Goal: Information Seeking & Learning: Learn about a topic

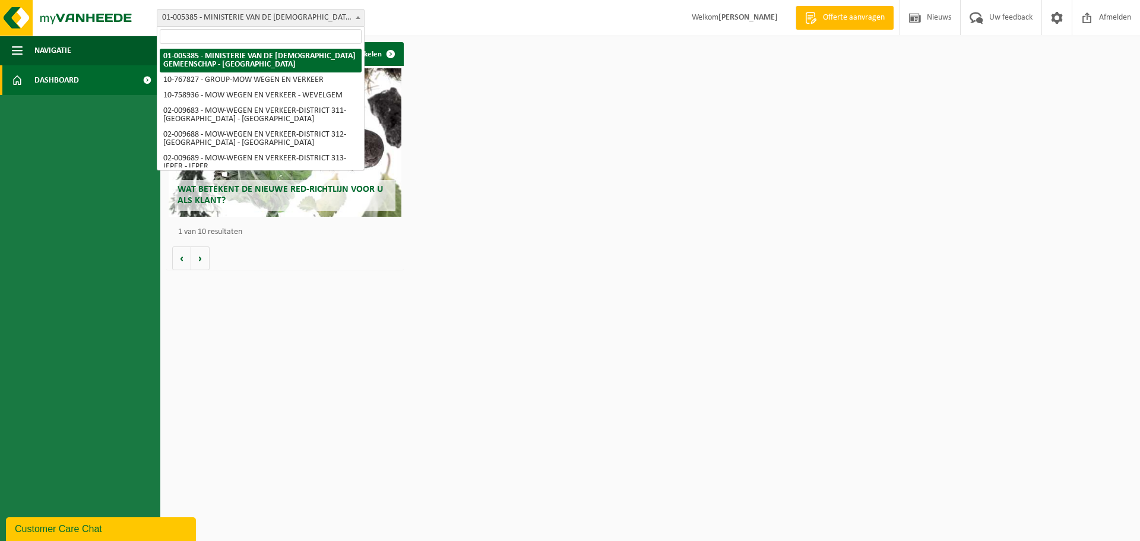
click at [274, 14] on span "01-005385 - MINISTERIE VAN DE [DEMOGRAPHIC_DATA] GEMEENSCHAP - [GEOGRAPHIC_DATA]" at bounding box center [260, 18] width 207 height 17
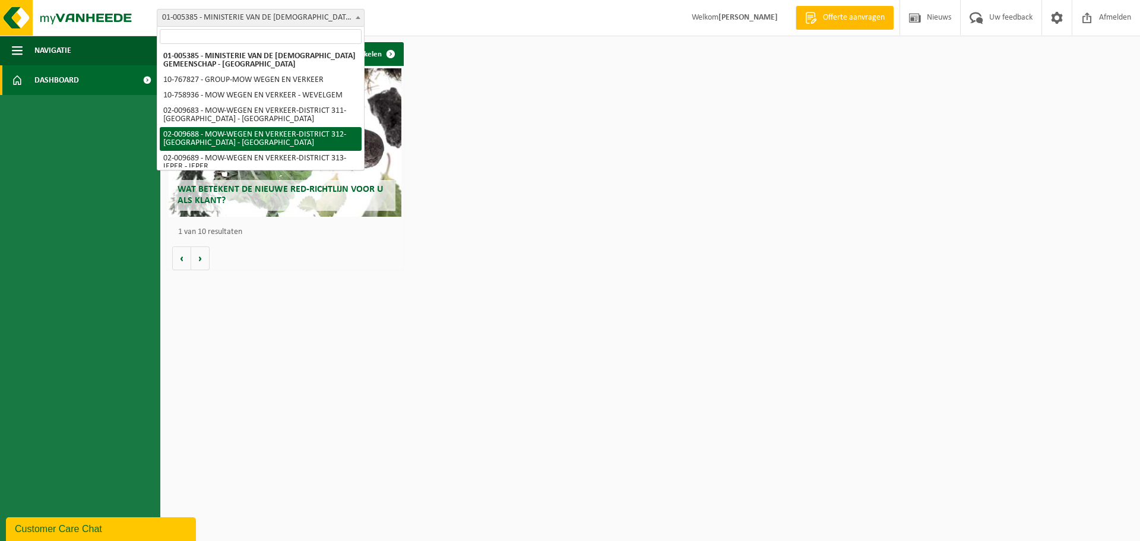
select select "1850"
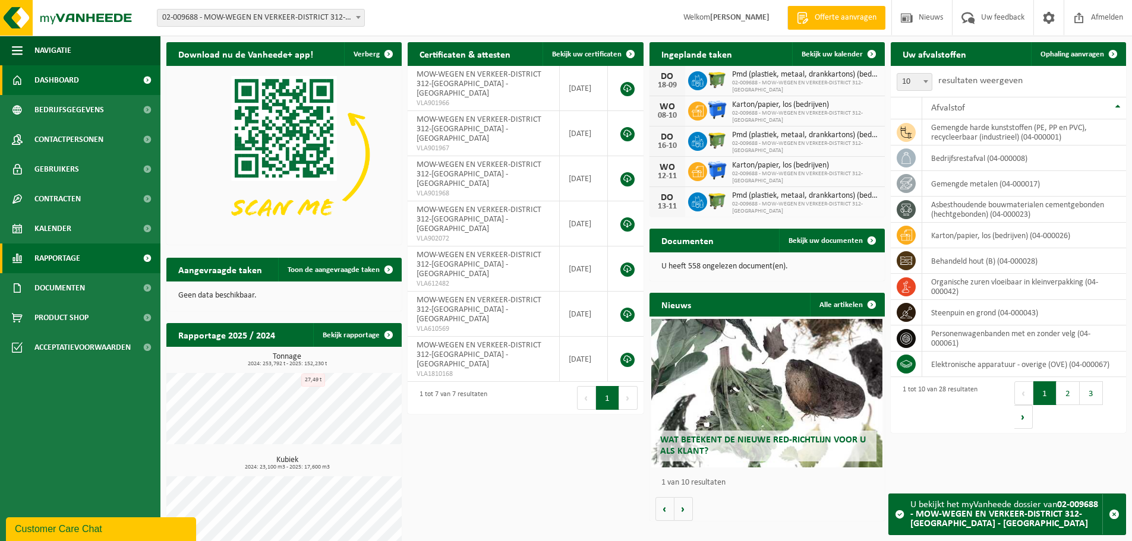
click at [77, 256] on span "Rapportage" at bounding box center [57, 259] width 46 height 30
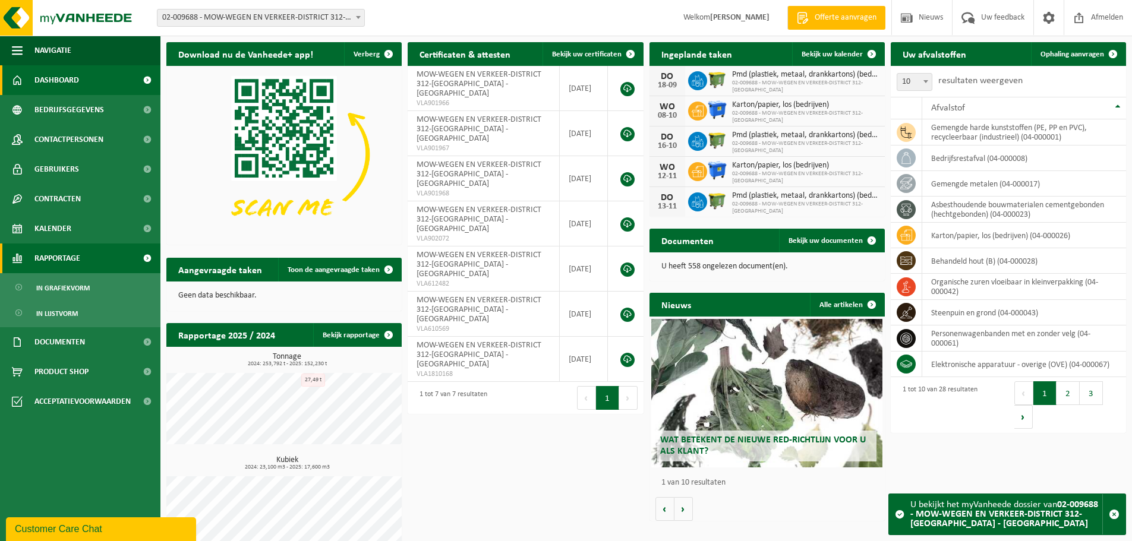
click at [43, 259] on span "Rapportage" at bounding box center [57, 259] width 46 height 30
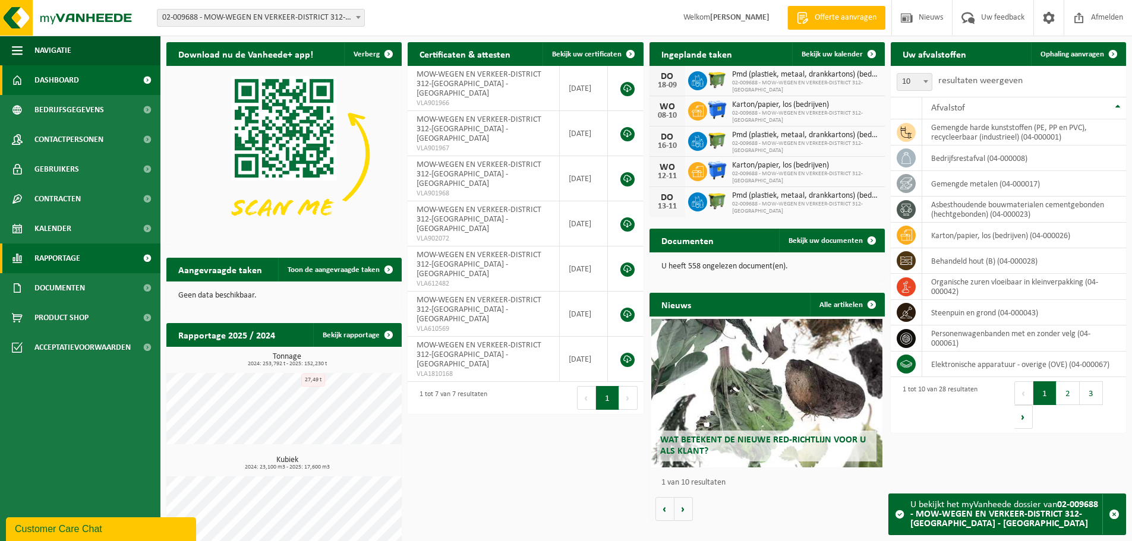
click at [56, 263] on span "Rapportage" at bounding box center [57, 259] width 46 height 30
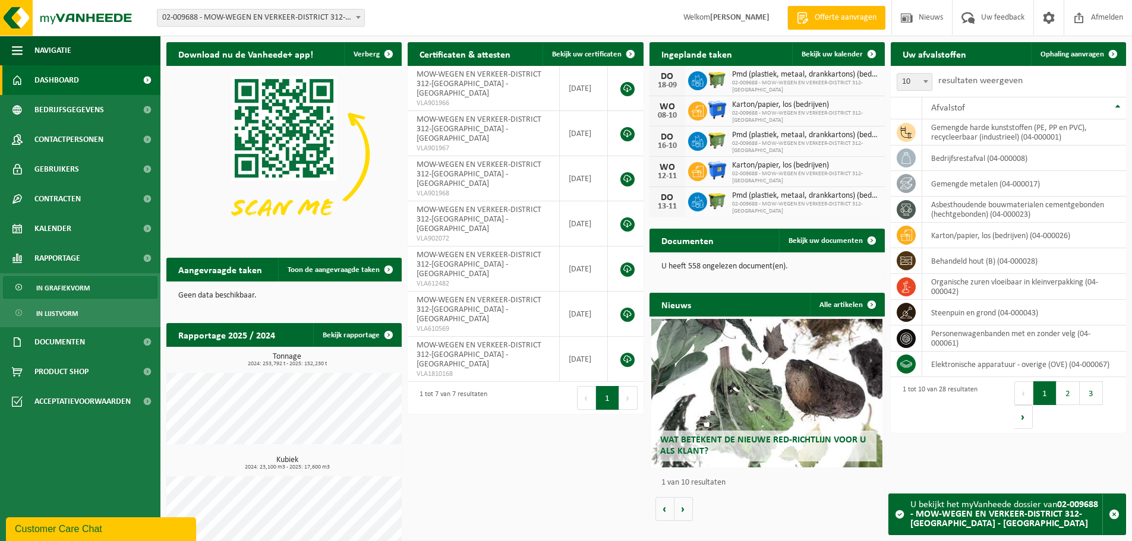
click at [75, 286] on span "In grafiekvorm" at bounding box center [62, 288] width 53 height 23
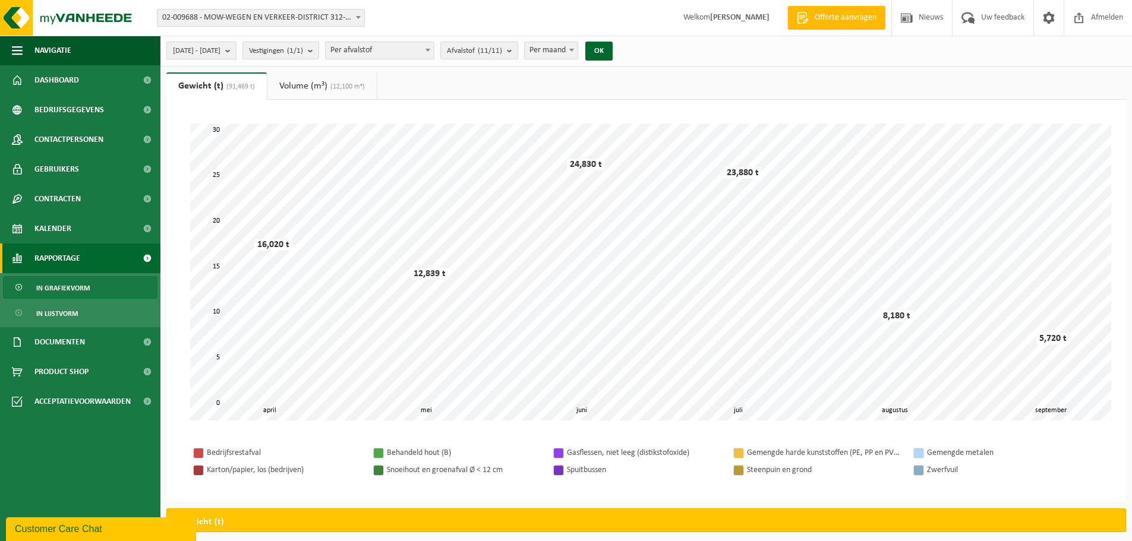
click at [220, 49] on span "[DATE] - [DATE]" at bounding box center [197, 51] width 48 height 18
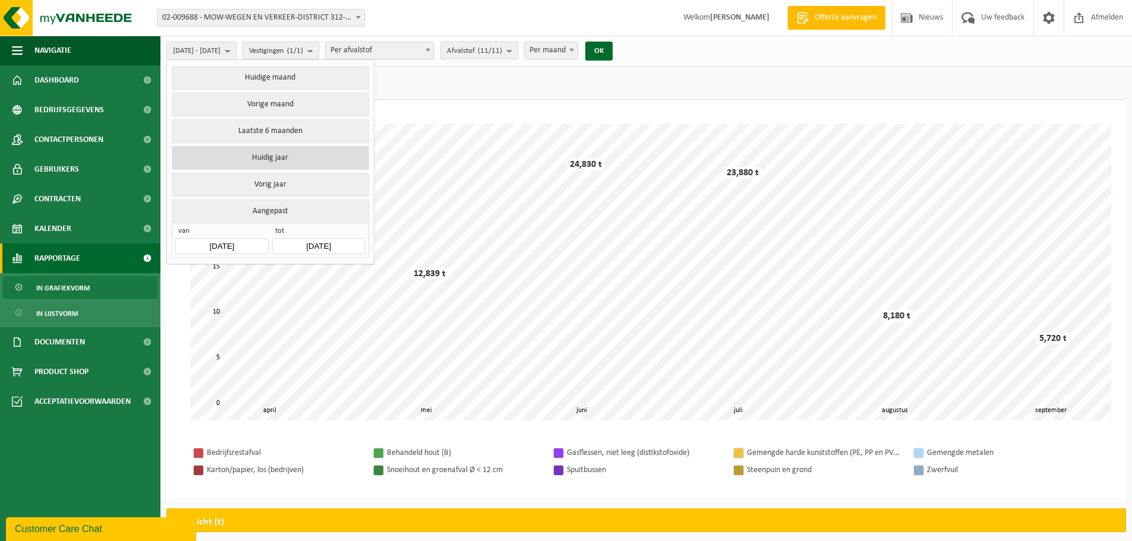
click at [267, 157] on button "Huidig jaar" at bounding box center [270, 158] width 197 height 24
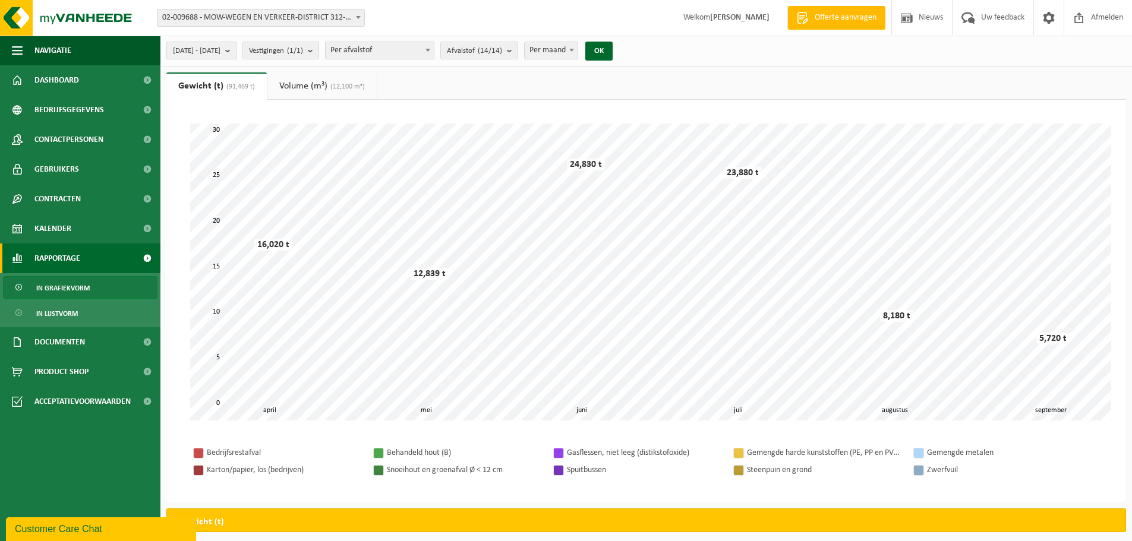
click at [236, 49] on b "submit" at bounding box center [230, 50] width 11 height 17
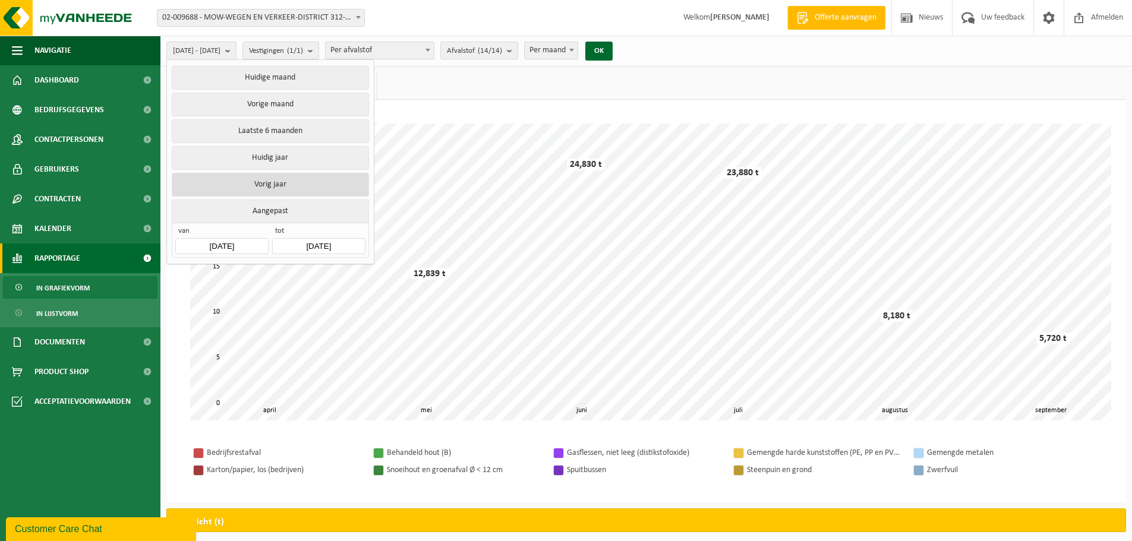
click at [255, 181] on button "Vorig jaar" at bounding box center [270, 185] width 197 height 24
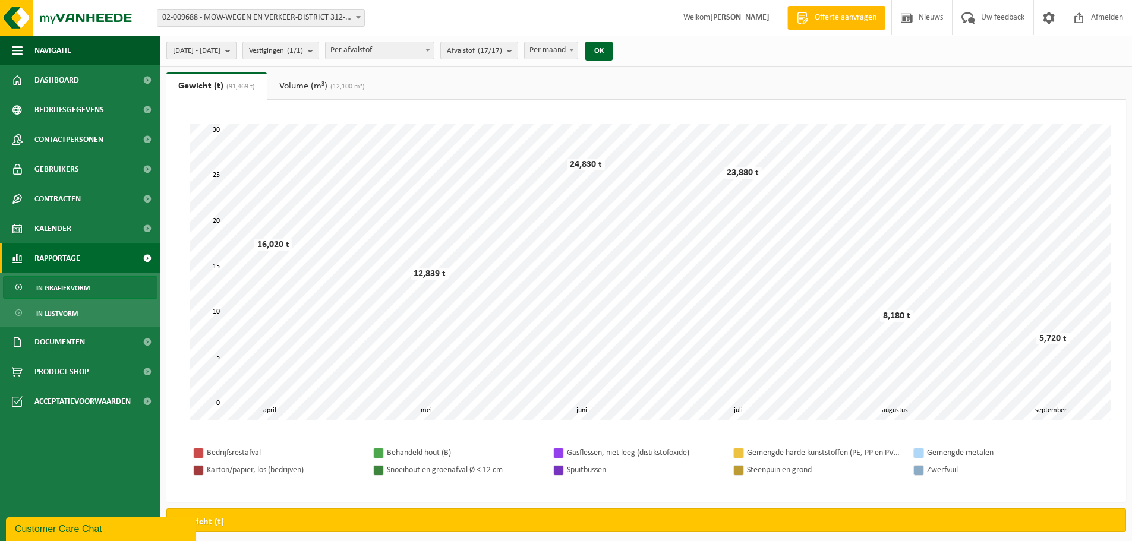
click at [236, 46] on b "submit" at bounding box center [230, 50] width 11 height 17
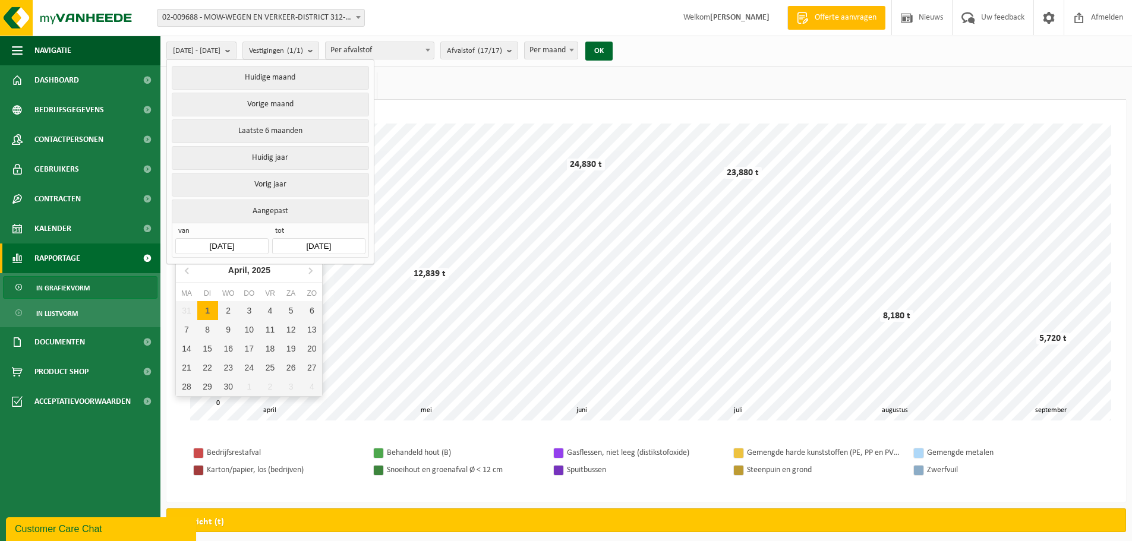
click at [222, 241] on input "[DATE]" at bounding box center [221, 246] width 93 height 16
click at [185, 265] on icon at bounding box center [187, 270] width 19 height 19
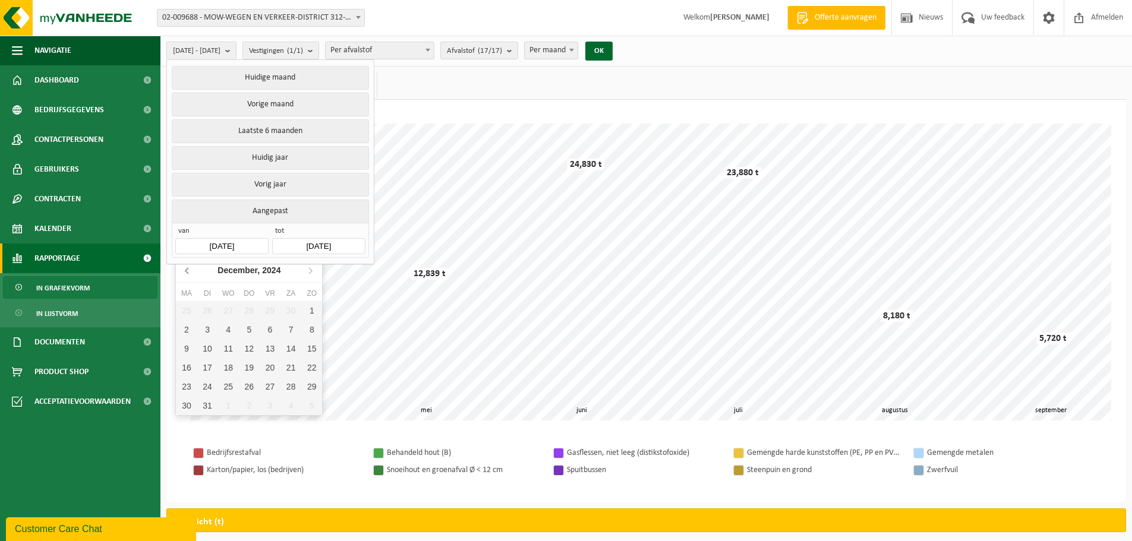
click at [185, 265] on icon at bounding box center [187, 270] width 19 height 19
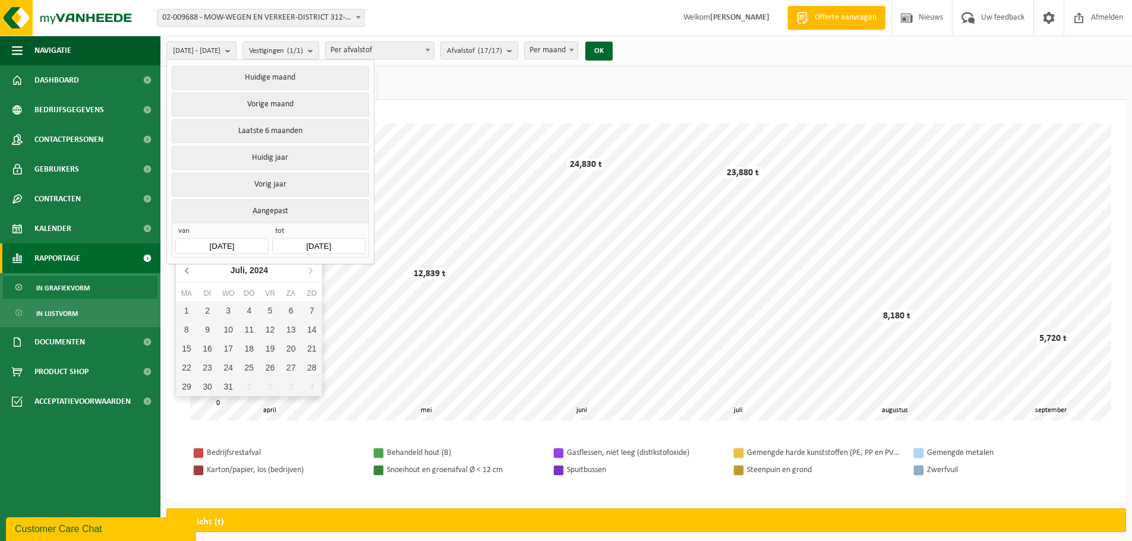
click at [185, 265] on icon at bounding box center [187, 270] width 19 height 19
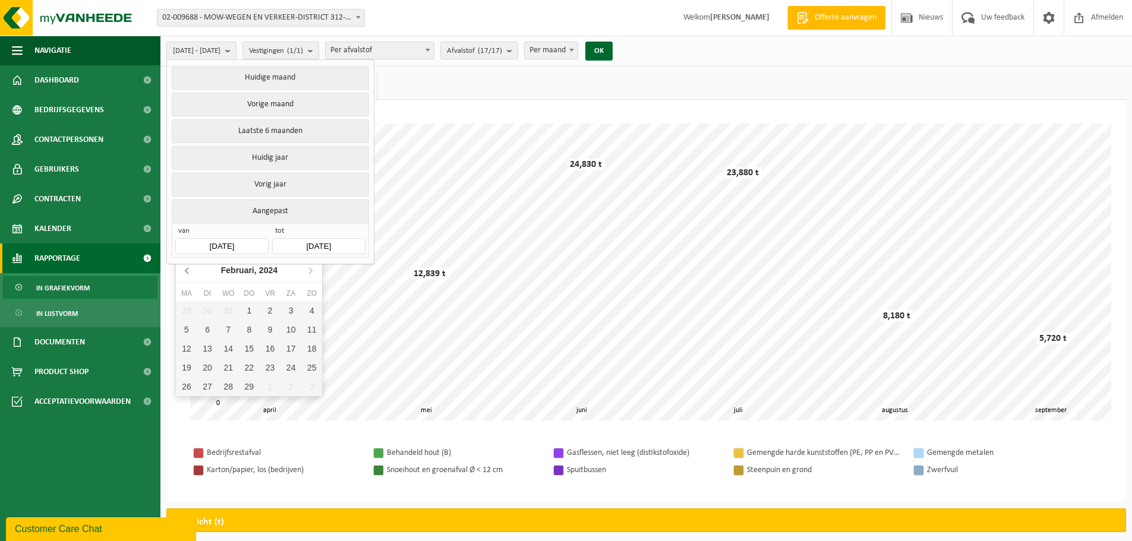
click at [185, 265] on icon at bounding box center [187, 270] width 19 height 19
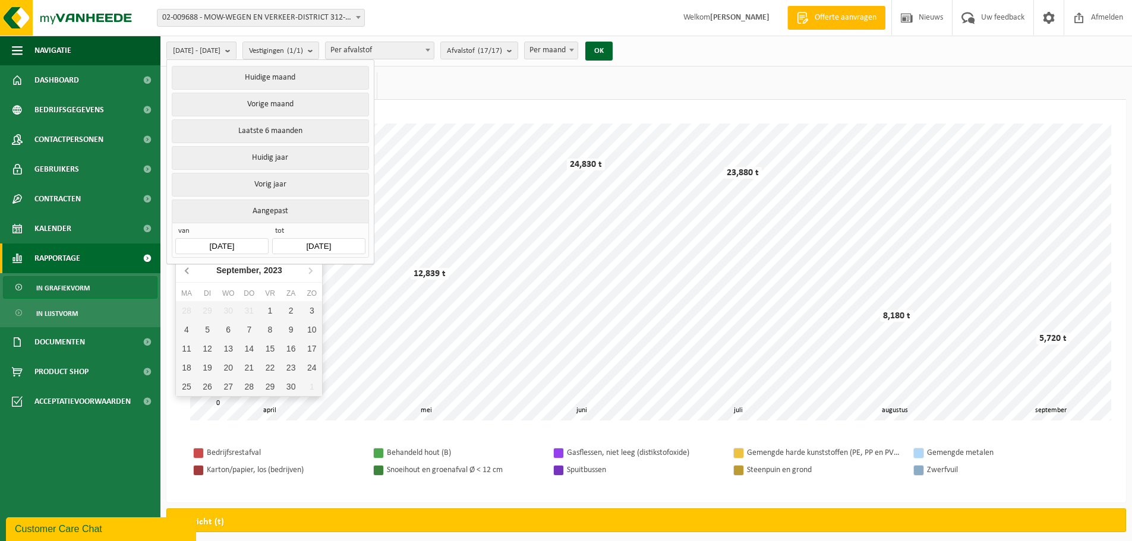
click at [185, 265] on icon at bounding box center [187, 270] width 19 height 19
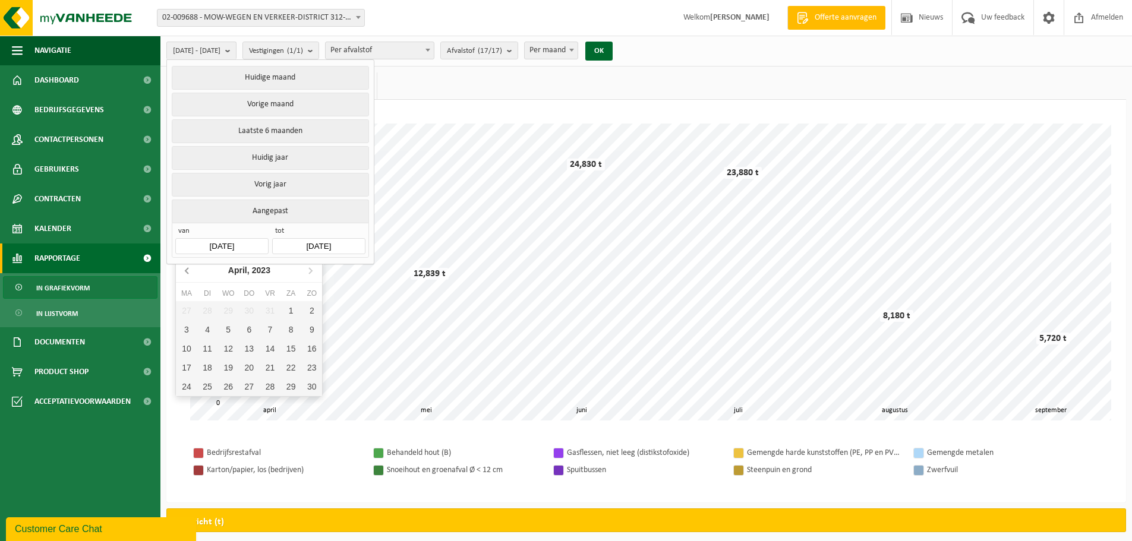
click at [185, 265] on icon at bounding box center [187, 270] width 19 height 19
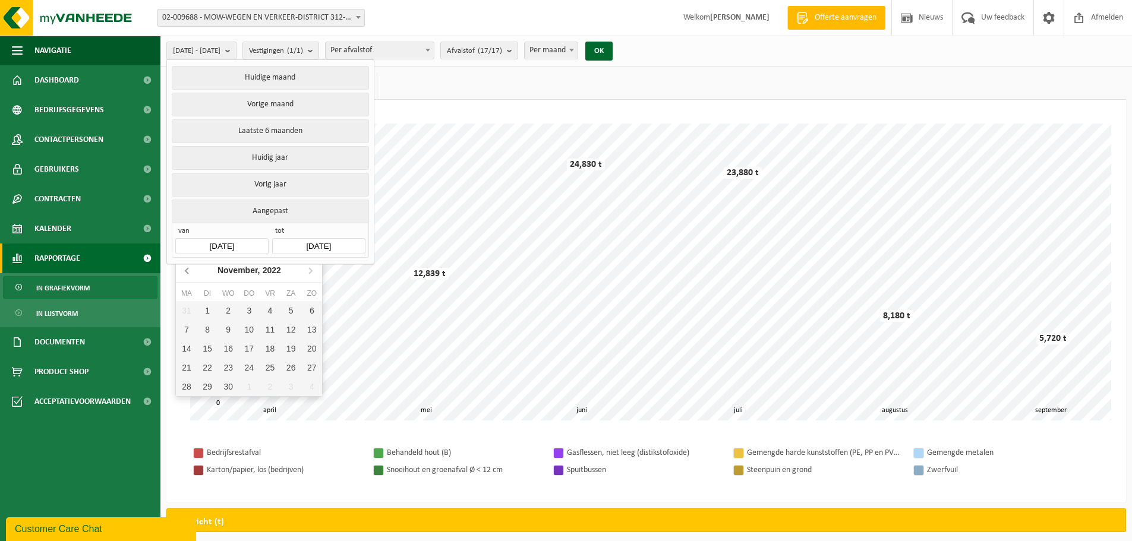
click at [183, 268] on icon at bounding box center [187, 270] width 19 height 19
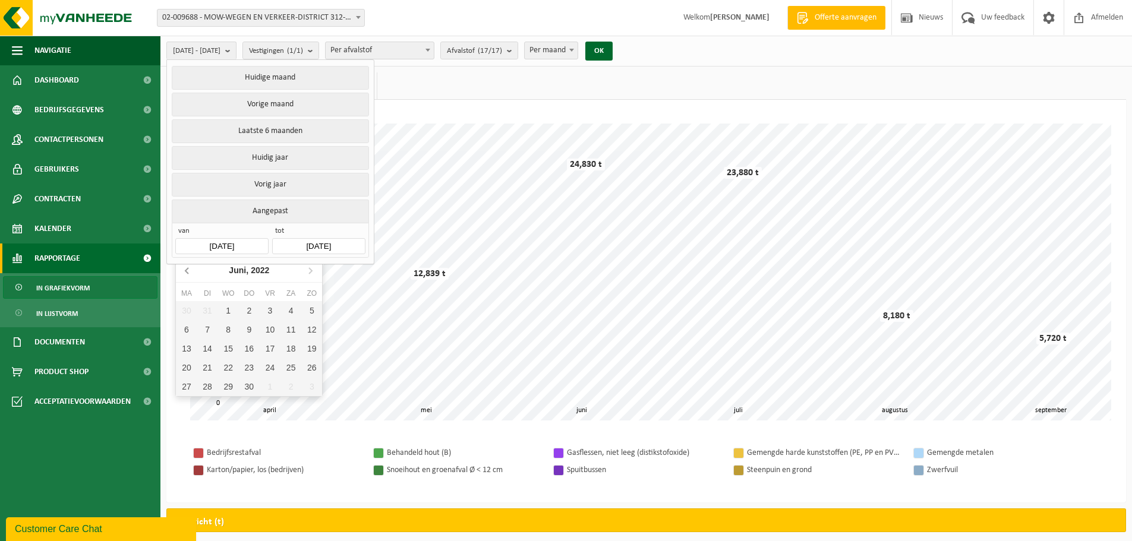
click at [183, 268] on icon at bounding box center [187, 270] width 19 height 19
click at [265, 276] on div "[DATE]" at bounding box center [249, 270] width 52 height 19
click at [189, 270] on icon at bounding box center [187, 270] width 19 height 19
click at [188, 270] on icon at bounding box center [187, 270] width 19 height 19
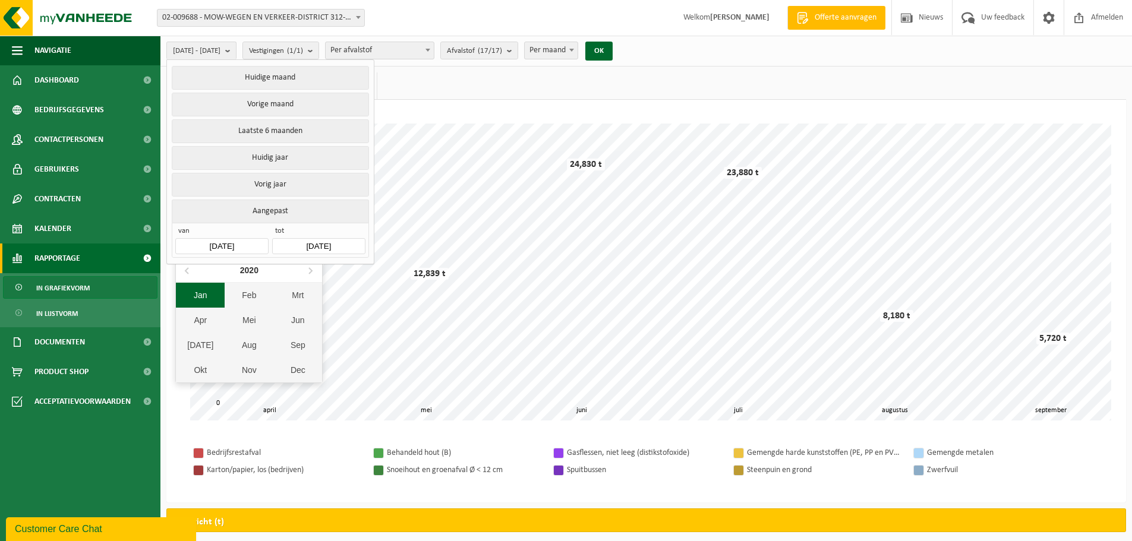
click at [193, 286] on div "Jan" at bounding box center [200, 295] width 49 height 25
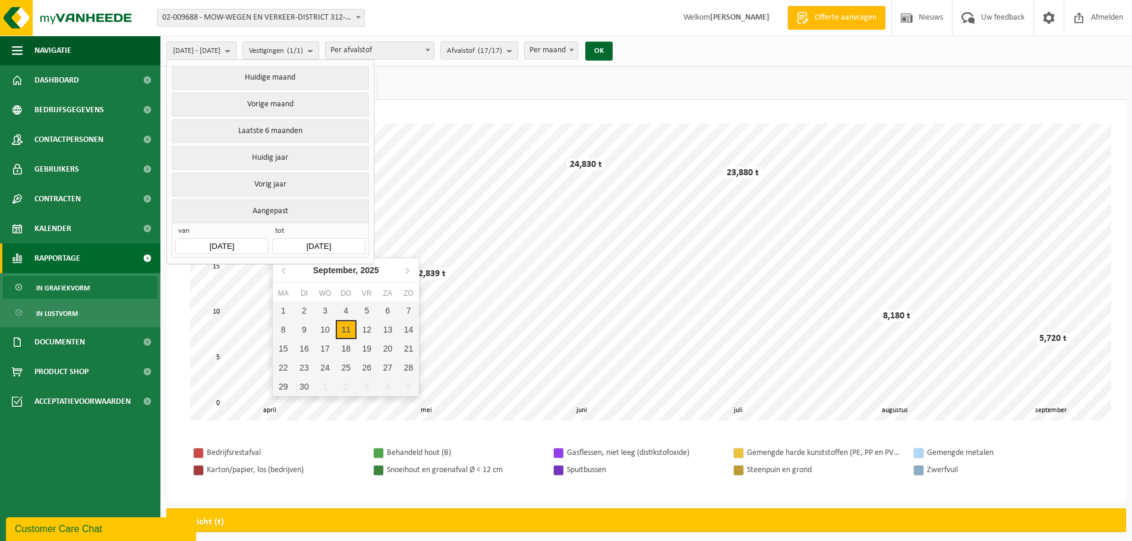
click at [317, 244] on input "[DATE]" at bounding box center [318, 246] width 93 height 16
click at [358, 270] on div "[DATE]" at bounding box center [345, 270] width 75 height 19
click at [337, 241] on input "[DATE]" at bounding box center [318, 246] width 93 height 16
click at [331, 239] on input "[DATE]" at bounding box center [318, 246] width 93 height 16
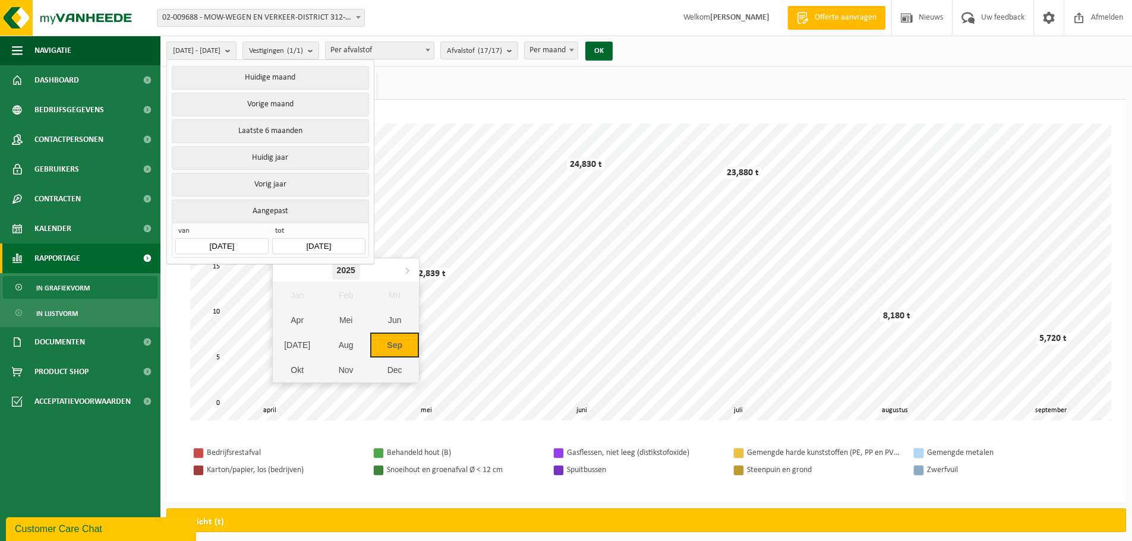
click at [347, 271] on div "2025" at bounding box center [346, 270] width 28 height 19
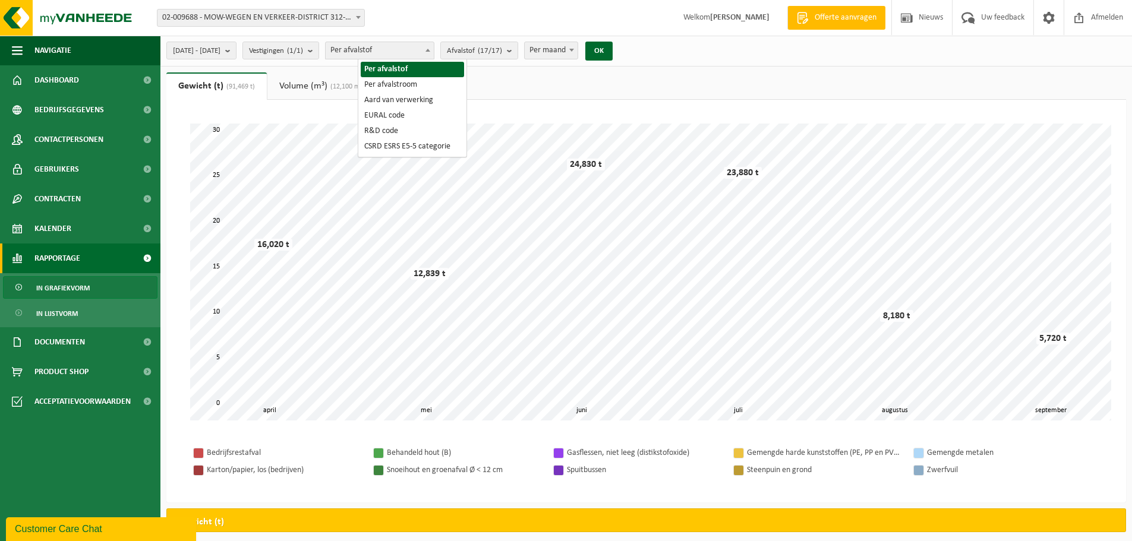
click at [419, 48] on span "Per afvalstof" at bounding box center [380, 50] width 108 height 17
select select "2"
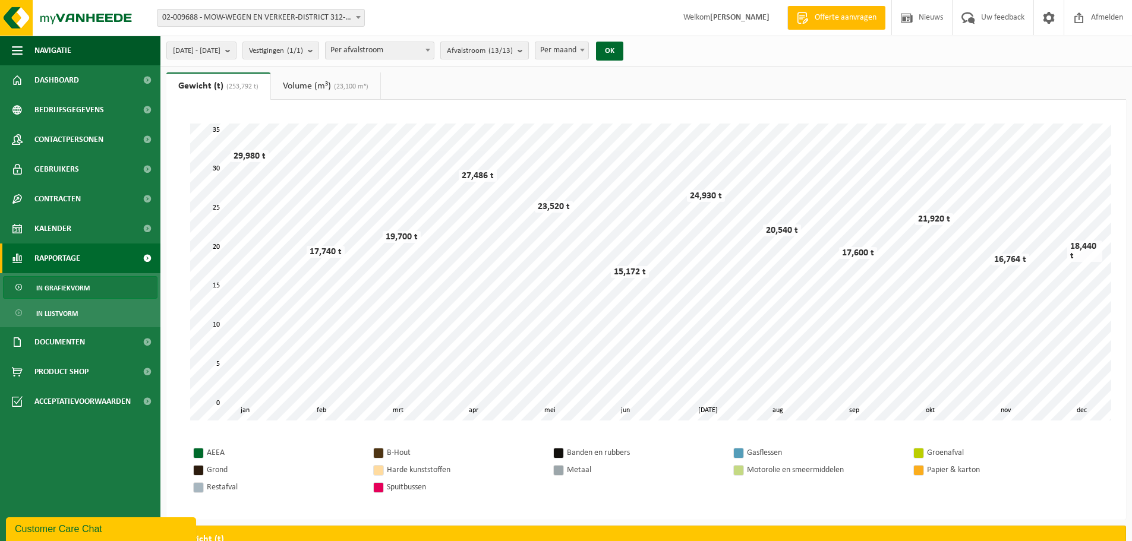
click at [529, 50] on button "Afvalstroom (13/13)" at bounding box center [484, 51] width 89 height 18
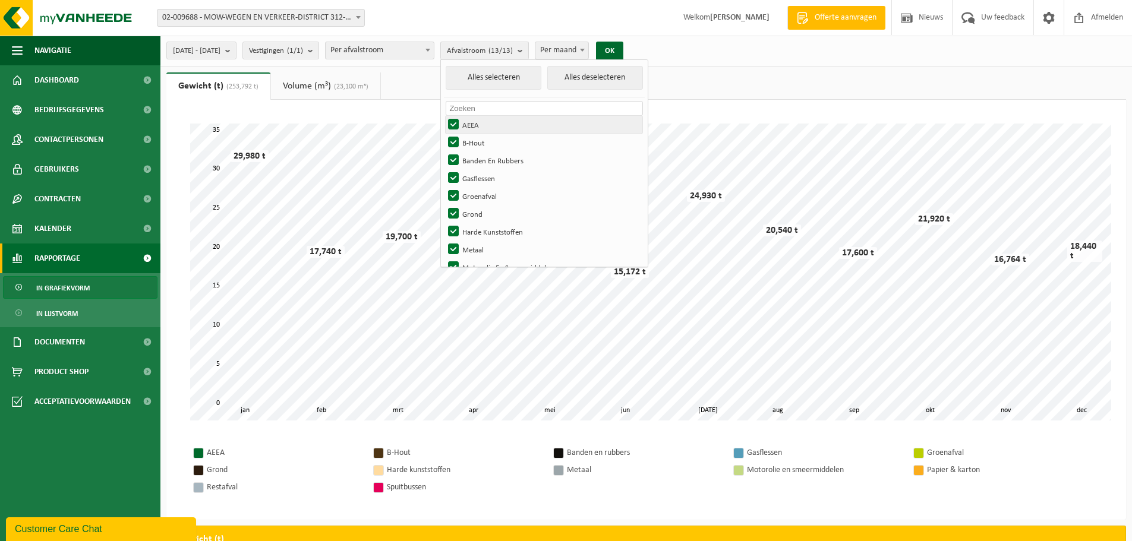
click at [484, 125] on label "AEEA" at bounding box center [544, 125] width 197 height 18
click at [444, 116] on input "AEEA" at bounding box center [443, 115] width 1 height 1
checkbox input "false"
click at [484, 141] on label "B-Hout" at bounding box center [544, 143] width 197 height 18
click at [444, 134] on input "B-Hout" at bounding box center [443, 133] width 1 height 1
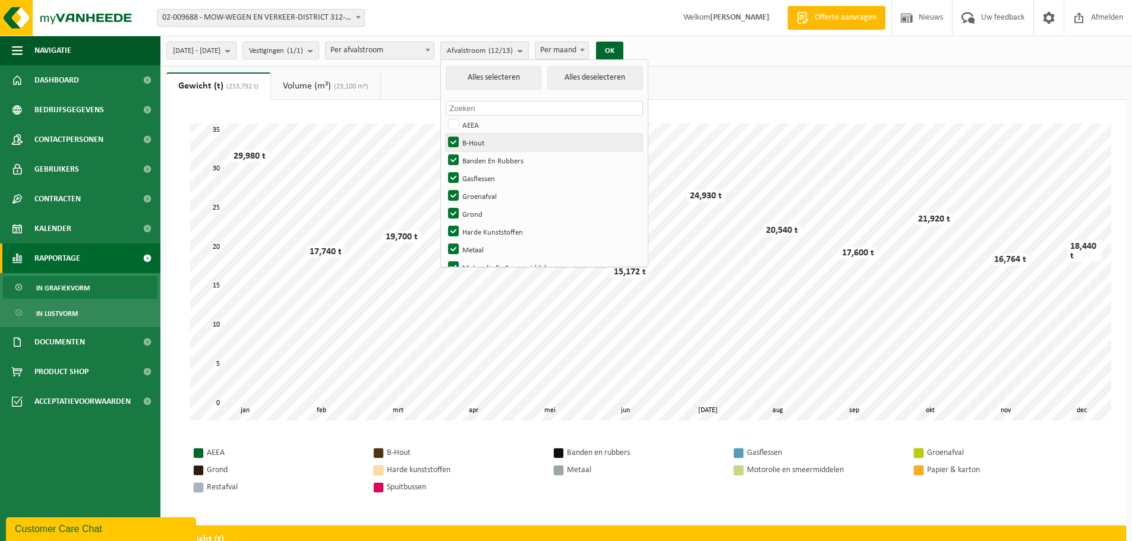
checkbox input "false"
click at [484, 160] on label "Banden En Rubbers" at bounding box center [544, 160] width 197 height 18
click at [444, 151] on input "Banden En Rubbers" at bounding box center [443, 151] width 1 height 1
checkbox input "false"
click at [482, 178] on label "Gasflessen" at bounding box center [544, 178] width 197 height 18
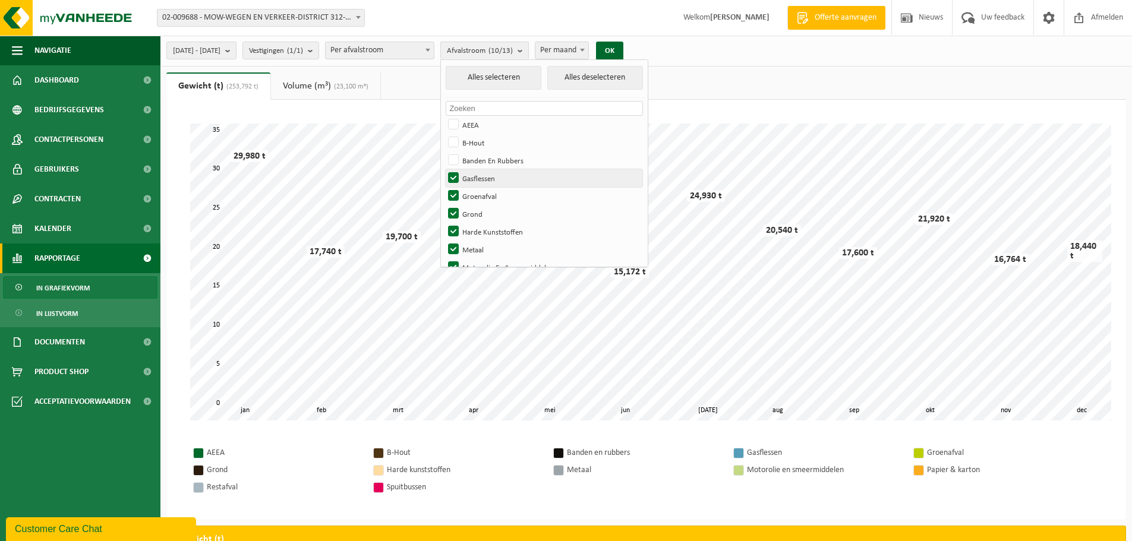
click at [444, 169] on input "Gasflessen" at bounding box center [443, 169] width 1 height 1
checkbox input "false"
click at [484, 196] on label "Groenafval" at bounding box center [544, 196] width 197 height 18
click at [444, 187] on input "Groenafval" at bounding box center [443, 187] width 1 height 1
checkbox input "false"
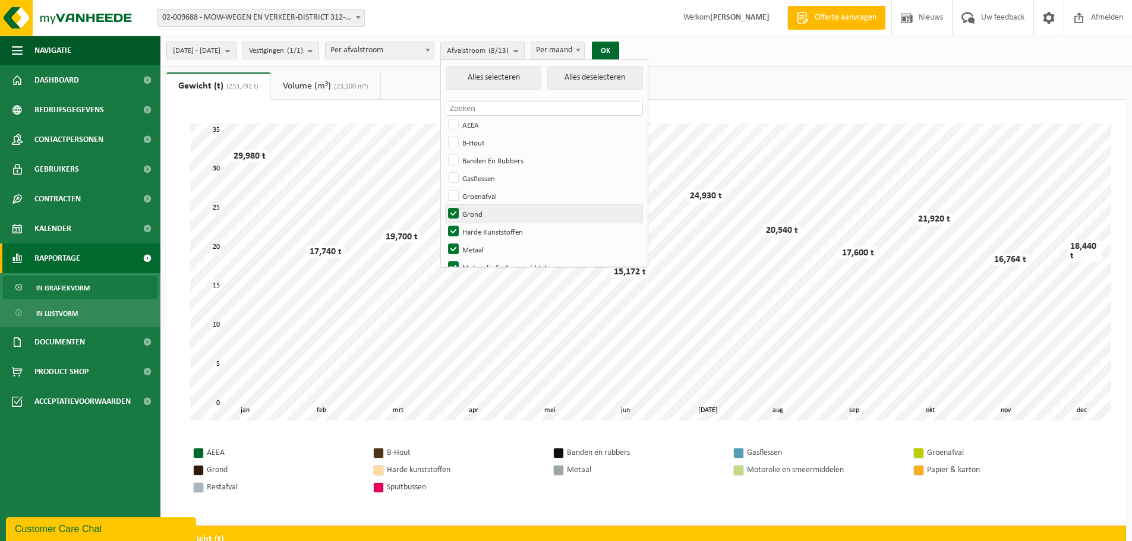
click at [487, 214] on label "Grond" at bounding box center [544, 214] width 197 height 18
click at [444, 205] on input "Grond" at bounding box center [443, 204] width 1 height 1
checkbox input "false"
click at [484, 231] on label "Harde Kunststoffen" at bounding box center [544, 232] width 197 height 18
click at [444, 223] on input "Harde Kunststoffen" at bounding box center [443, 222] width 1 height 1
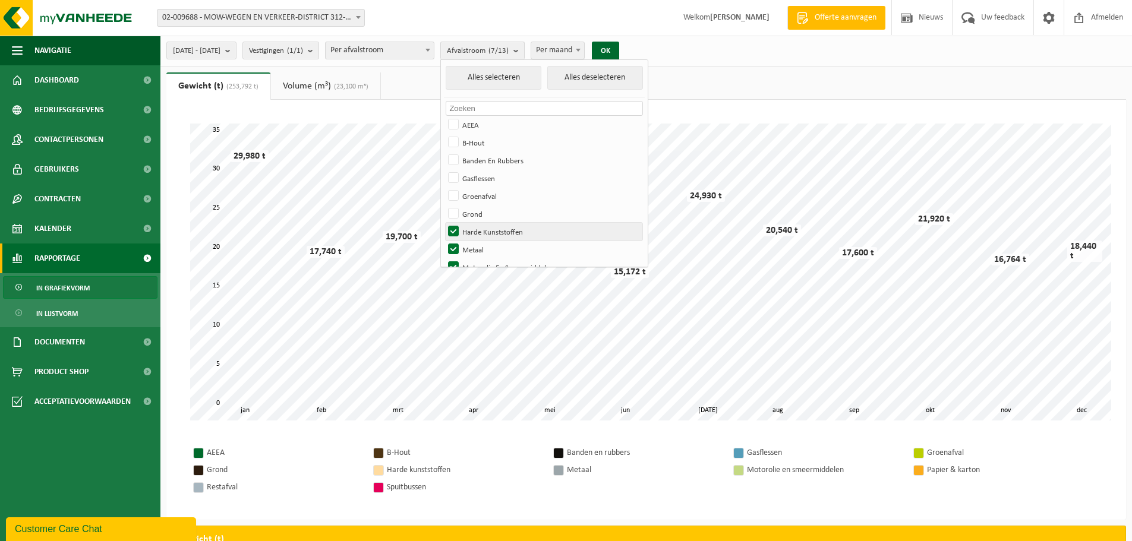
checkbox input "false"
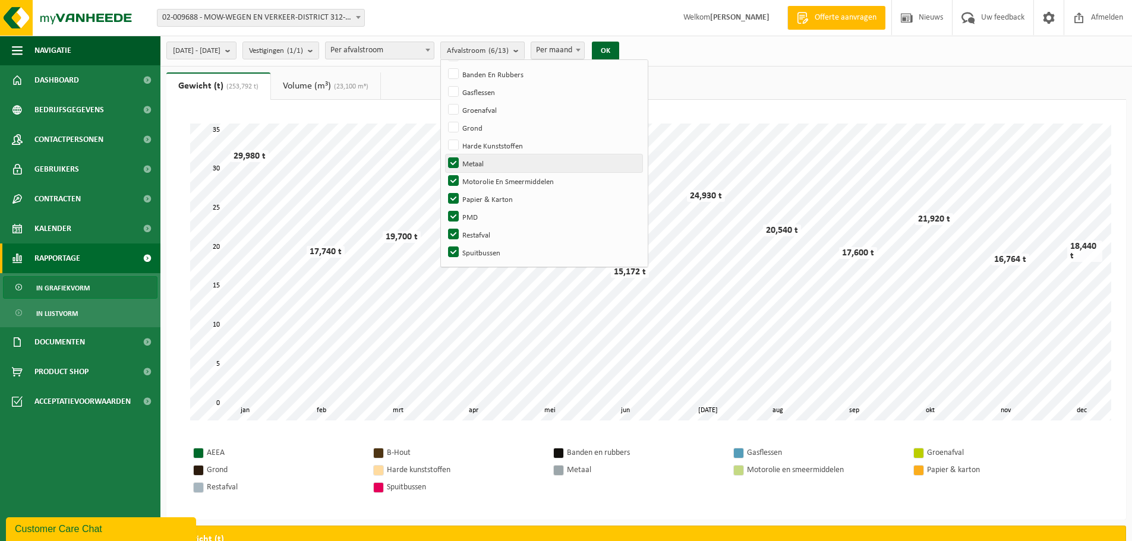
click at [486, 157] on label "Metaal" at bounding box center [544, 163] width 197 height 18
click at [444, 154] on input "Metaal" at bounding box center [443, 154] width 1 height 1
checkbox input "false"
click at [481, 180] on label "Motorolie En Smeermiddelen" at bounding box center [544, 181] width 197 height 18
click at [444, 172] on input "Motorolie En Smeermiddelen" at bounding box center [443, 172] width 1 height 1
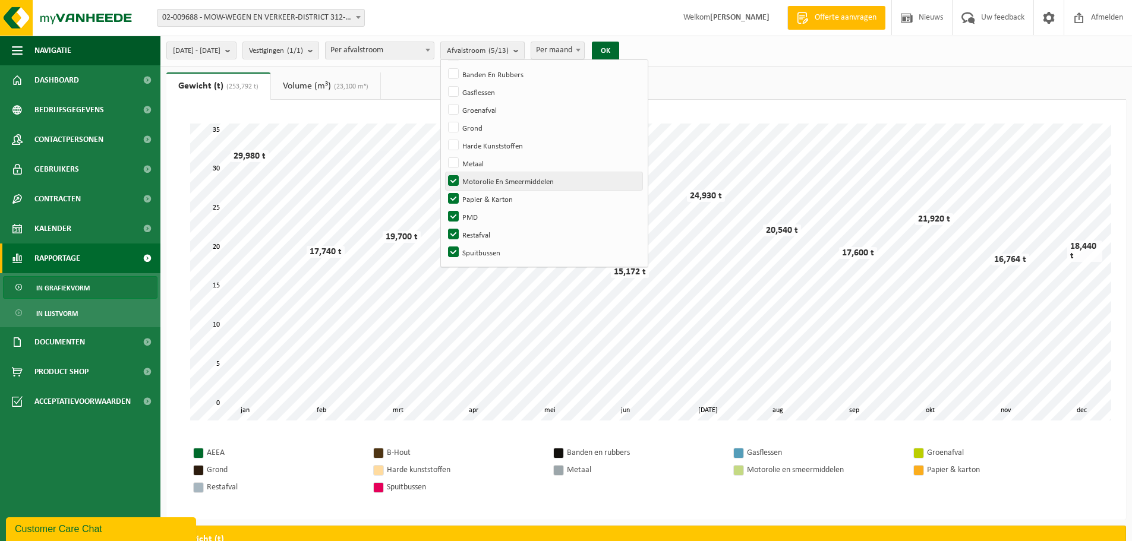
checkbox input "false"
click at [485, 199] on label "Papier & Karton" at bounding box center [544, 199] width 197 height 18
click at [444, 190] on input "Papier & Karton" at bounding box center [443, 189] width 1 height 1
checkbox input "false"
click at [485, 214] on label "PMD" at bounding box center [544, 217] width 197 height 18
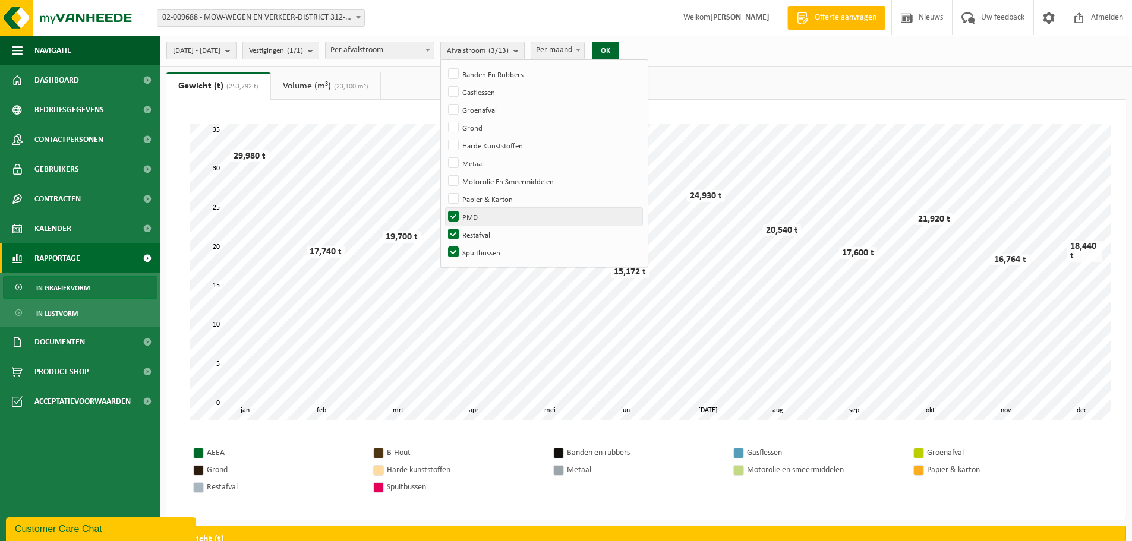
click at [444, 208] on input "PMD" at bounding box center [443, 207] width 1 height 1
checkbox input "false"
click at [483, 249] on label "Spuitbussen" at bounding box center [544, 253] width 197 height 18
click at [444, 244] on input "Spuitbussen" at bounding box center [443, 243] width 1 height 1
checkbox input "false"
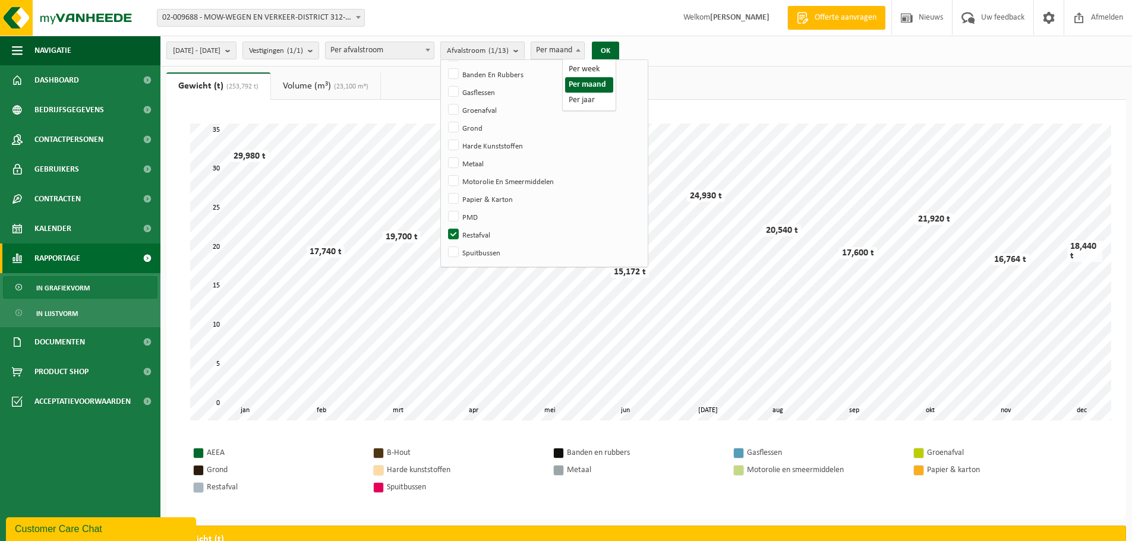
click at [584, 50] on span "Per maand" at bounding box center [557, 50] width 53 height 17
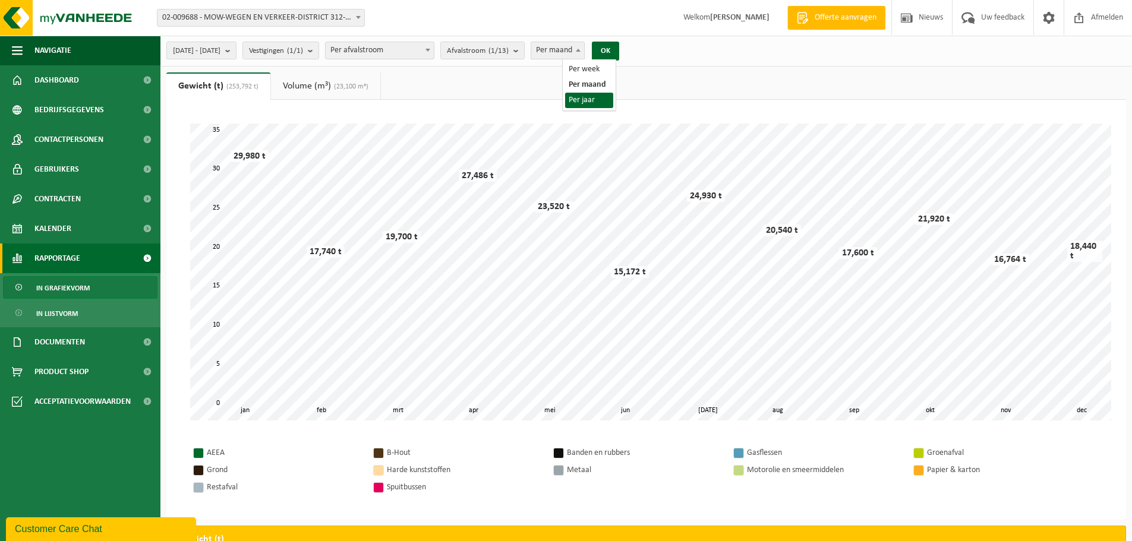
select select "3"
click at [555, 110] on div "Even geduld. Door de grote hoeveelheid gegevens duurt het laden even. feb mrt a…" at bounding box center [645, 310] width 959 height 420
click at [303, 49] on span "Vestigingen (1/1)" at bounding box center [276, 51] width 54 height 18
click at [303, 53] on count "(1/1)" at bounding box center [295, 51] width 16 height 8
click at [236, 50] on button "[DATE] - [DATE]" at bounding box center [201, 51] width 70 height 18
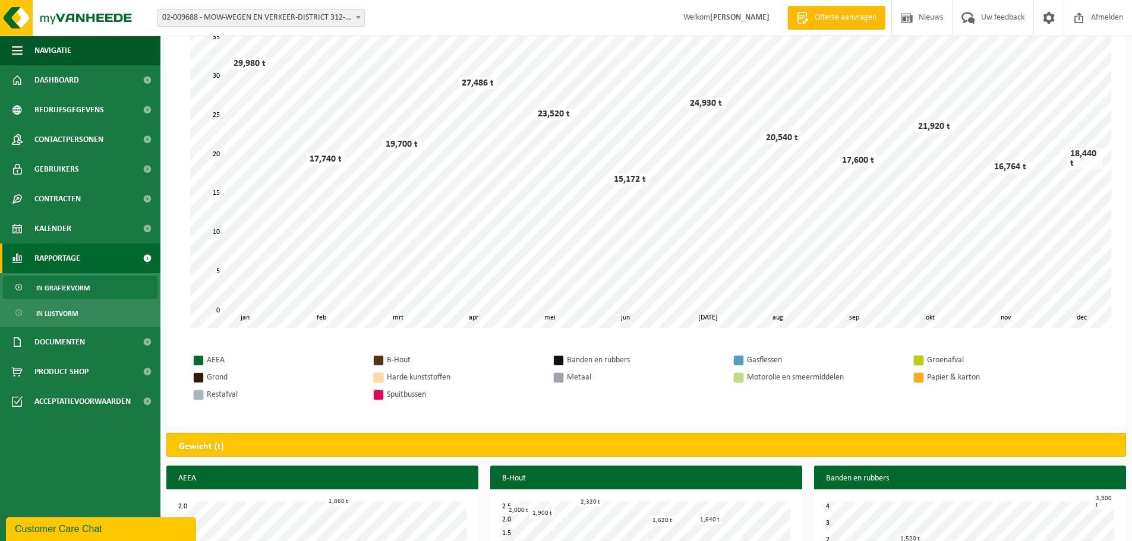
scroll to position [0, 0]
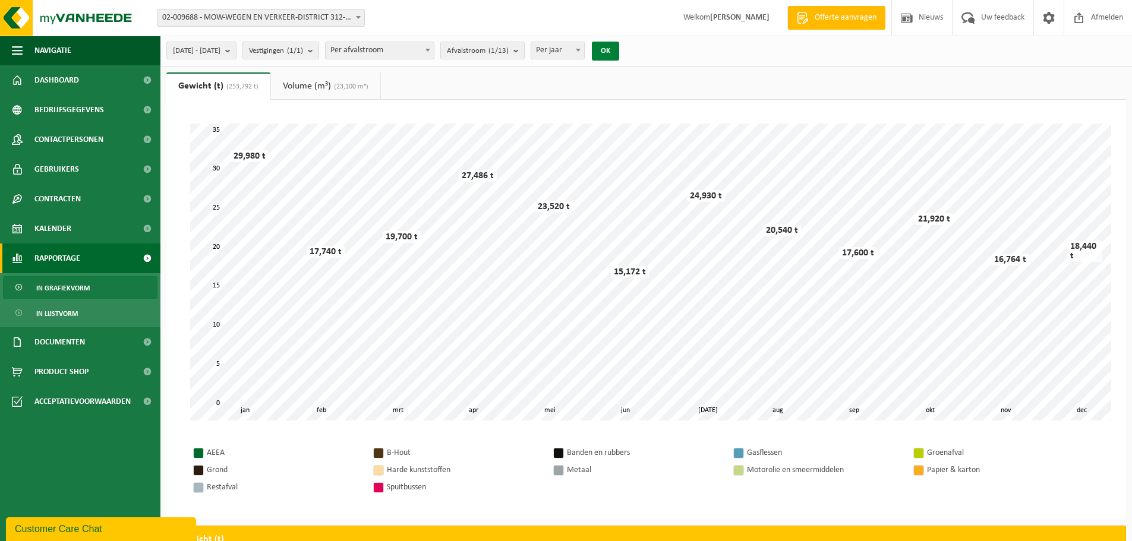
click at [619, 52] on button "OK" at bounding box center [605, 51] width 27 height 19
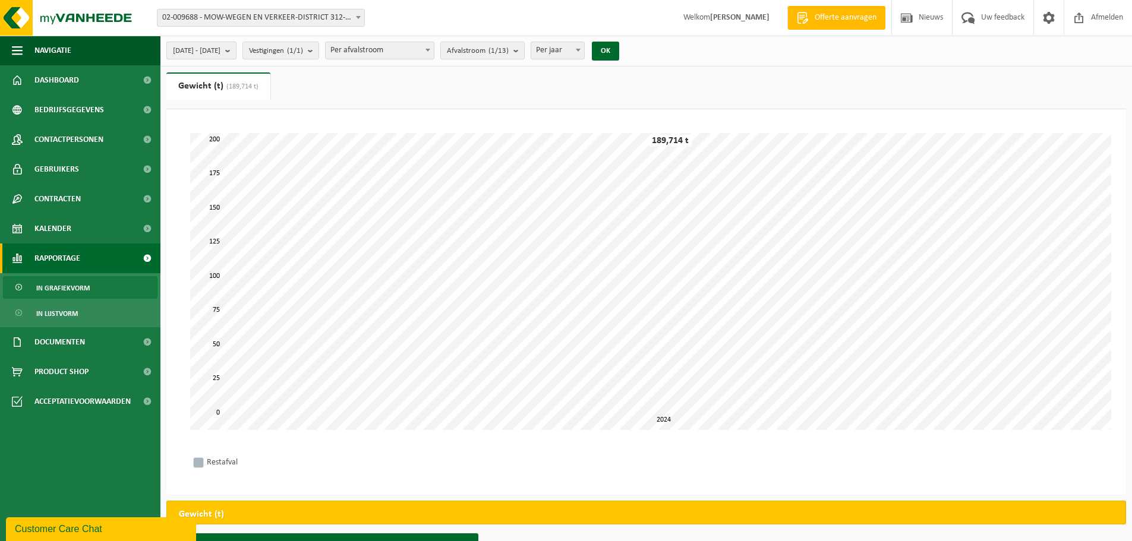
click at [220, 49] on span "[DATE] - [DATE]" at bounding box center [197, 51] width 48 height 18
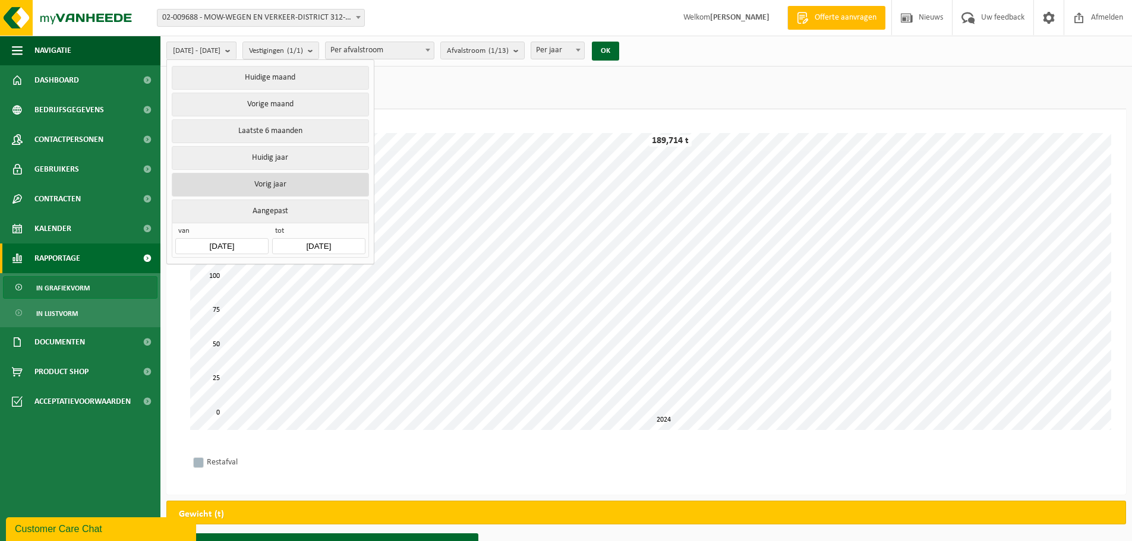
click at [261, 182] on button "Vorig jaar" at bounding box center [270, 185] width 197 height 24
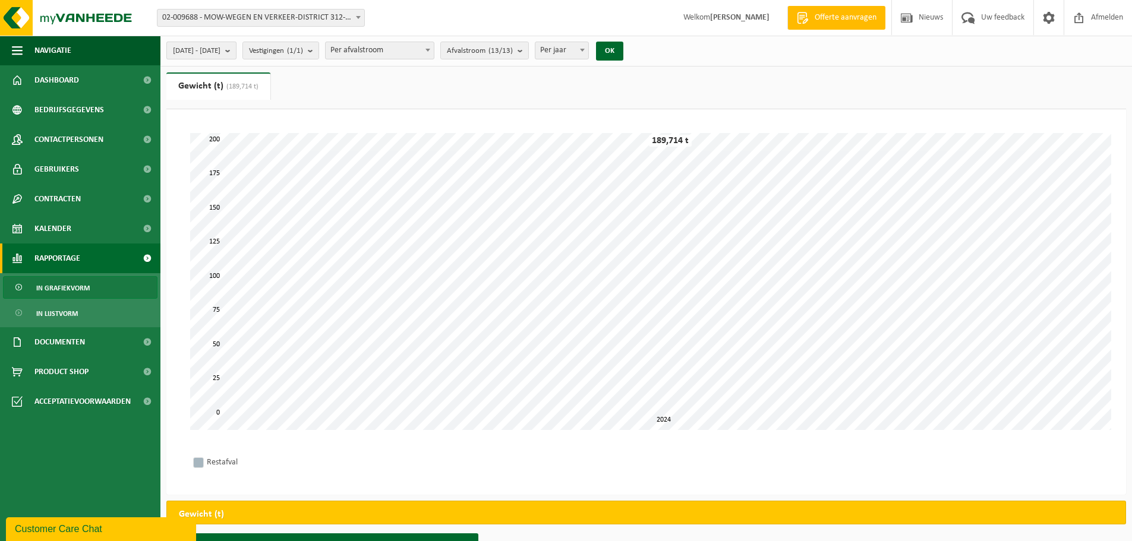
click at [220, 52] on span "[DATE] - [DATE]" at bounding box center [197, 51] width 48 height 18
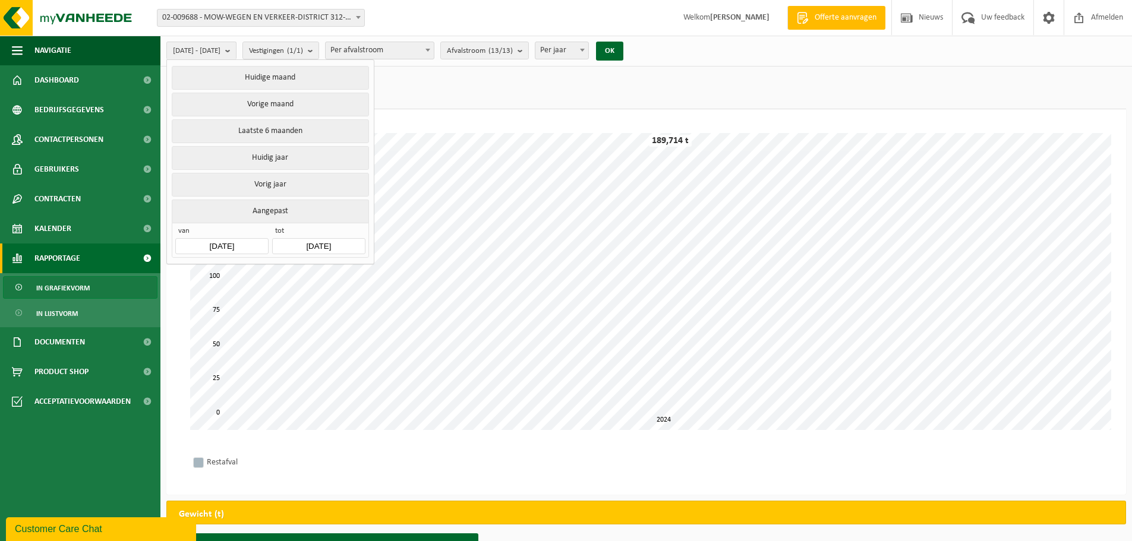
click at [253, 242] on input "[DATE]" at bounding box center [221, 246] width 93 height 16
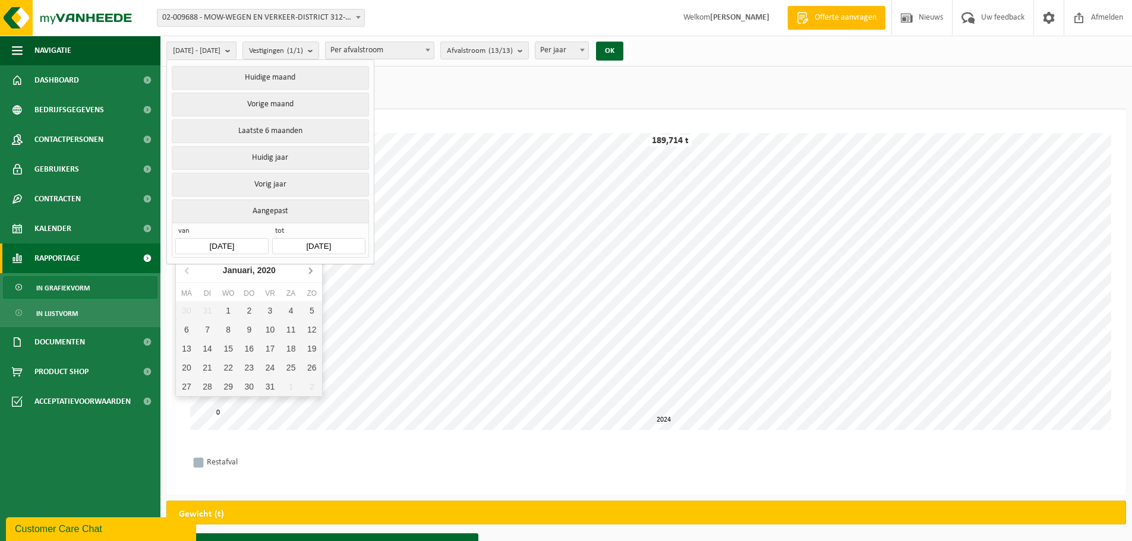
click at [314, 268] on icon at bounding box center [310, 270] width 19 height 19
click at [313, 268] on icon at bounding box center [310, 270] width 19 height 19
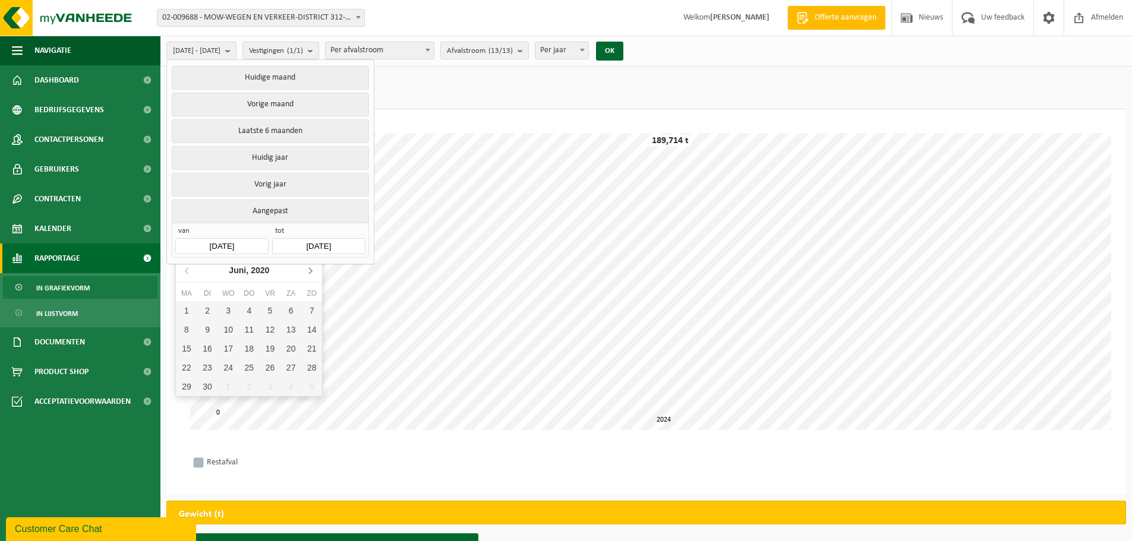
click at [313, 268] on icon at bounding box center [310, 270] width 19 height 19
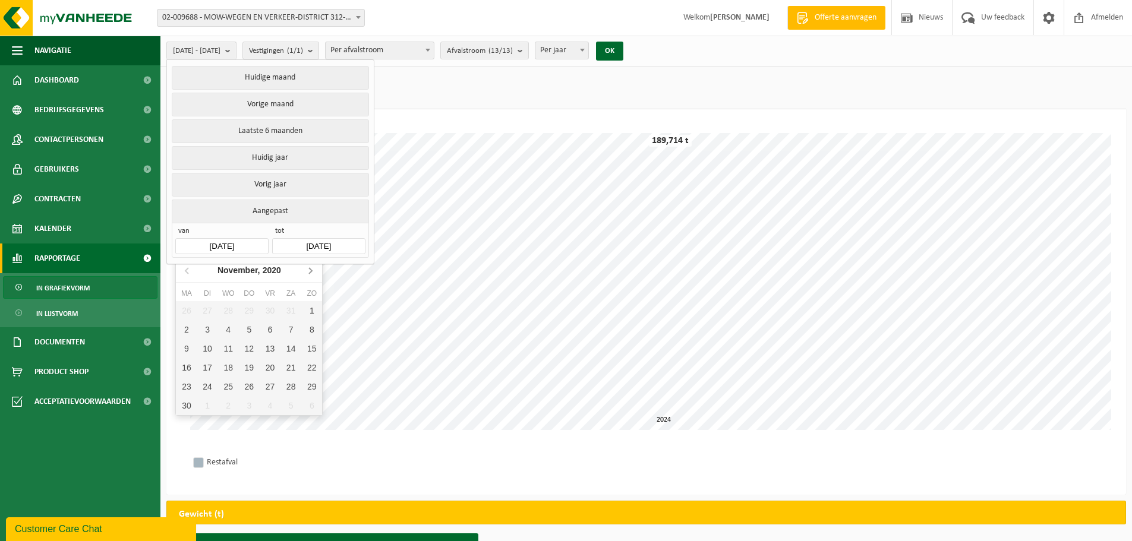
click at [313, 268] on icon at bounding box center [310, 270] width 19 height 19
click at [274, 309] on div "1" at bounding box center [270, 310] width 21 height 19
type input "[DATE]"
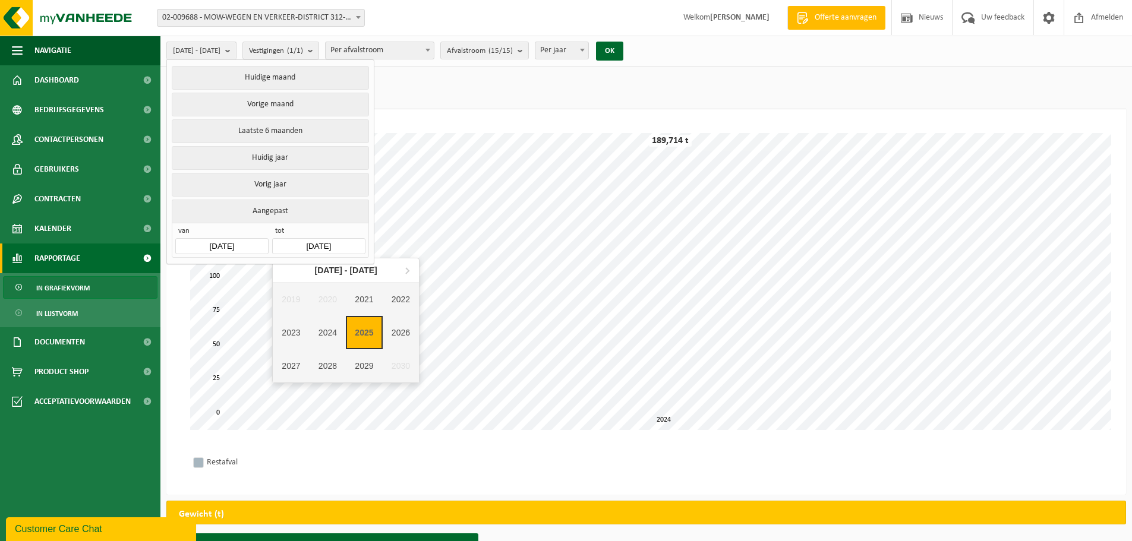
click at [338, 238] on input "[DATE]" at bounding box center [318, 246] width 93 height 16
click at [362, 299] on div "2021" at bounding box center [364, 299] width 37 height 33
click at [393, 365] on div "Dec" at bounding box center [394, 370] width 49 height 25
click at [362, 385] on div "31" at bounding box center [366, 386] width 21 height 19
type input "[DATE]"
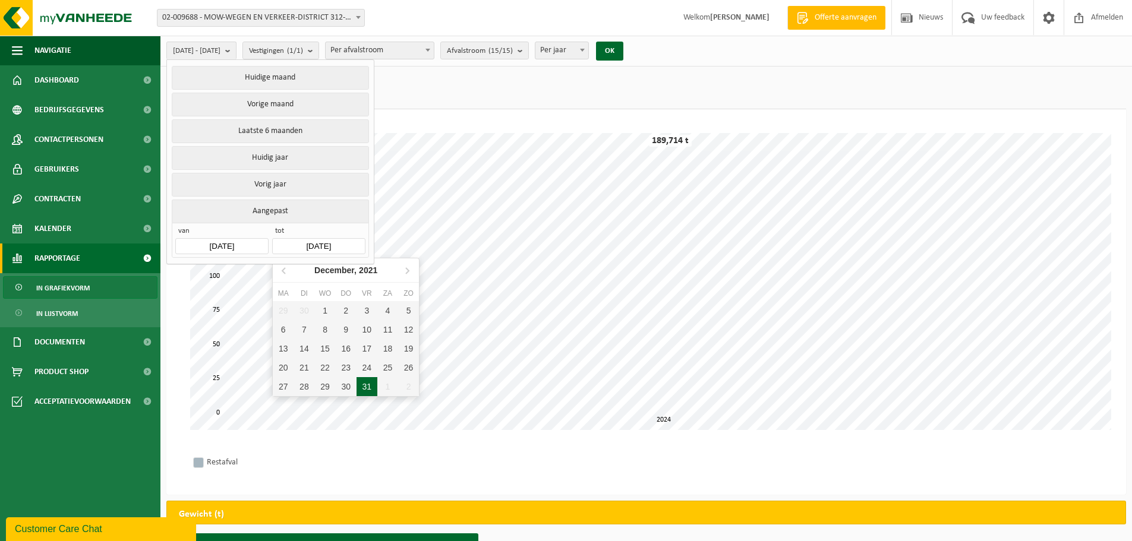
type input "[DATE]"
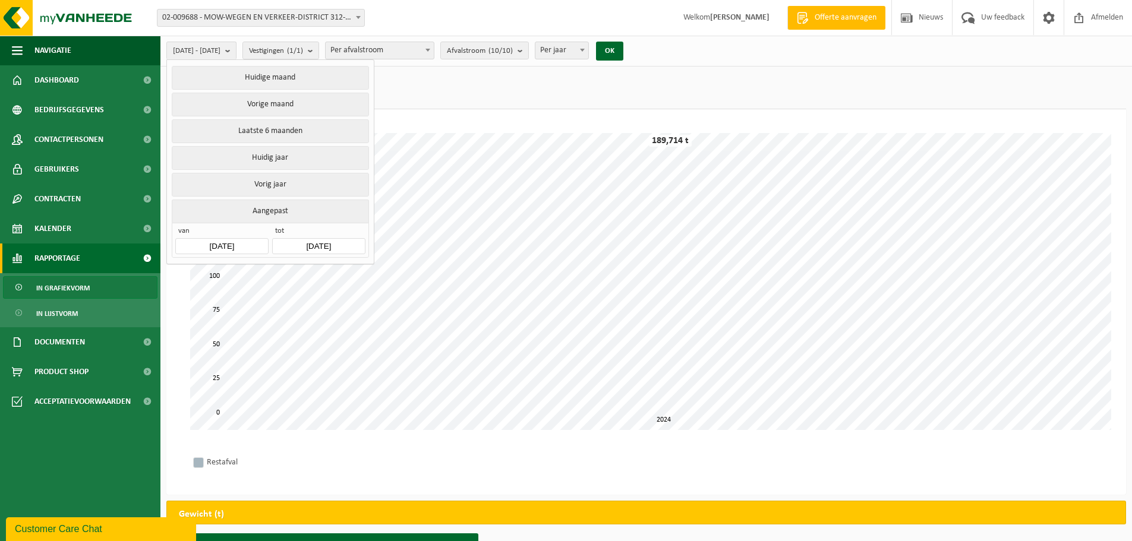
click at [479, 118] on div "Even geduld. Door de grote hoeveelheid gegevens duurt het laden even. 0 25 50 7…" at bounding box center [645, 302] width 959 height 386
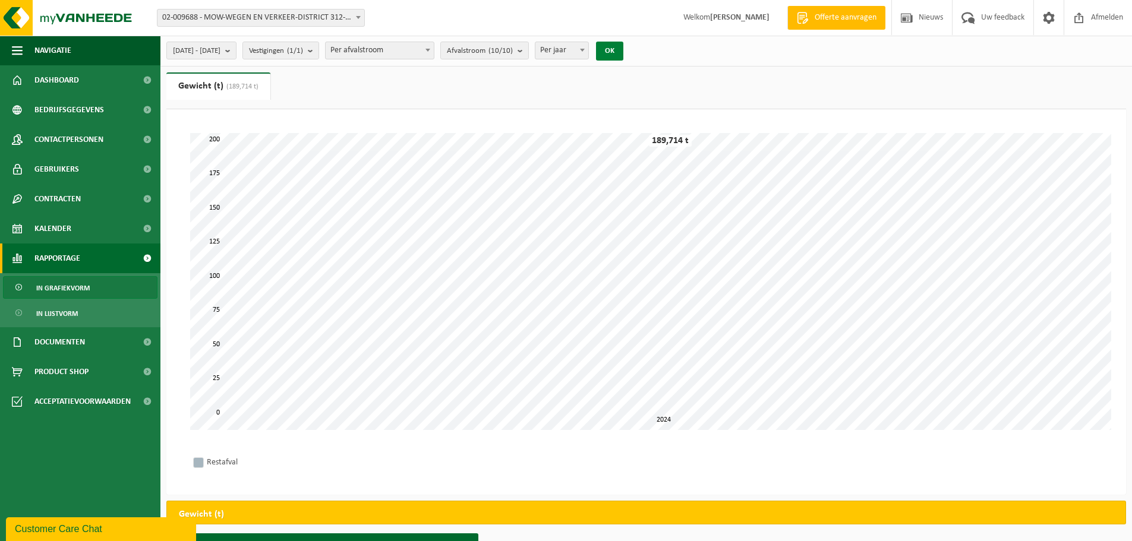
click at [623, 49] on button "OK" at bounding box center [609, 51] width 27 height 19
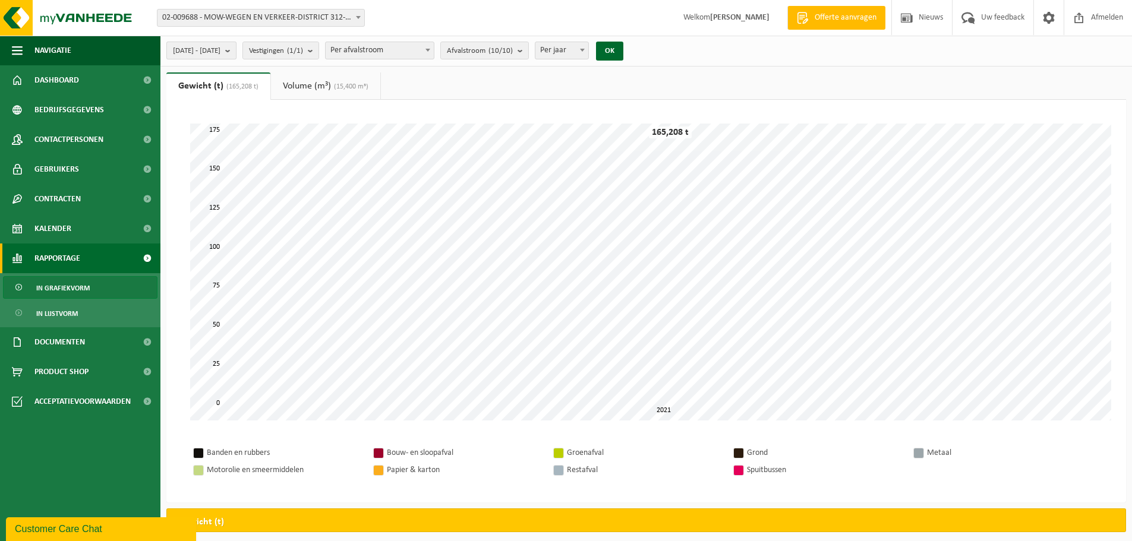
click at [236, 46] on b "submit" at bounding box center [230, 50] width 11 height 17
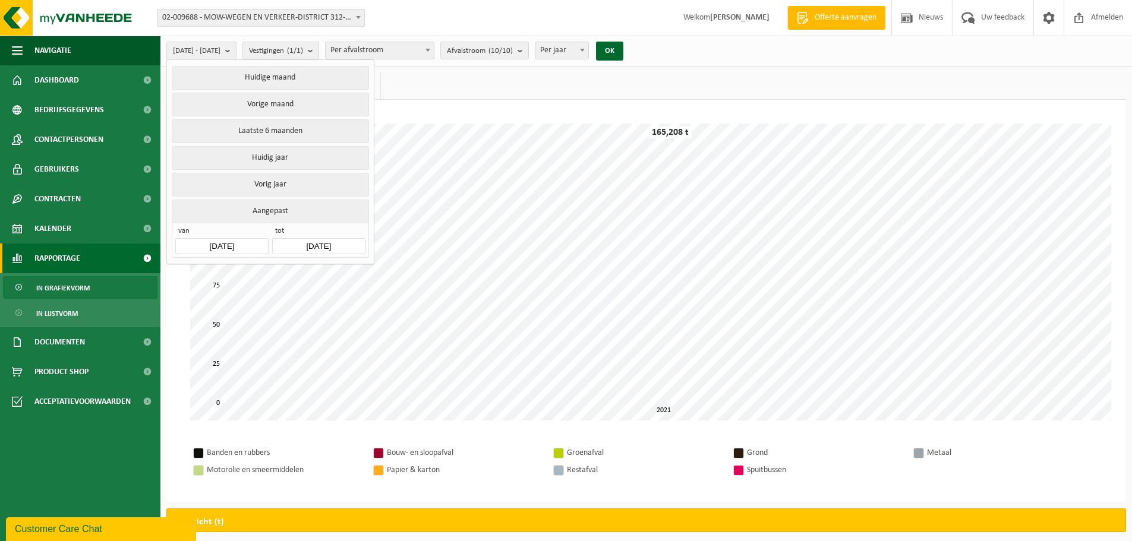
click at [235, 243] on input "[DATE]" at bounding box center [221, 246] width 93 height 16
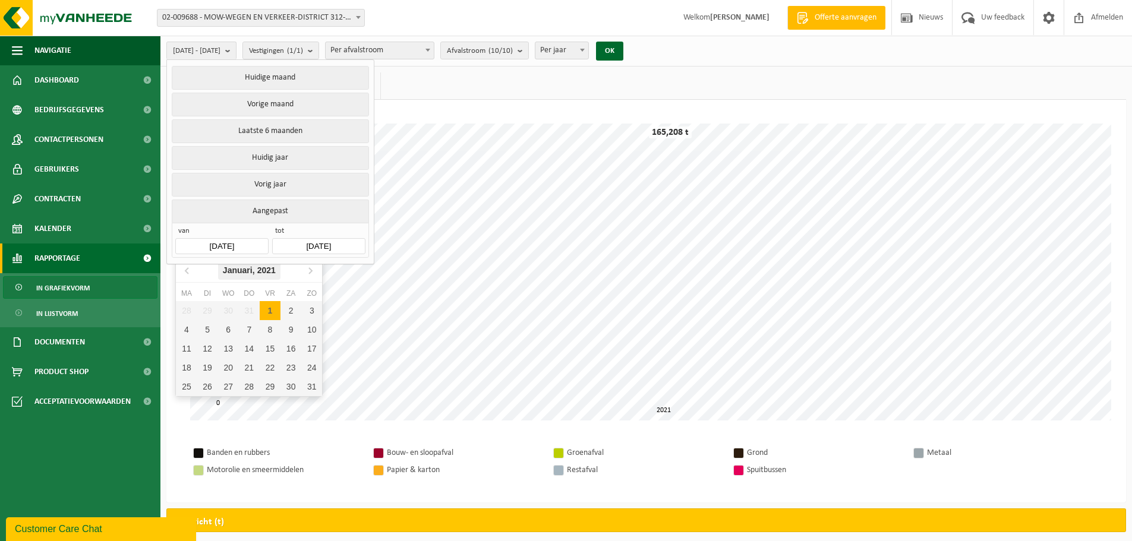
click at [266, 270] on icon "2021" at bounding box center [266, 270] width 18 height 8
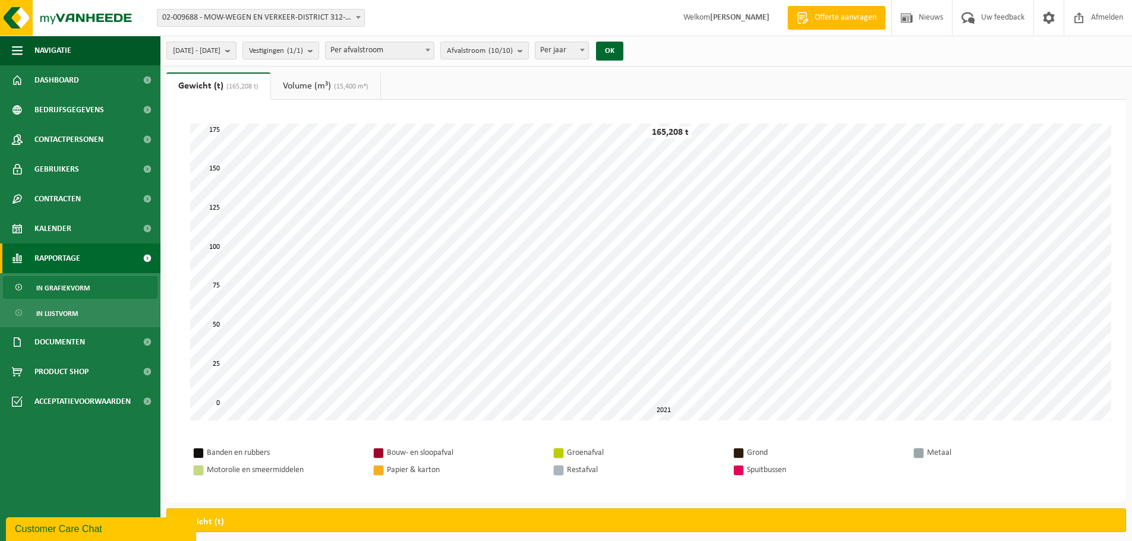
click at [220, 44] on span "[DATE] - [DATE]" at bounding box center [197, 51] width 48 height 18
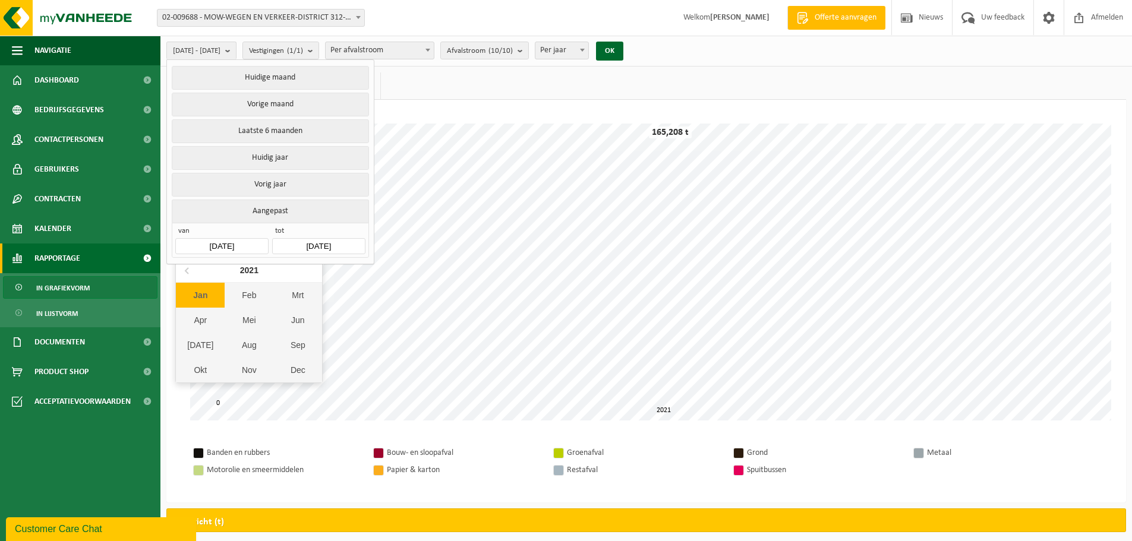
click at [248, 245] on input "[DATE]" at bounding box center [221, 246] width 93 height 16
click at [186, 267] on icon at bounding box center [187, 270] width 19 height 19
click at [216, 302] on div "Jan" at bounding box center [200, 295] width 49 height 25
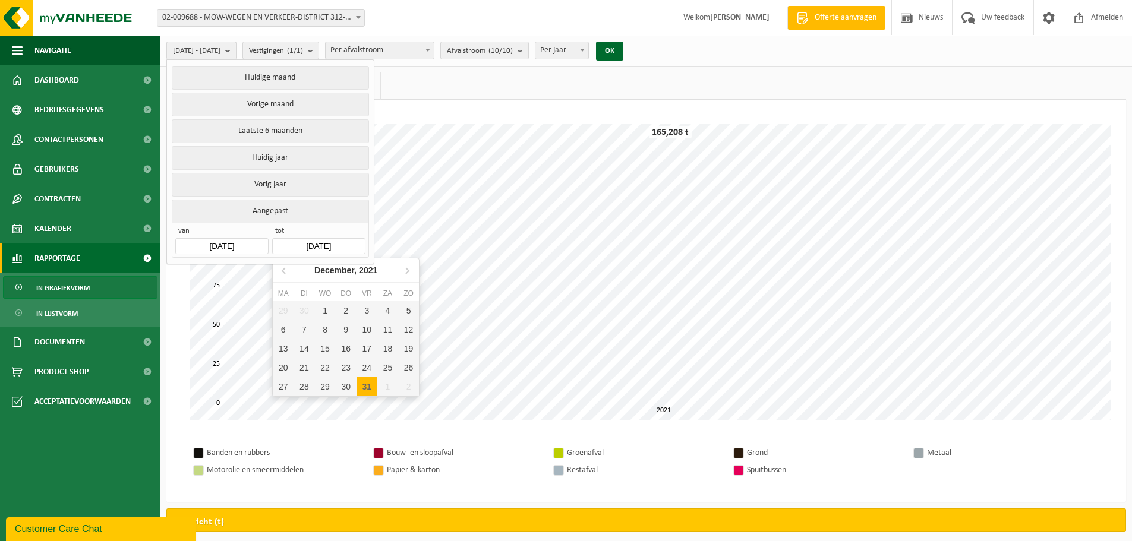
click at [314, 244] on input "[DATE]" at bounding box center [318, 246] width 93 height 16
click at [285, 271] on icon at bounding box center [284, 270] width 19 height 19
click at [362, 266] on icon "2021" at bounding box center [368, 270] width 18 height 8
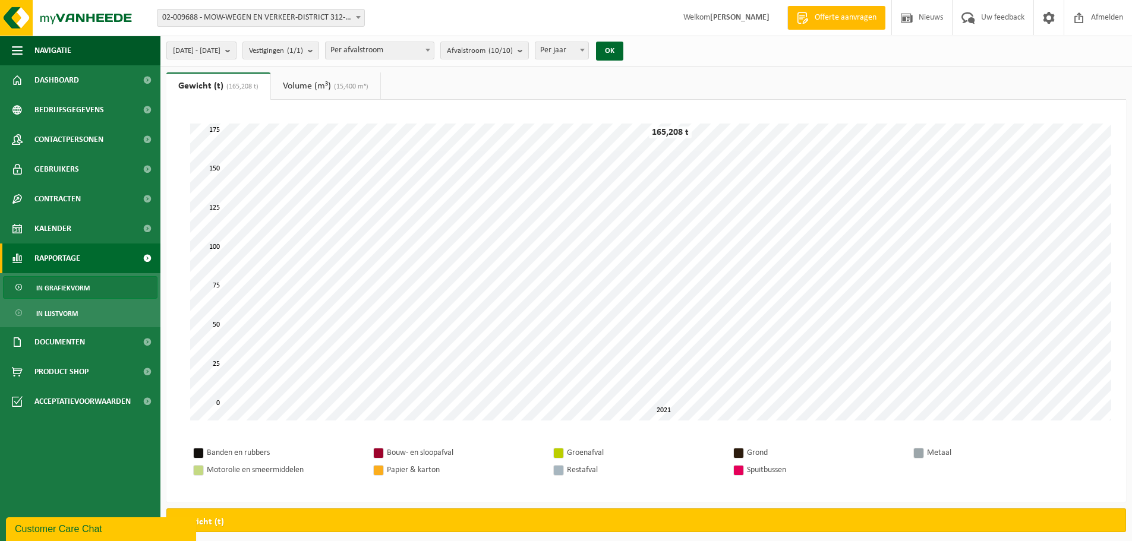
click at [220, 51] on span "[DATE] - [DATE]" at bounding box center [197, 51] width 48 height 18
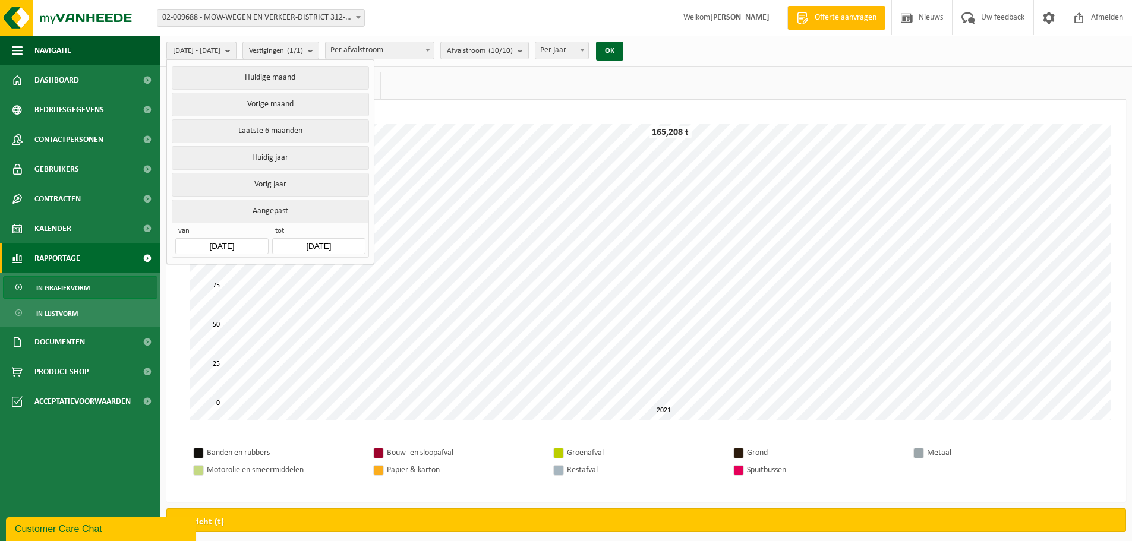
click at [290, 243] on input "[DATE]" at bounding box center [318, 246] width 93 height 16
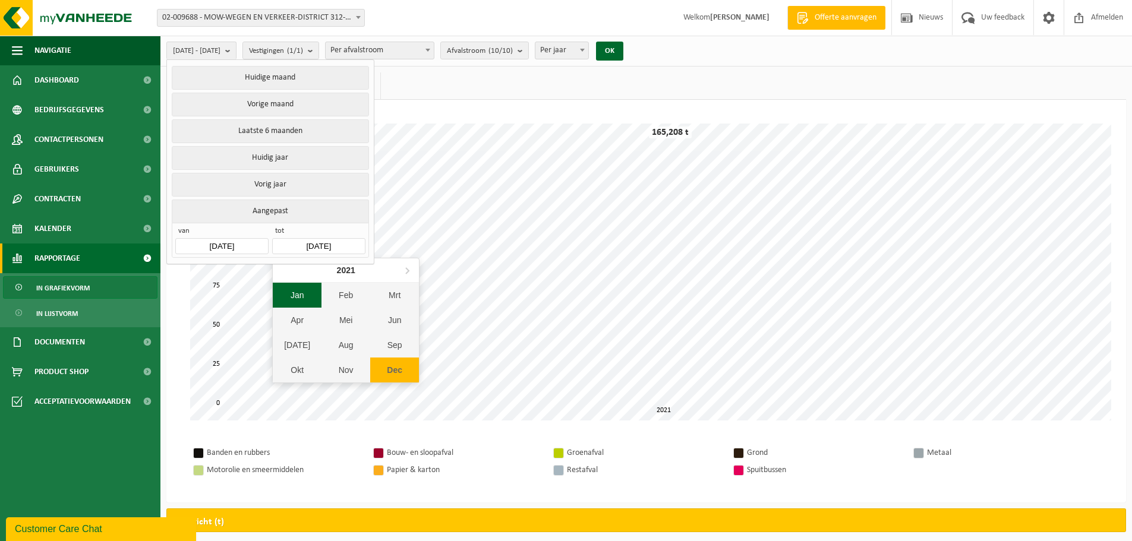
click at [301, 299] on div "Jan" at bounding box center [297, 295] width 49 height 25
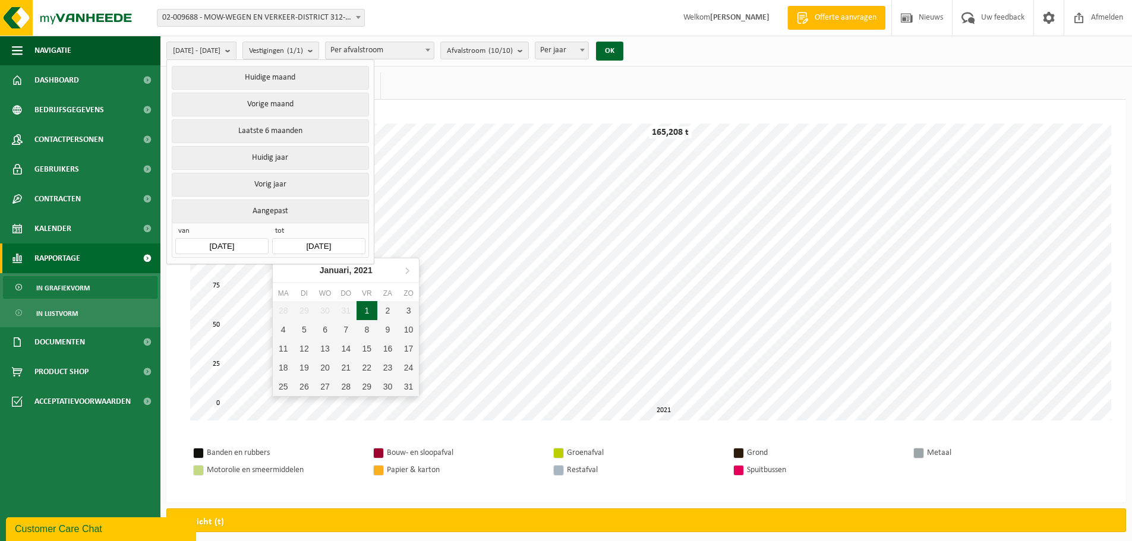
click at [371, 309] on div "1" at bounding box center [366, 310] width 21 height 19
type input "[DATE]"
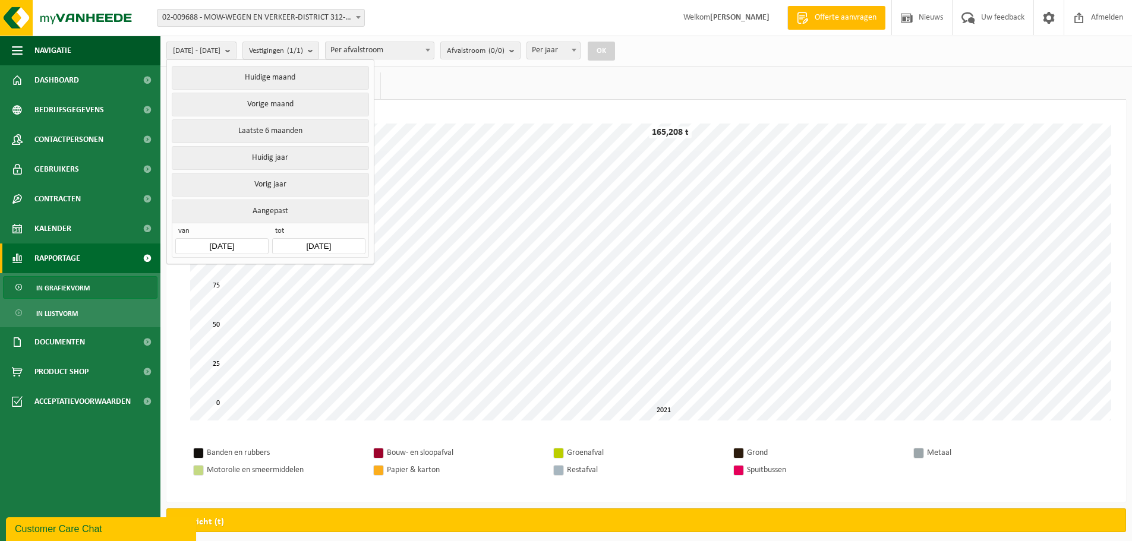
click at [554, 114] on div "Even geduld. Door de grote hoeveelheid gegevens duurt het laden even. 0 25 50 7…" at bounding box center [646, 272] width 936 height 321
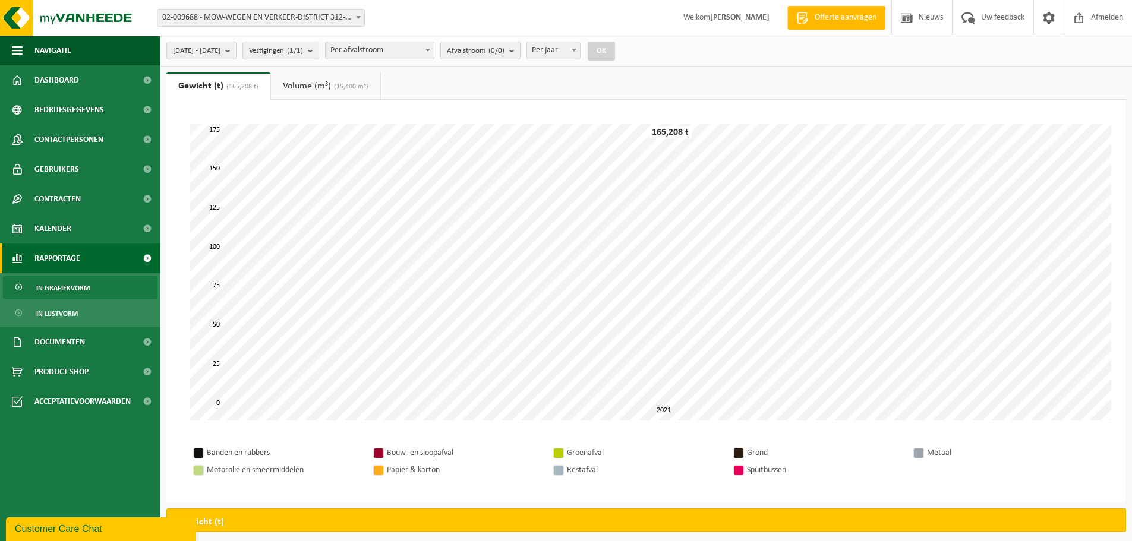
click at [615, 53] on button "OK" at bounding box center [600, 51] width 27 height 19
click at [220, 53] on span "[DATE] - [DATE]" at bounding box center [197, 51] width 48 height 18
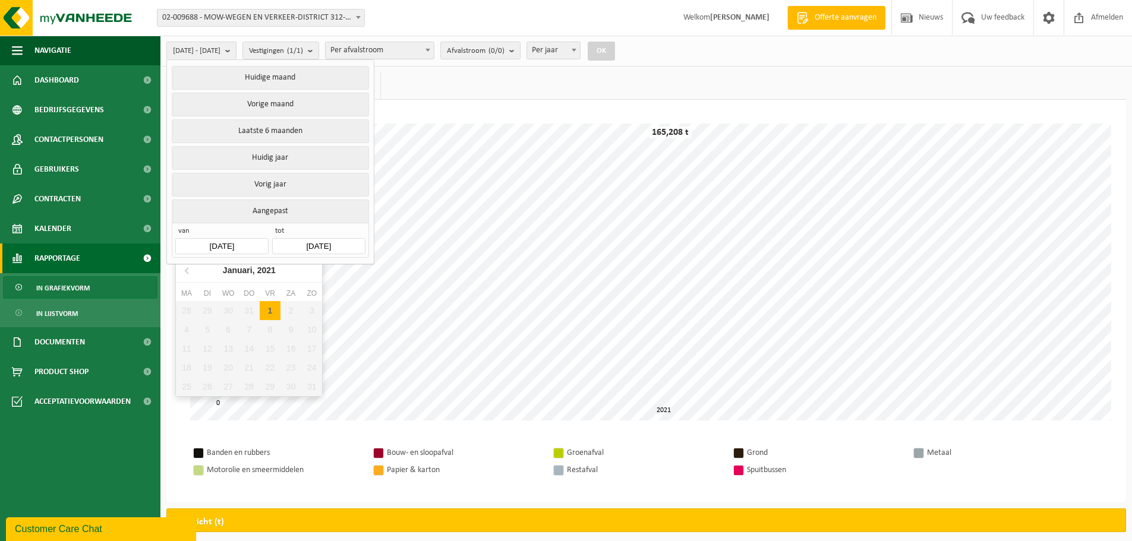
click at [249, 240] on input "[DATE]" at bounding box center [221, 246] width 93 height 16
click at [185, 272] on icon at bounding box center [187, 270] width 19 height 19
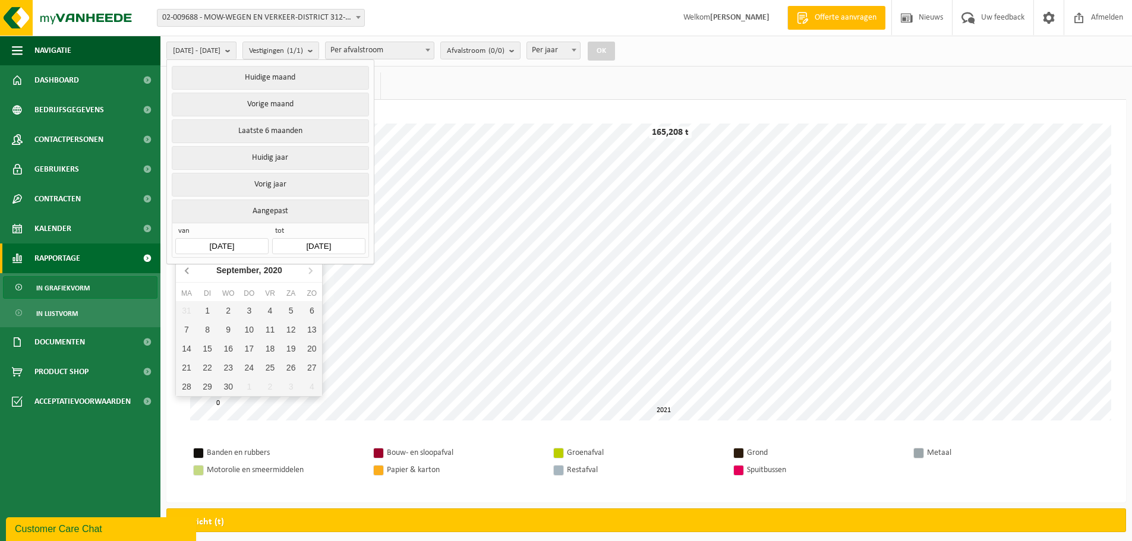
click at [185, 272] on icon at bounding box center [187, 270] width 19 height 19
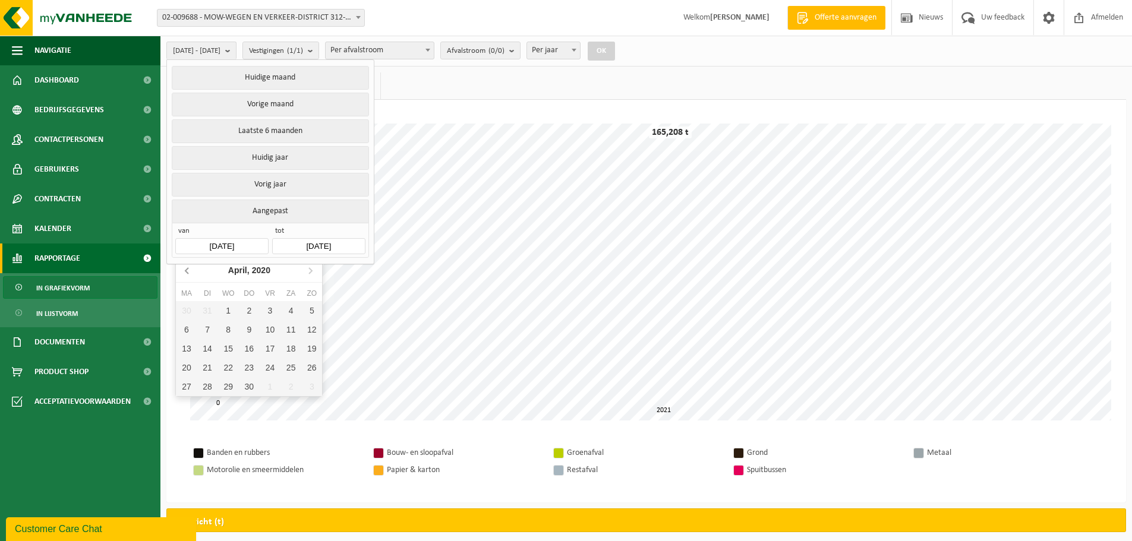
click at [185, 272] on icon at bounding box center [187, 270] width 19 height 19
click at [230, 314] on div "1" at bounding box center [228, 310] width 21 height 19
type input "[DATE]"
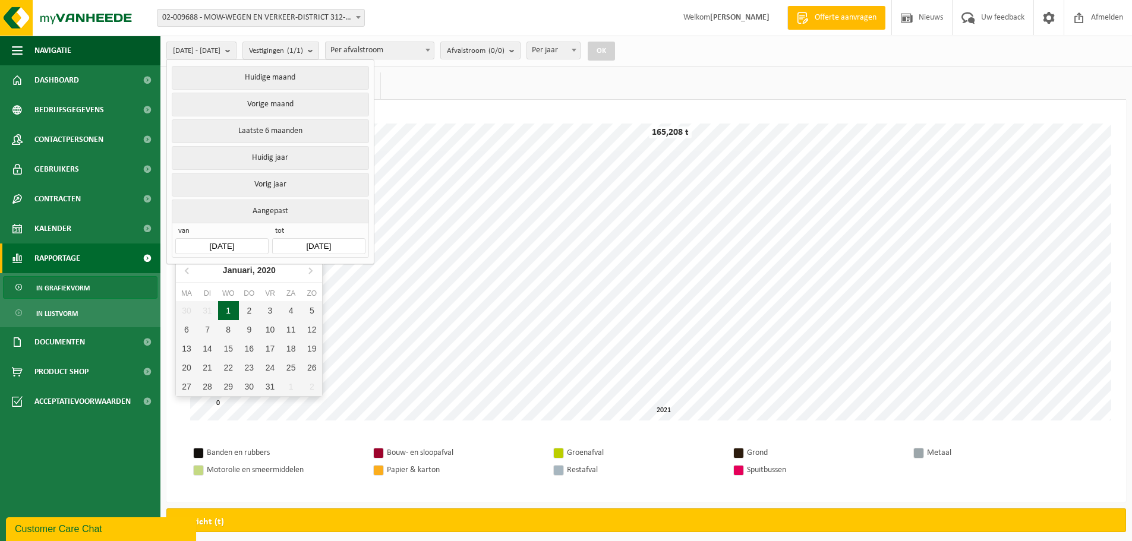
type input "[DATE]"
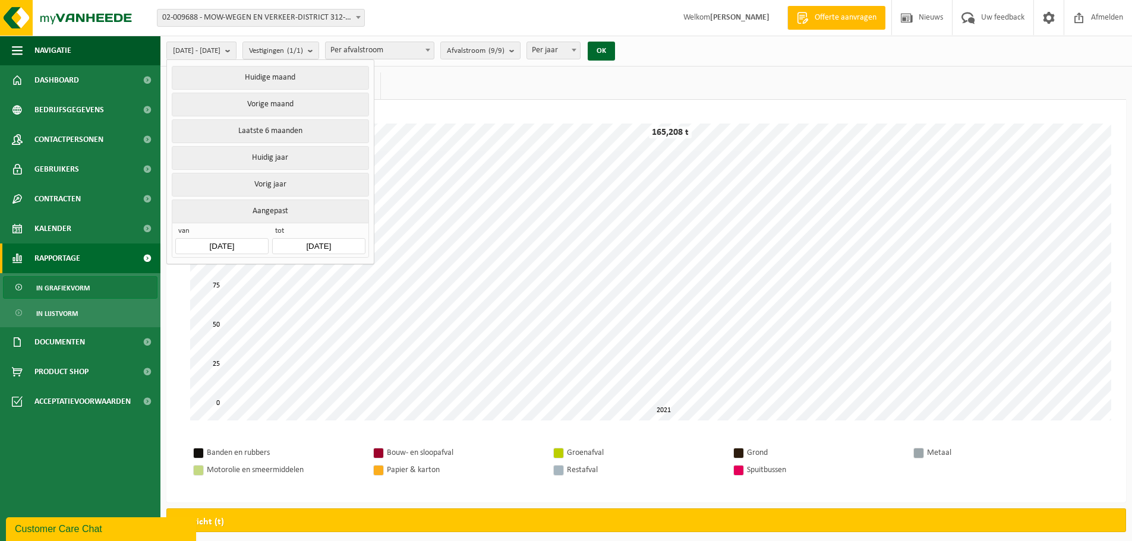
click at [331, 240] on input "[DATE]" at bounding box center [318, 246] width 93 height 16
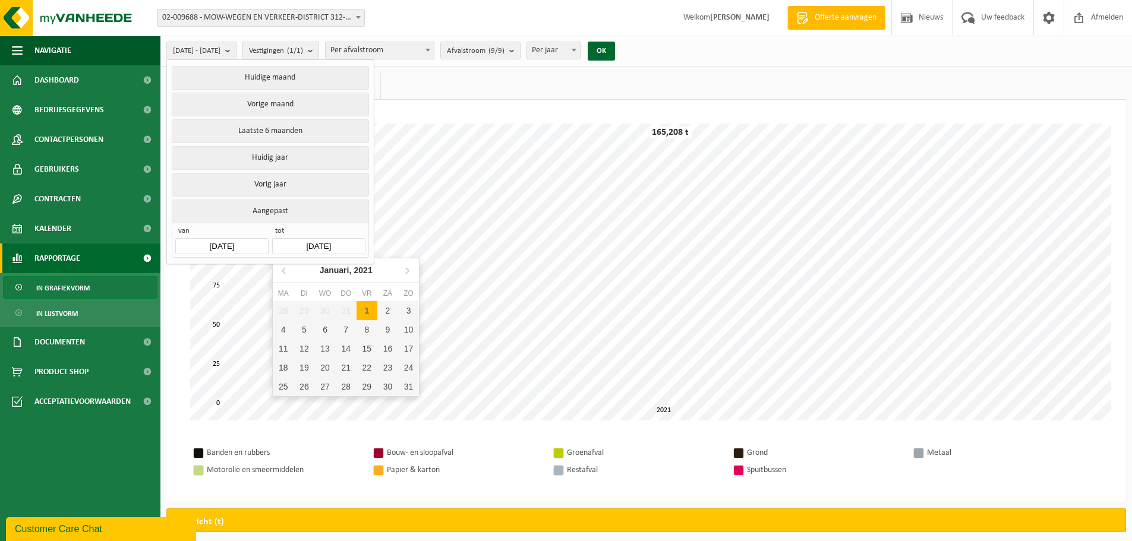
click at [362, 315] on div "1" at bounding box center [366, 310] width 21 height 19
type input "[DATE]"
click at [364, 311] on div "1" at bounding box center [366, 310] width 21 height 19
type input "[DATE]"
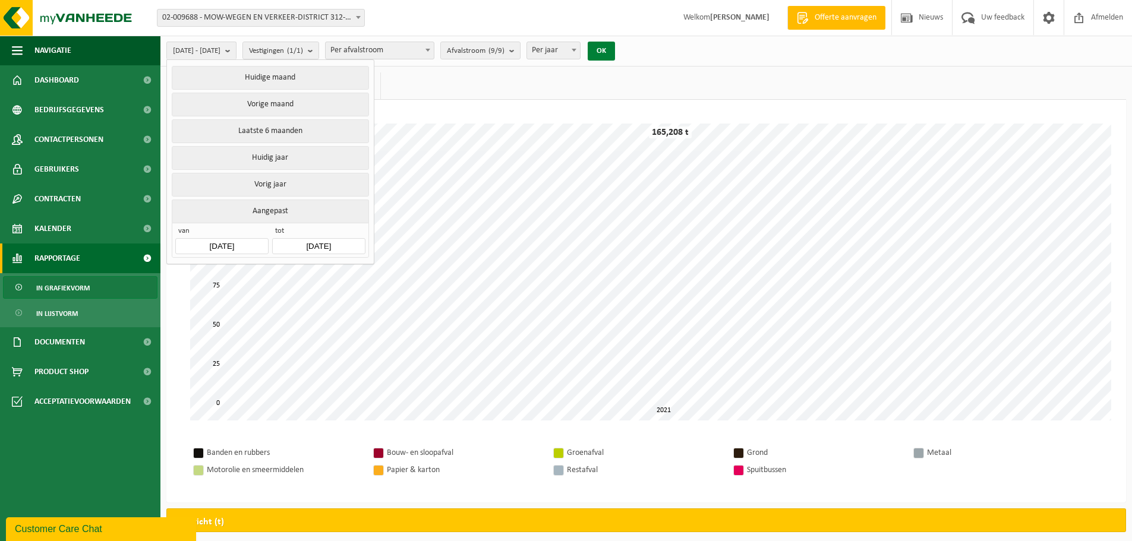
click at [615, 51] on button "OK" at bounding box center [600, 51] width 27 height 19
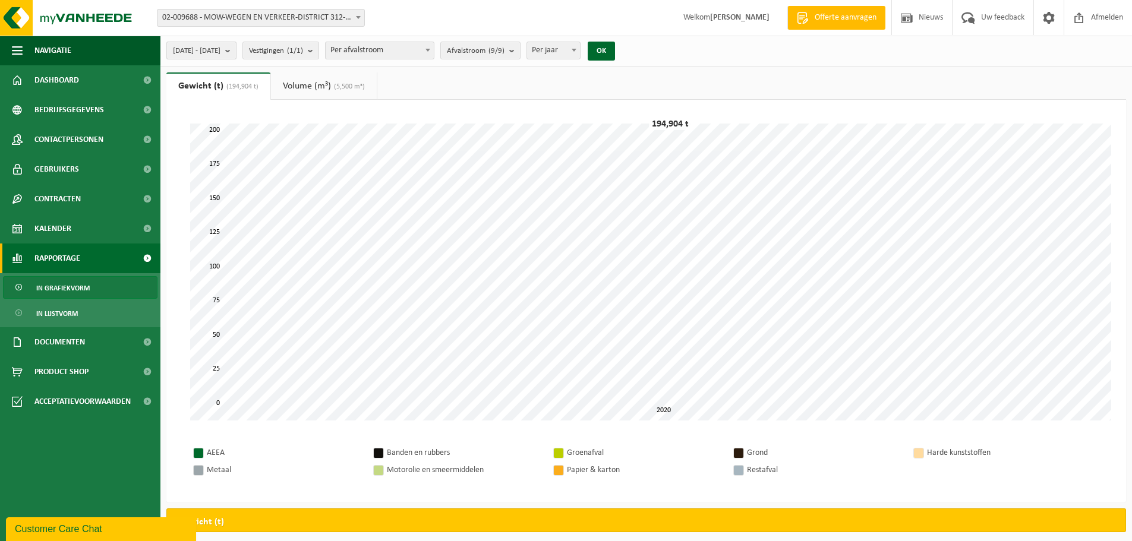
click at [236, 49] on button "[DATE] - [DATE]" at bounding box center [201, 51] width 70 height 18
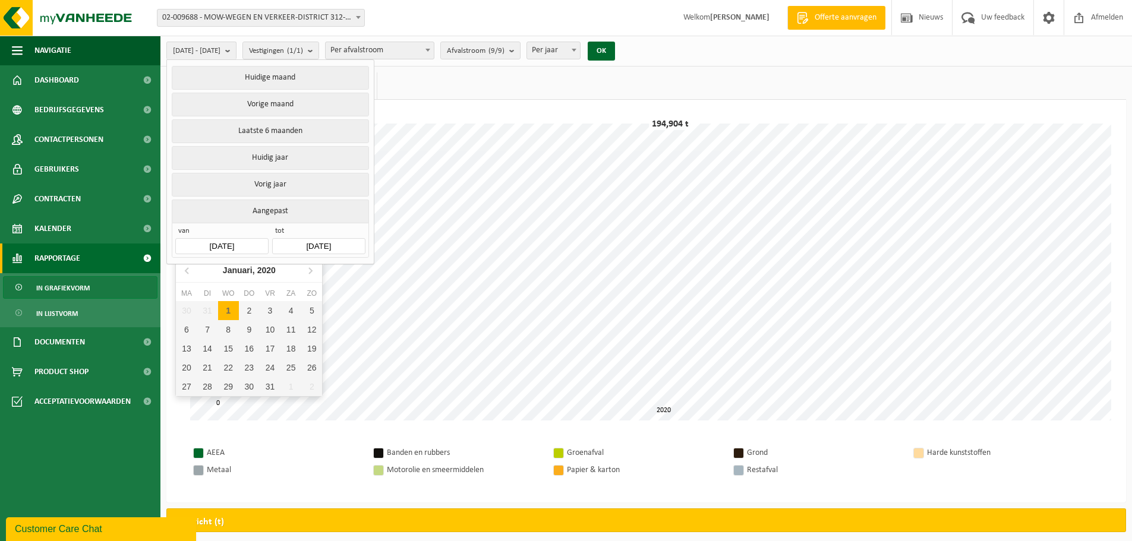
click at [248, 244] on input "[DATE]" at bounding box center [221, 246] width 93 height 16
click at [309, 269] on icon at bounding box center [310, 271] width 3 height 6
click at [268, 270] on icon "2020" at bounding box center [268, 270] width 18 height 8
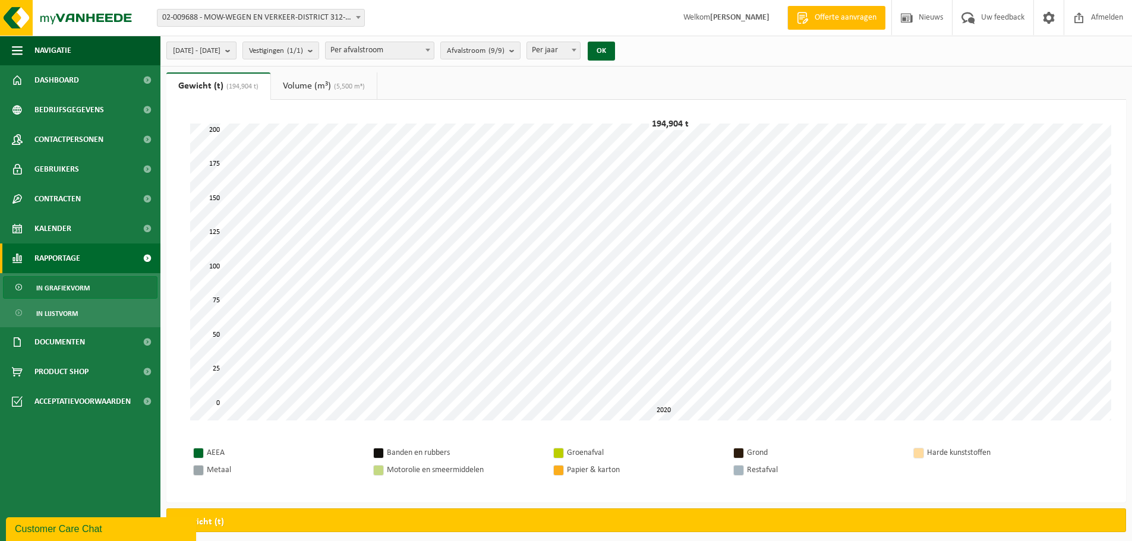
click at [220, 51] on span "[DATE] - [DATE]" at bounding box center [197, 51] width 48 height 18
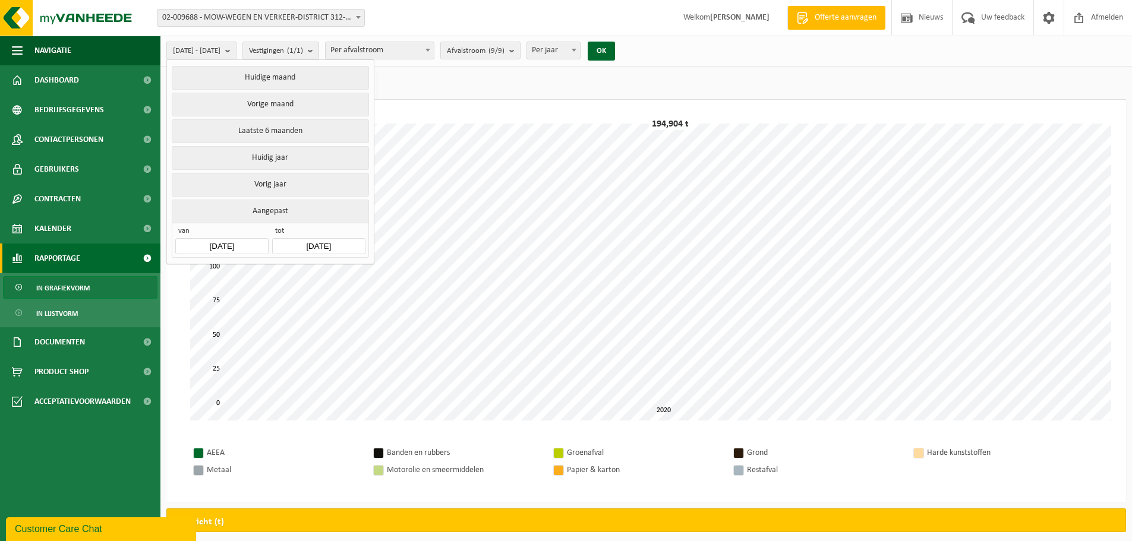
click at [253, 244] on input "[DATE]" at bounding box center [221, 246] width 93 height 16
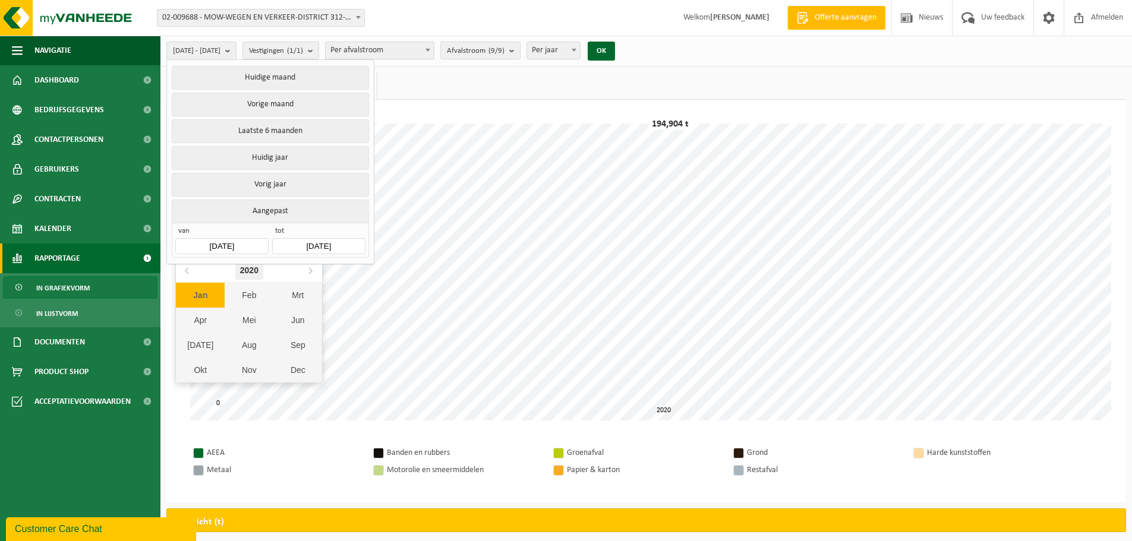
click at [251, 270] on div "2020" at bounding box center [249, 270] width 28 height 19
click at [309, 301] on div "2019 2020 2021 2022 2023 2024 2025 2026 2027 2028 2029 2030" at bounding box center [249, 333] width 146 height 100
click at [190, 268] on icon at bounding box center [187, 270] width 19 height 19
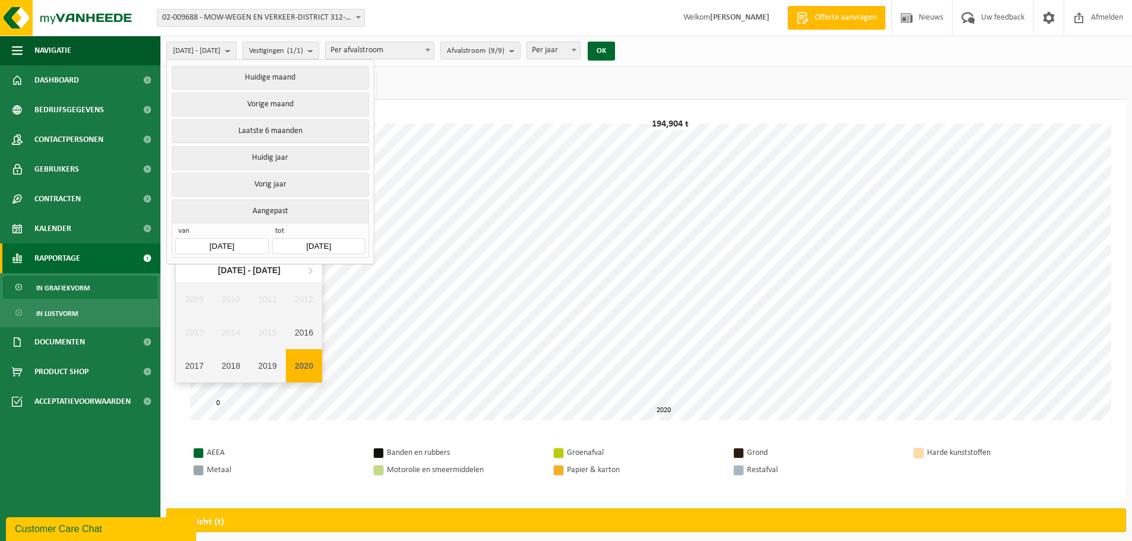
click at [238, 241] on input "[DATE]" at bounding box center [221, 246] width 93 height 16
click at [242, 242] on input "[DATE]" at bounding box center [221, 246] width 93 height 16
click at [305, 271] on icon at bounding box center [310, 270] width 19 height 19
click at [438, 85] on ul "Gewicht (t) (194,904 t) Volume (m³) (5,500 m³)" at bounding box center [645, 85] width 959 height 27
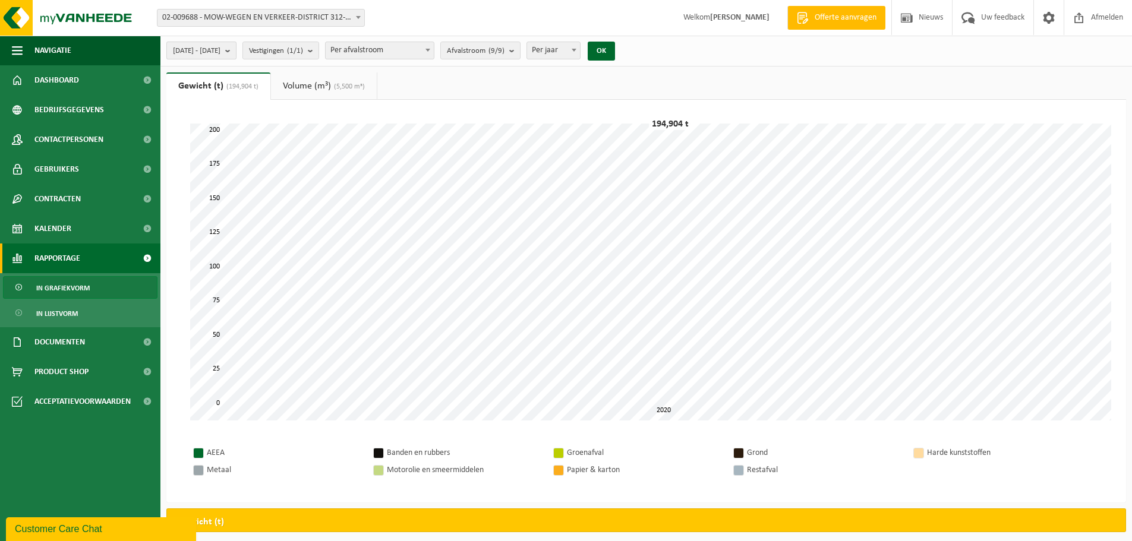
click at [236, 51] on b "submit" at bounding box center [230, 50] width 11 height 17
click at [220, 48] on span "[DATE] - [DATE]" at bounding box center [197, 51] width 48 height 18
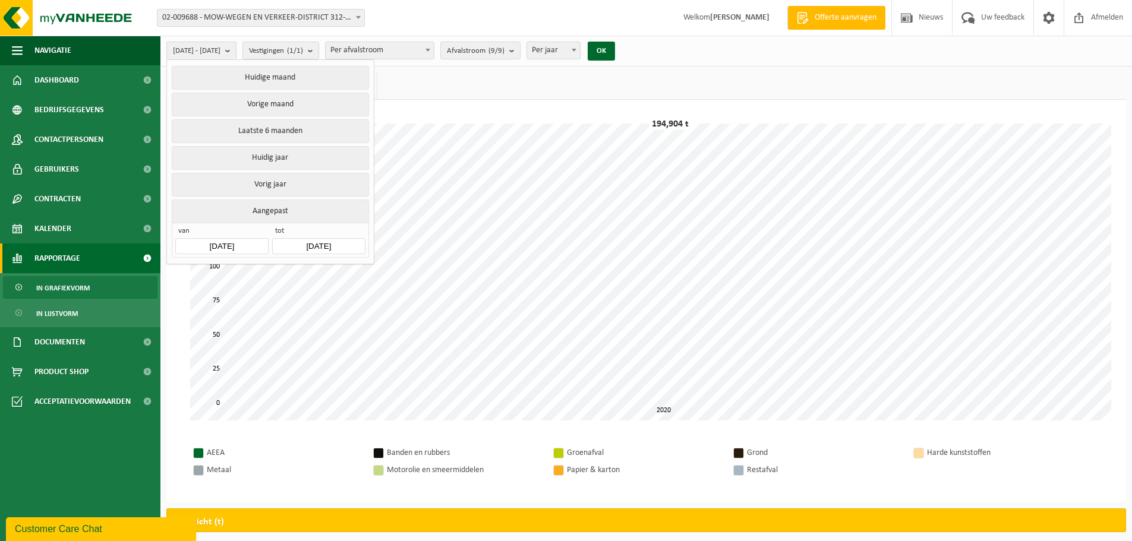
click at [262, 213] on button "Aangepast" at bounding box center [270, 211] width 197 height 23
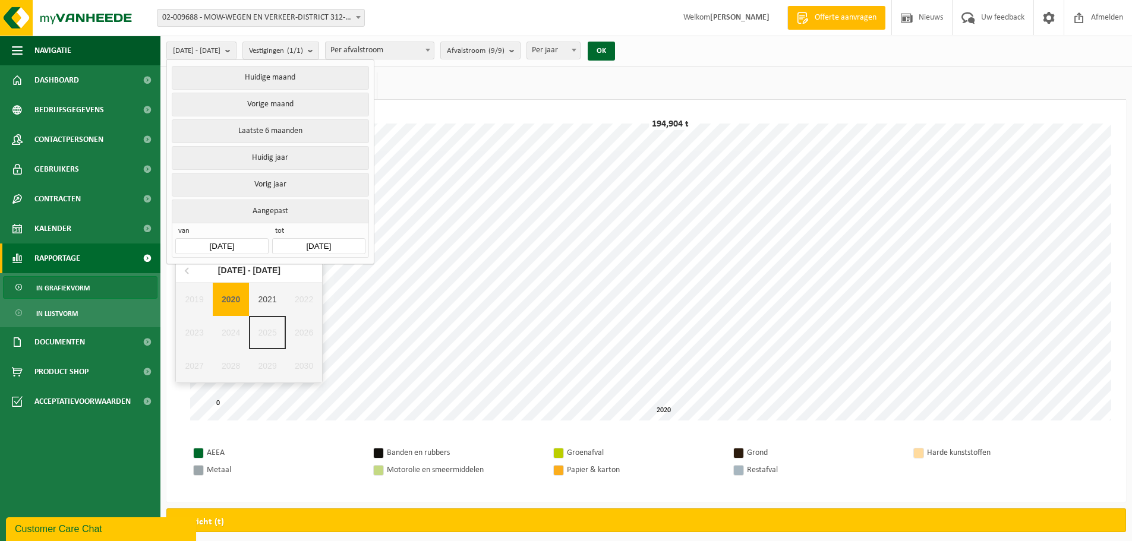
click at [251, 238] on input "[DATE]" at bounding box center [221, 246] width 93 height 16
click at [184, 272] on icon at bounding box center [187, 270] width 19 height 19
click at [184, 272] on nav "[DATE] - [DATE]" at bounding box center [249, 270] width 146 height 24
click at [307, 274] on icon at bounding box center [310, 270] width 19 height 19
click at [307, 274] on nav "[DATE] - [DATE]" at bounding box center [249, 270] width 146 height 24
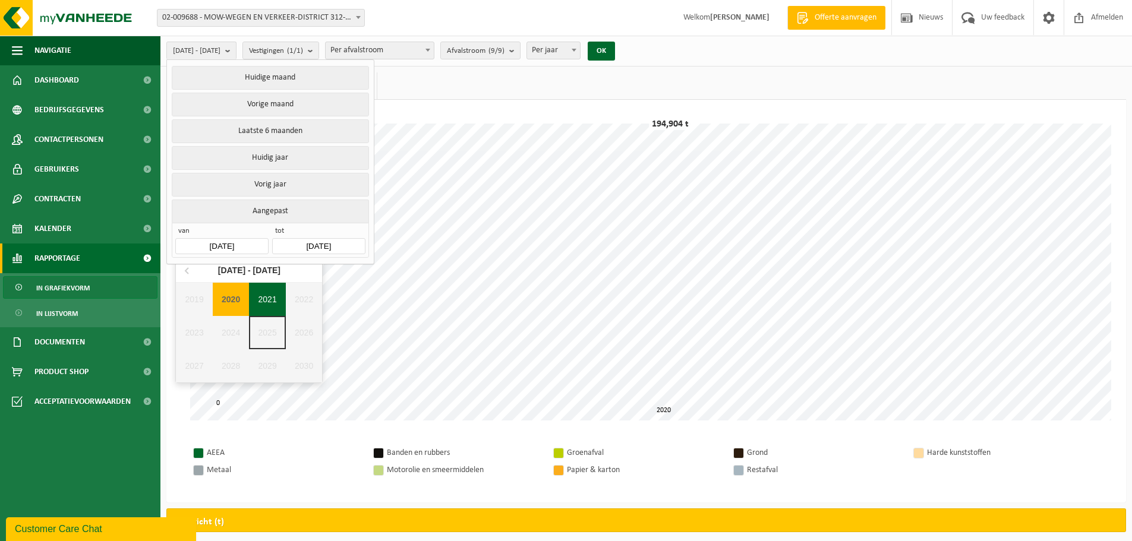
click at [275, 298] on div "2021" at bounding box center [267, 299] width 37 height 33
click at [330, 239] on input "[DATE]" at bounding box center [318, 246] width 93 height 16
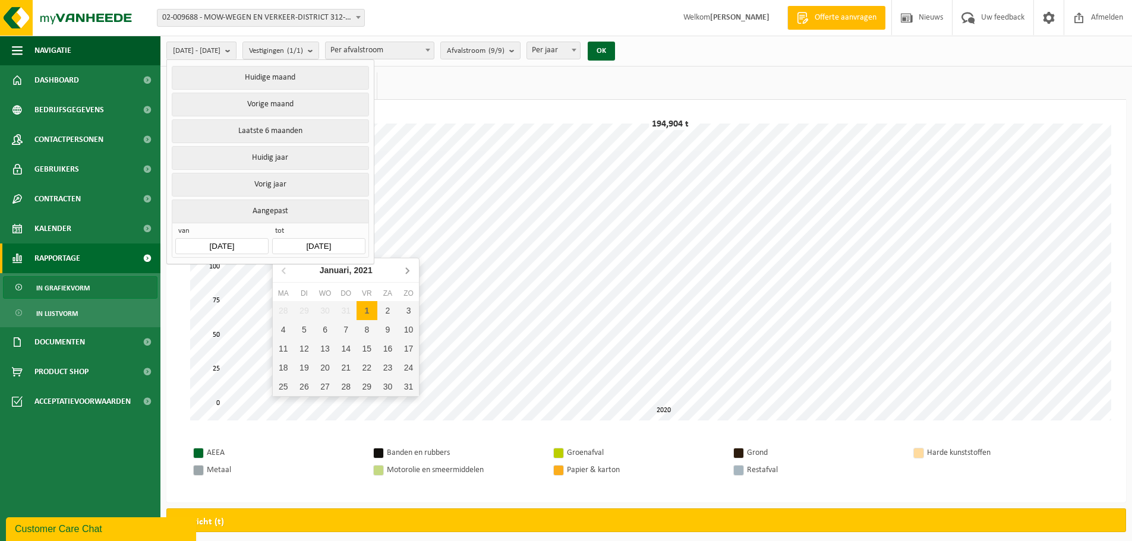
click at [406, 271] on icon at bounding box center [406, 270] width 19 height 19
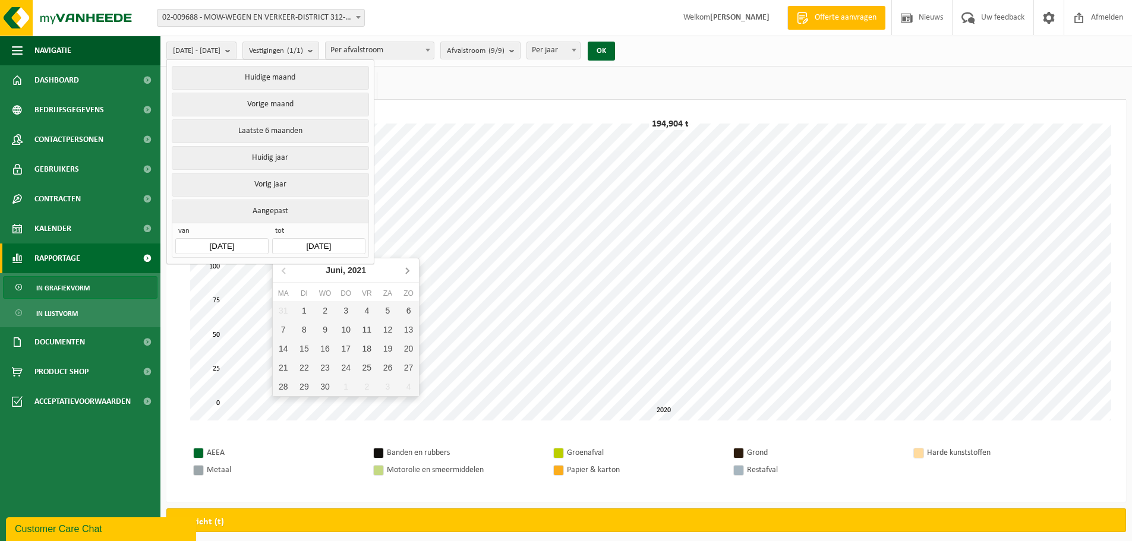
click at [406, 271] on icon at bounding box center [406, 270] width 19 height 19
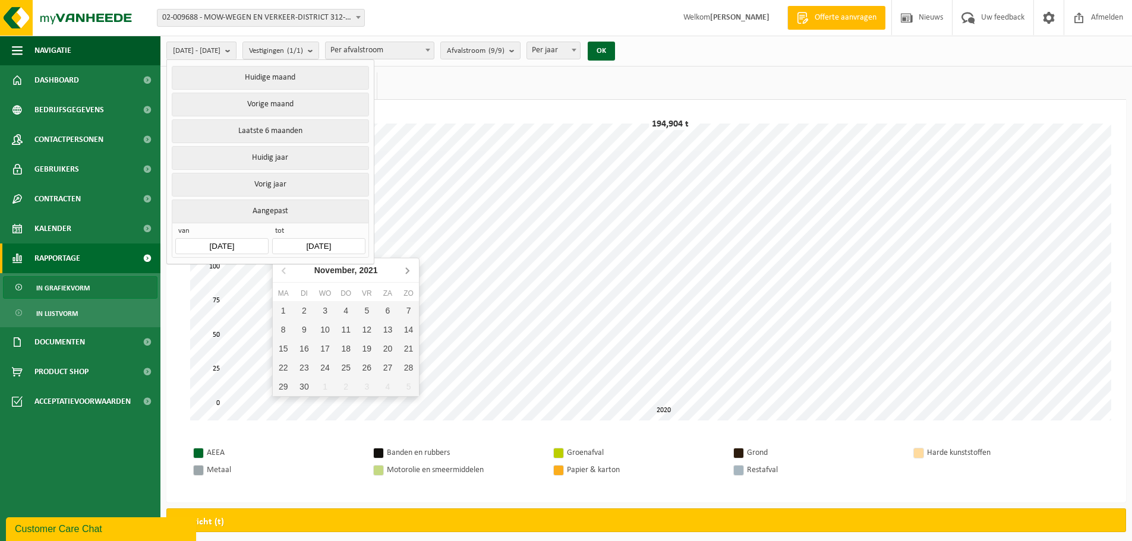
click at [406, 271] on icon at bounding box center [406, 270] width 19 height 19
click at [409, 266] on icon at bounding box center [406, 270] width 19 height 19
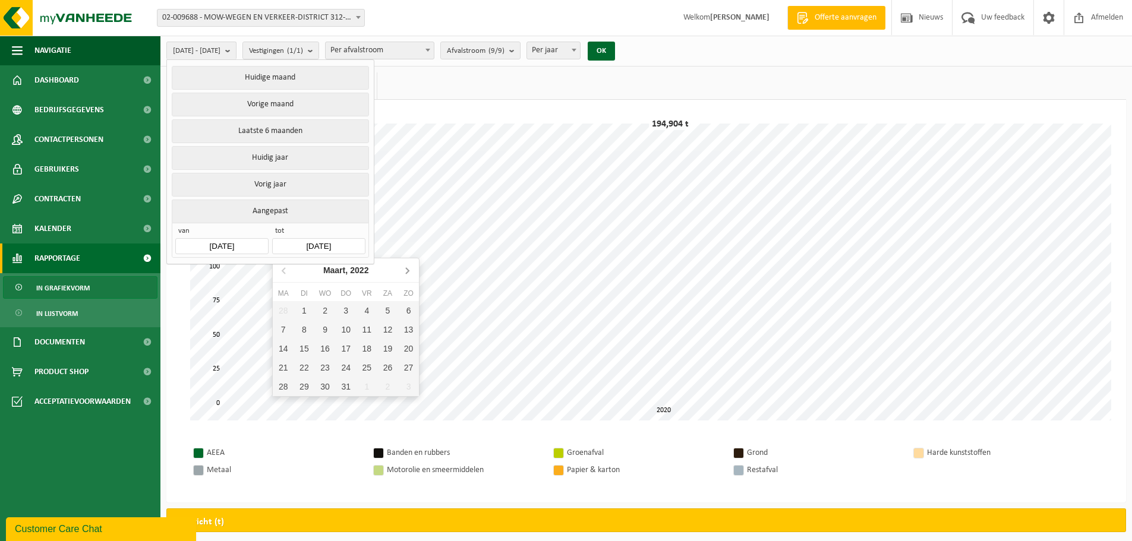
click at [409, 266] on icon at bounding box center [406, 270] width 19 height 19
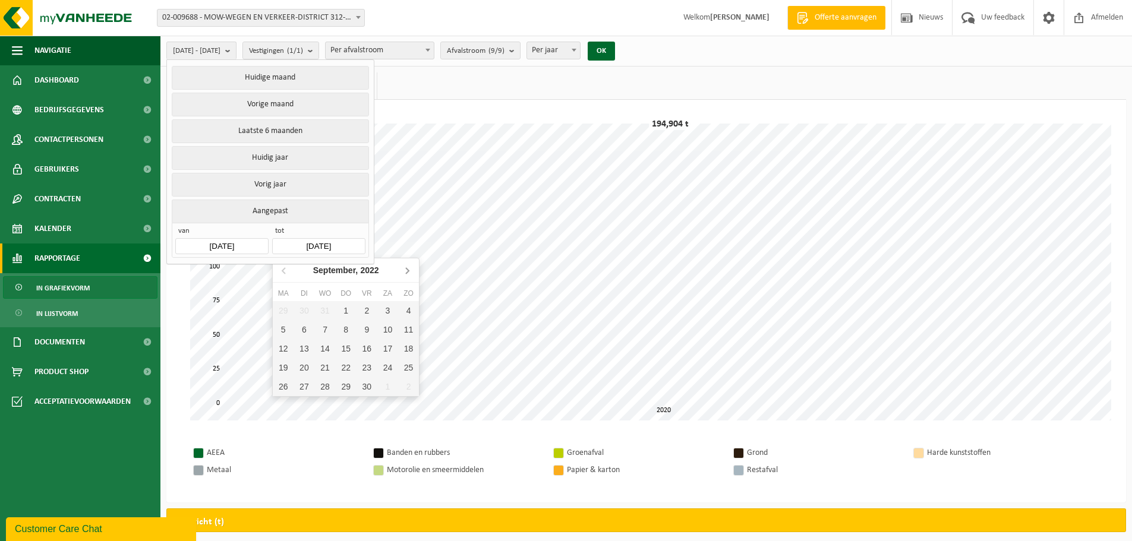
click at [409, 266] on icon at bounding box center [406, 270] width 19 height 19
click at [386, 386] on div "31" at bounding box center [387, 386] width 21 height 19
type input "[DATE]"
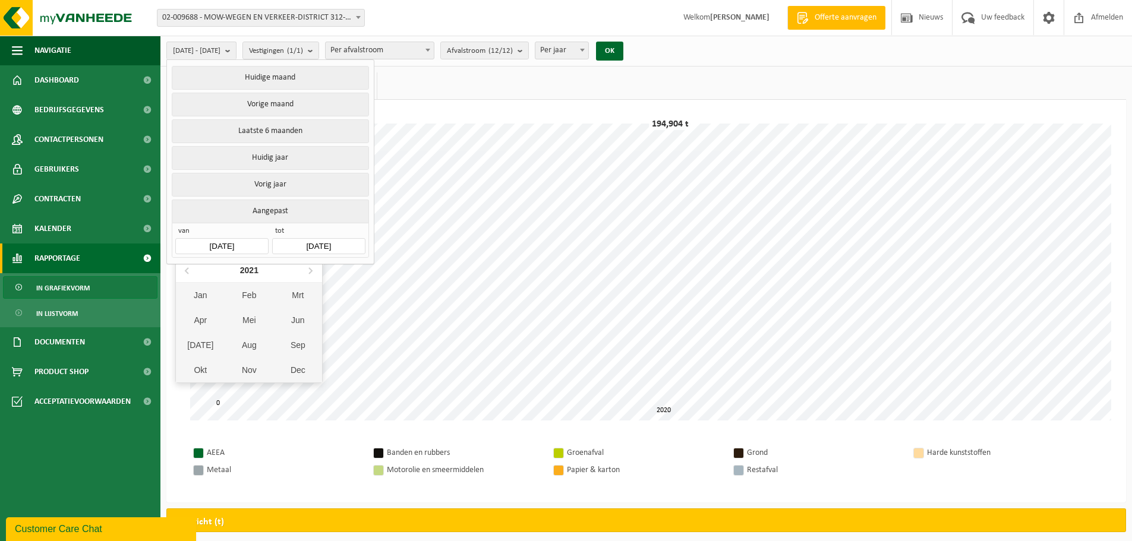
click at [243, 241] on input "[DATE]" at bounding box center [221, 246] width 93 height 16
click at [311, 270] on icon at bounding box center [310, 271] width 3 height 6
click at [311, 270] on nav "2022" at bounding box center [249, 270] width 146 height 24
click at [204, 298] on div "Jan" at bounding box center [200, 295] width 49 height 25
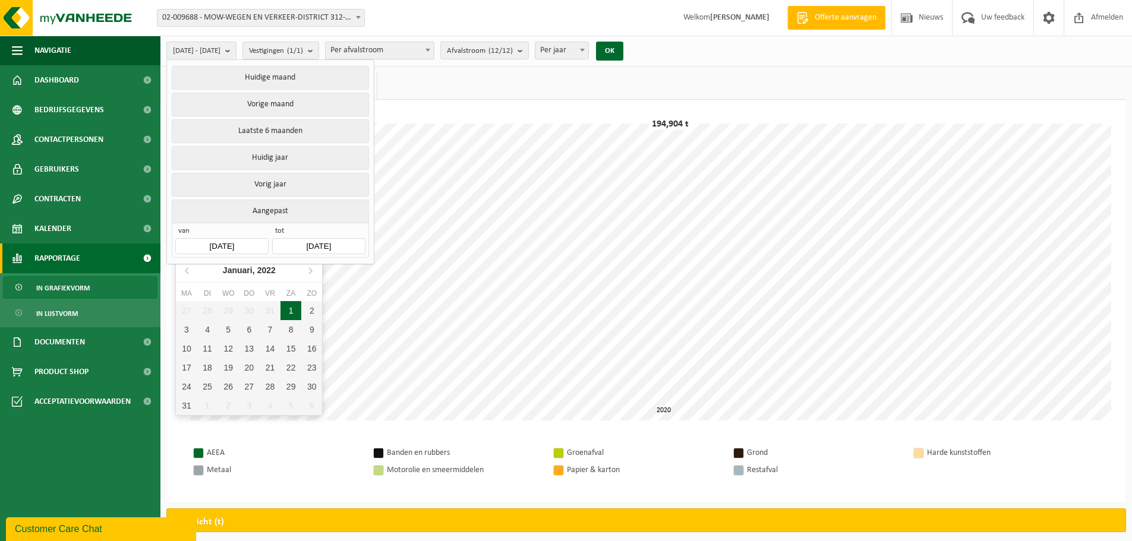
click at [287, 315] on div "1" at bounding box center [290, 310] width 21 height 19
type input "[DATE]"
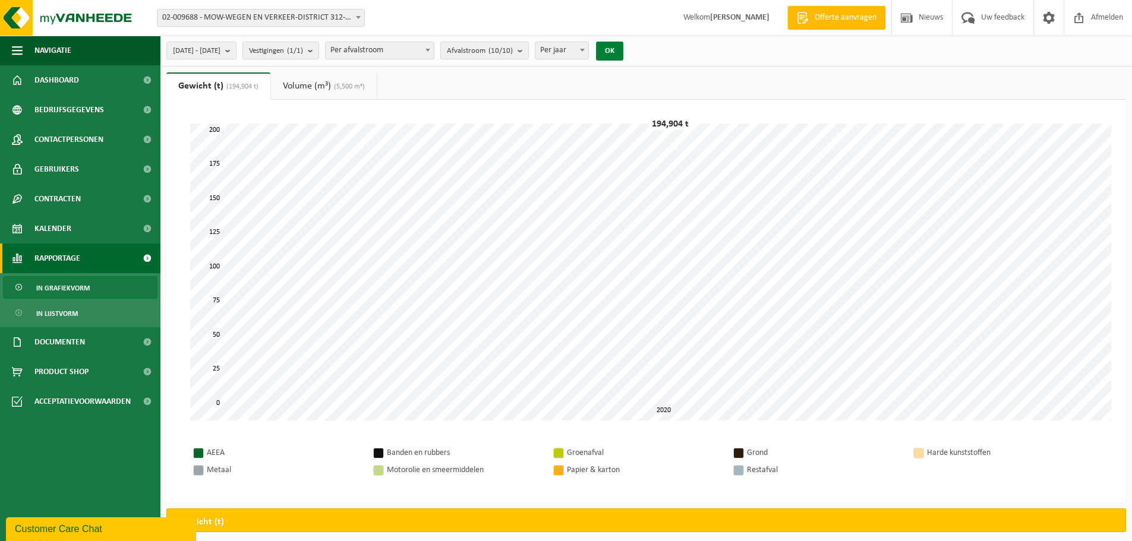
click at [623, 50] on button "OK" at bounding box center [609, 51] width 27 height 19
click at [236, 50] on b "submit" at bounding box center [230, 50] width 11 height 17
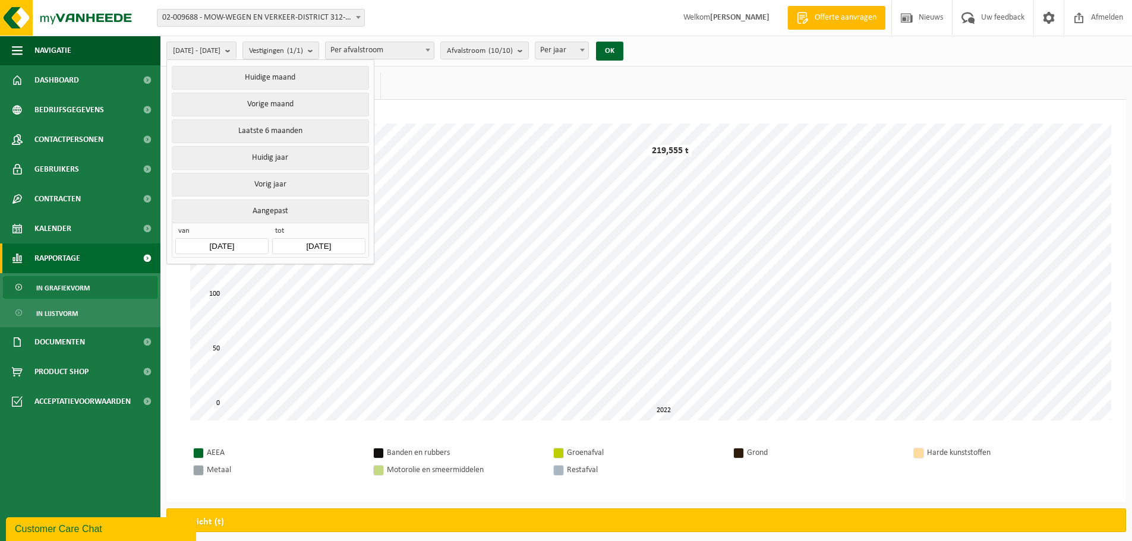
click at [251, 242] on input "[DATE]" at bounding box center [221, 246] width 93 height 16
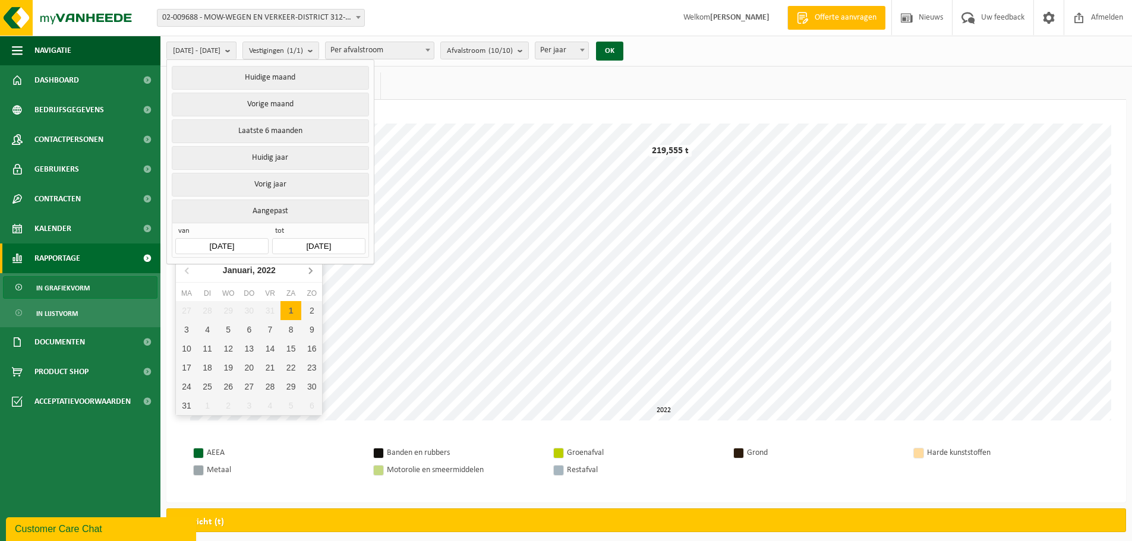
click at [311, 266] on icon at bounding box center [310, 270] width 19 height 19
click at [309, 271] on icon at bounding box center [310, 270] width 19 height 19
click at [310, 273] on icon at bounding box center [310, 271] width 3 height 6
click at [311, 273] on icon at bounding box center [310, 270] width 19 height 19
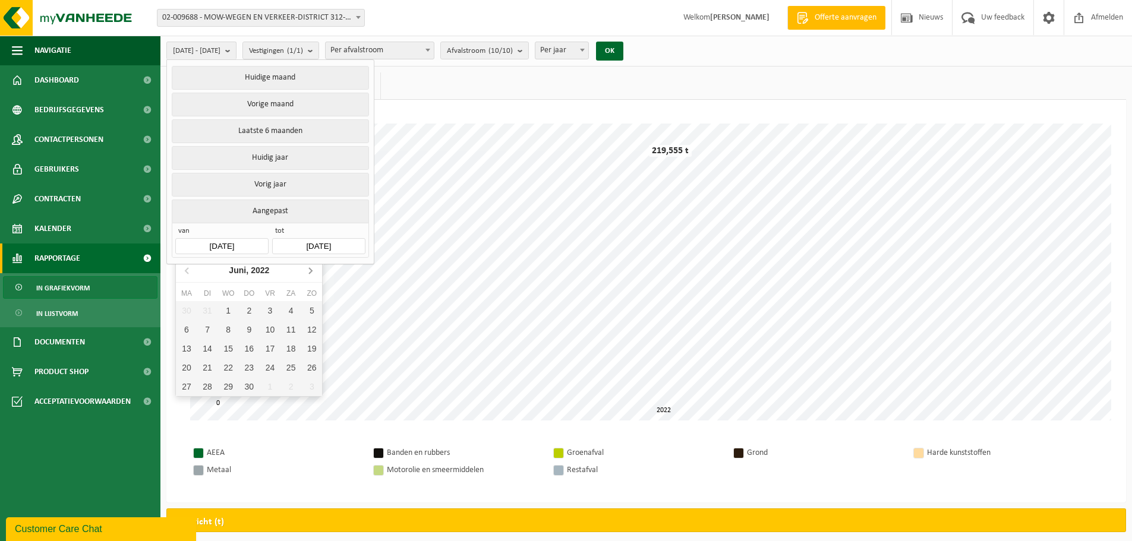
click at [312, 273] on icon at bounding box center [310, 270] width 19 height 19
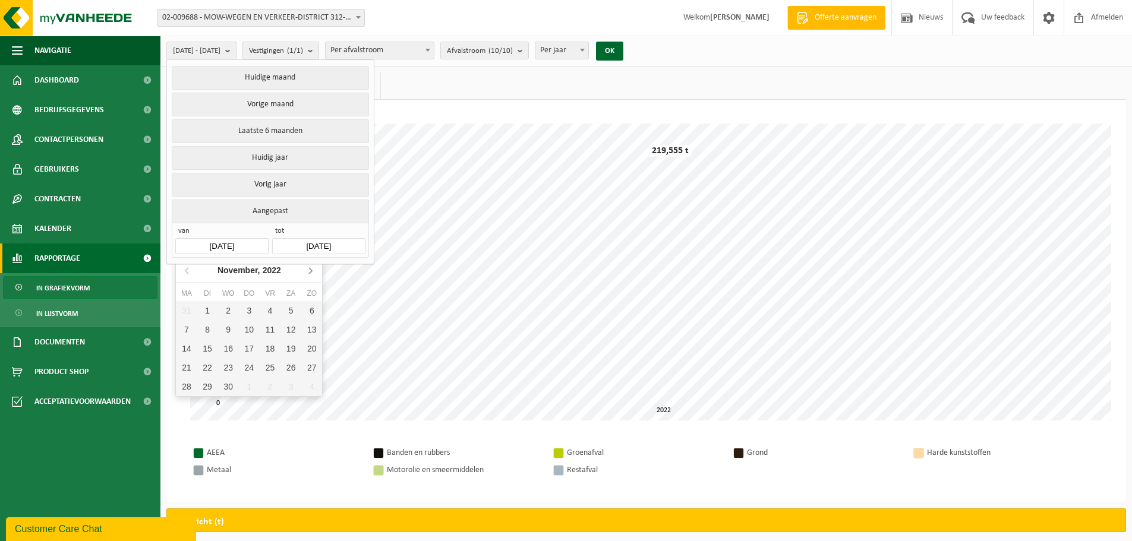
click at [312, 273] on icon at bounding box center [310, 270] width 19 height 19
click at [312, 273] on nav "[DATE]" at bounding box center [249, 270] width 146 height 24
click at [295, 391] on div "31" at bounding box center [290, 386] width 21 height 19
type input "[DATE]"
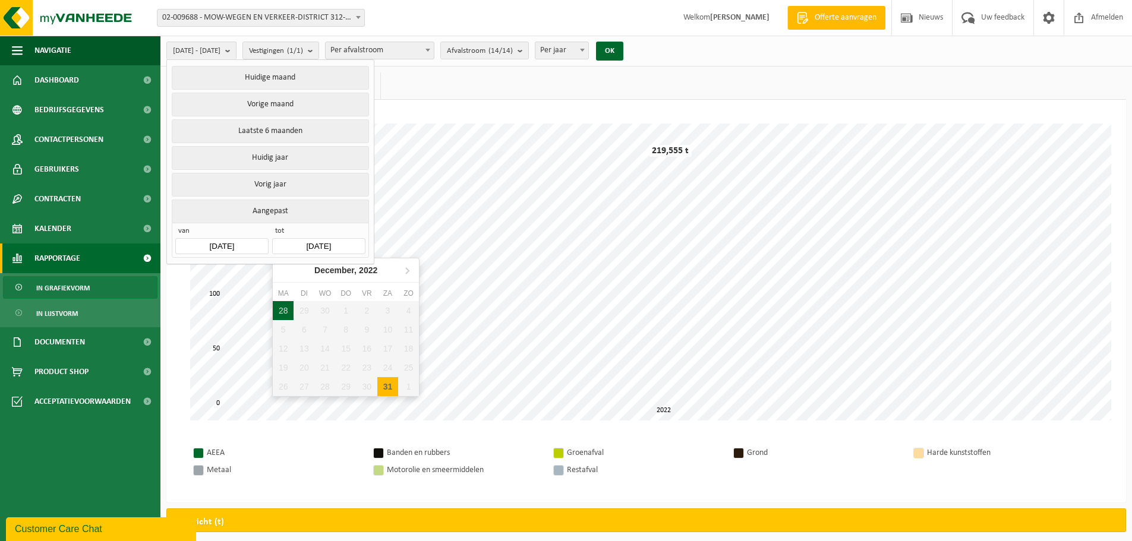
click at [351, 241] on input "[DATE]" at bounding box center [318, 246] width 93 height 16
click at [408, 274] on icon at bounding box center [406, 270] width 19 height 19
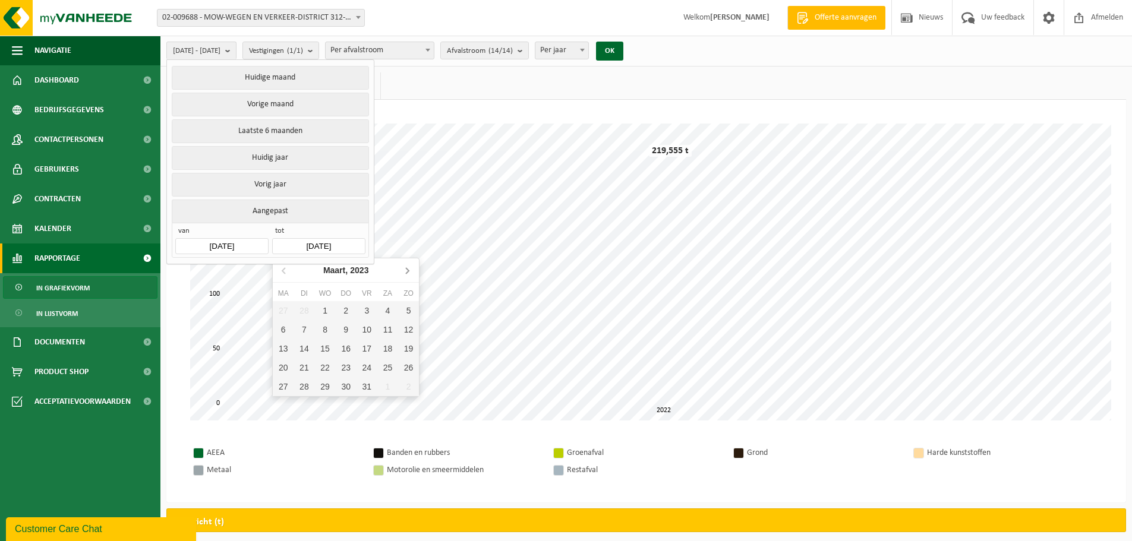
click at [408, 274] on icon at bounding box center [406, 270] width 19 height 19
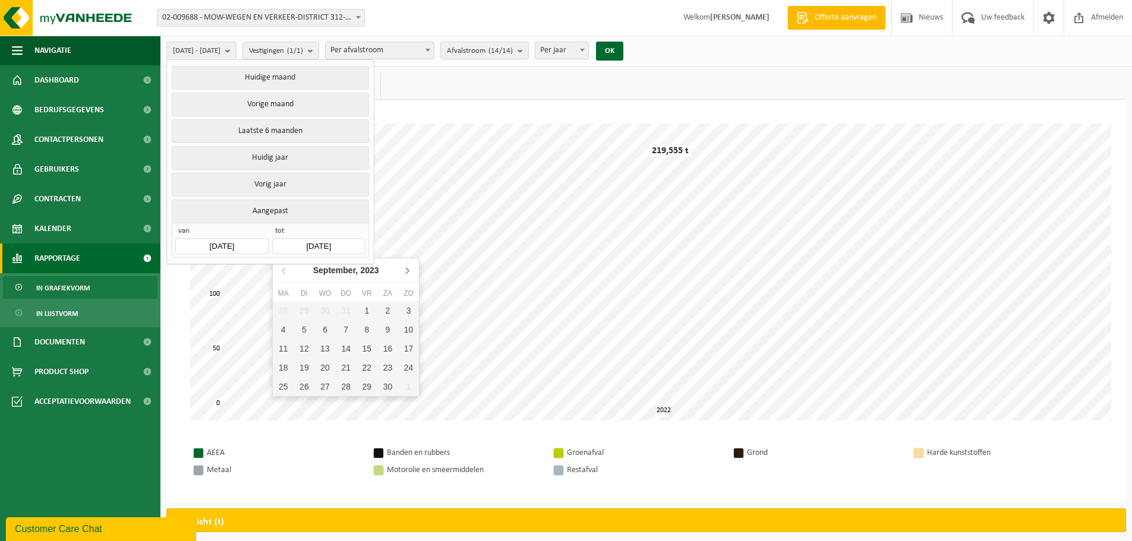
click at [408, 274] on icon at bounding box center [406, 270] width 19 height 19
click at [403, 386] on div "31" at bounding box center [408, 386] width 21 height 19
type input "[DATE]"
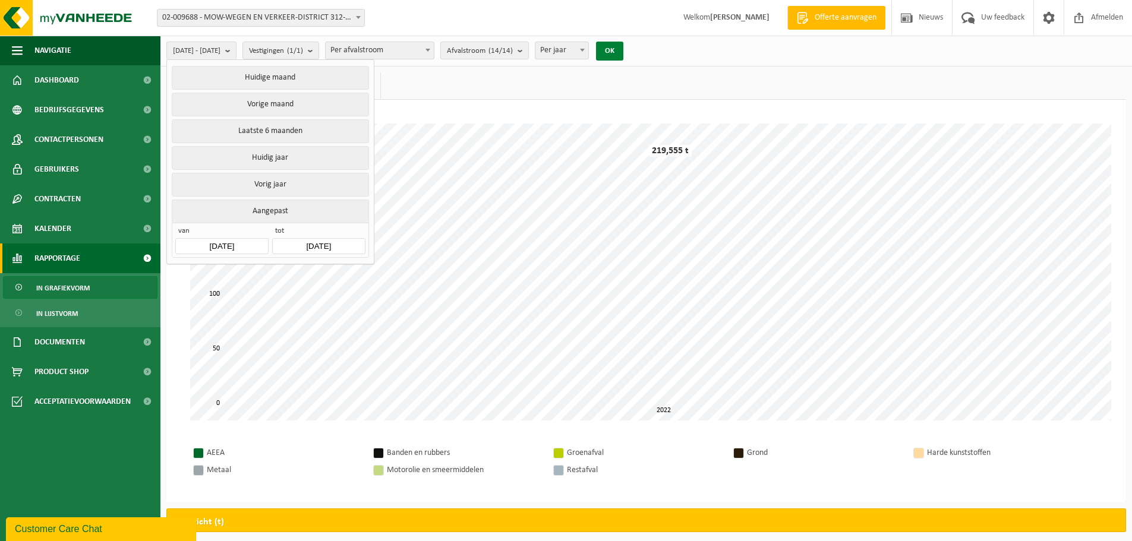
click at [623, 47] on button "OK" at bounding box center [609, 51] width 27 height 19
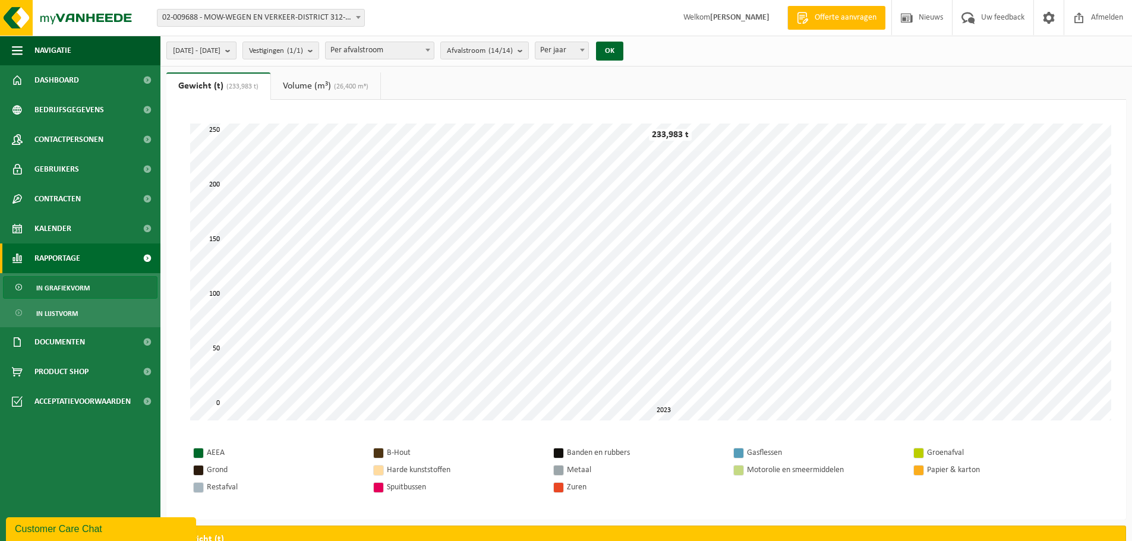
click at [236, 49] on b "submit" at bounding box center [230, 50] width 11 height 17
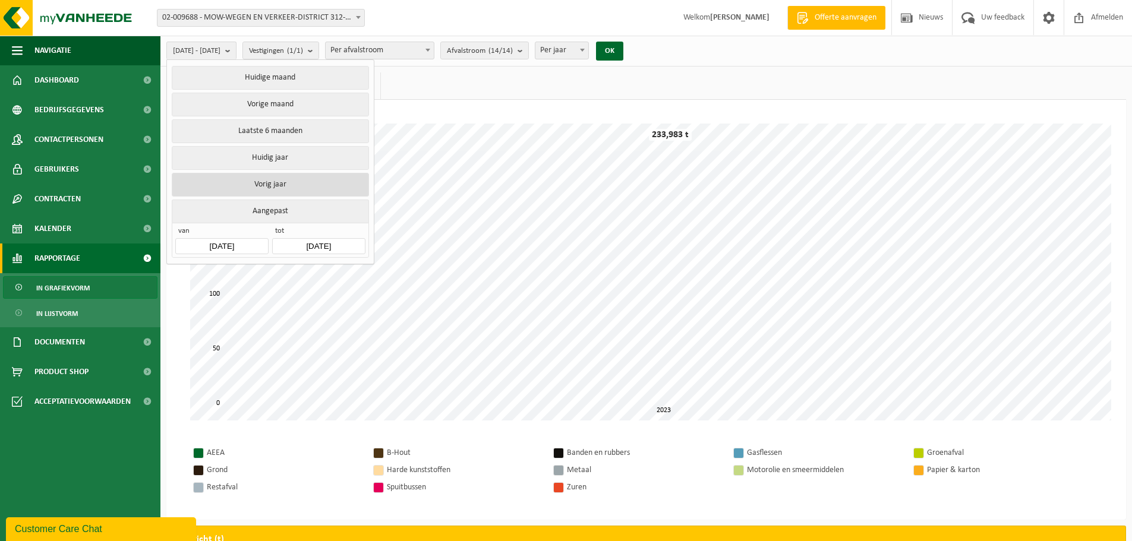
click at [281, 184] on button "Vorig jaar" at bounding box center [270, 185] width 197 height 24
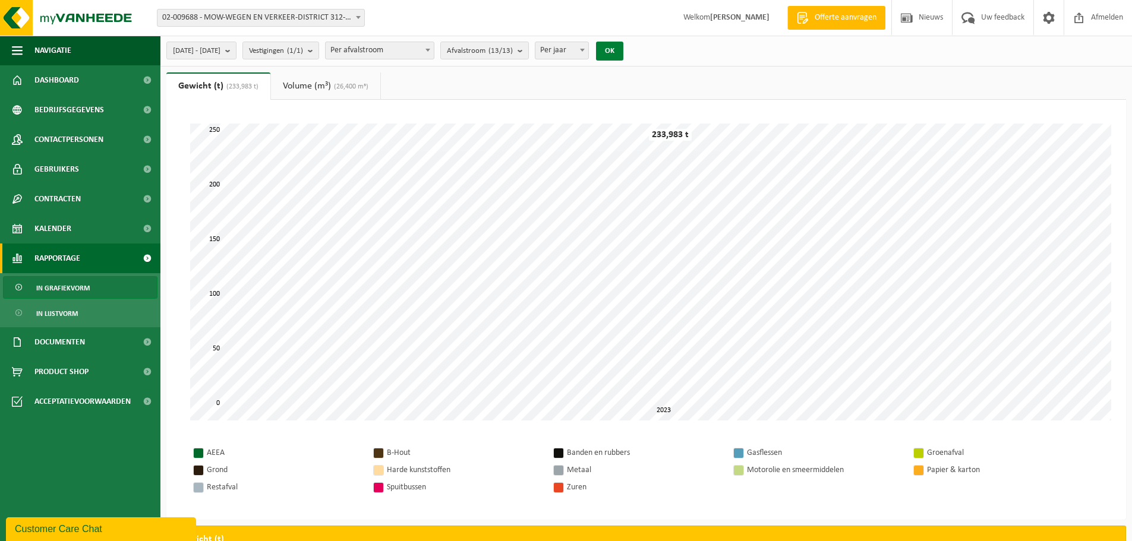
click at [623, 50] on button "OK" at bounding box center [609, 51] width 27 height 19
click at [588, 50] on span "Per jaar" at bounding box center [561, 50] width 53 height 17
click at [418, 93] on ul "Gewicht (t) (253,792 t) Volume (m³) (23,100 m³)" at bounding box center [645, 85] width 959 height 27
click at [236, 52] on button "[DATE] - [DATE]" at bounding box center [201, 51] width 70 height 18
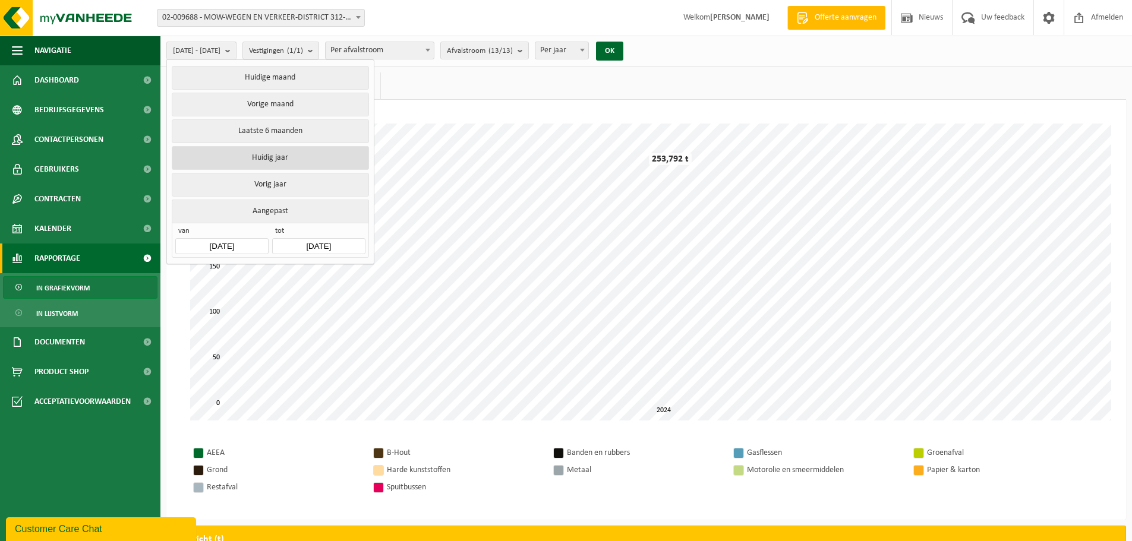
click at [270, 153] on button "Huidig jaar" at bounding box center [270, 158] width 197 height 24
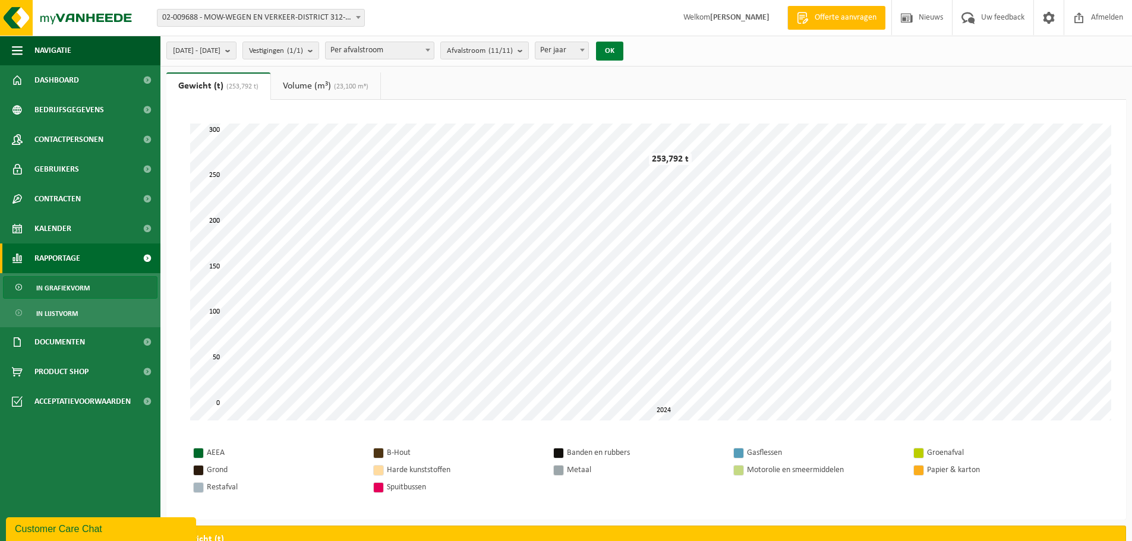
click at [623, 50] on button "OK" at bounding box center [609, 51] width 27 height 19
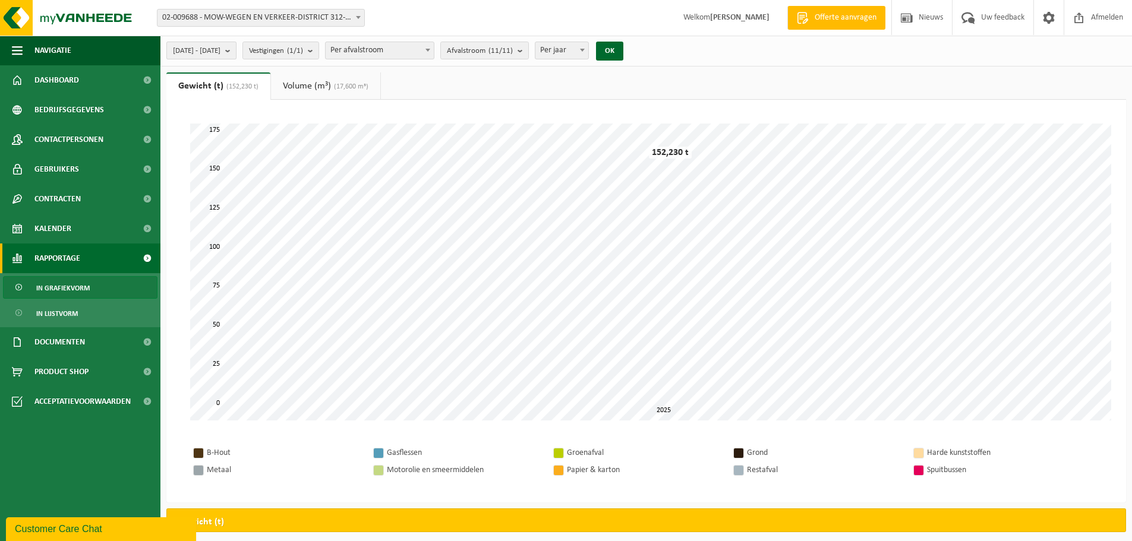
click at [236, 50] on button "[DATE] - [DATE]" at bounding box center [201, 51] width 70 height 18
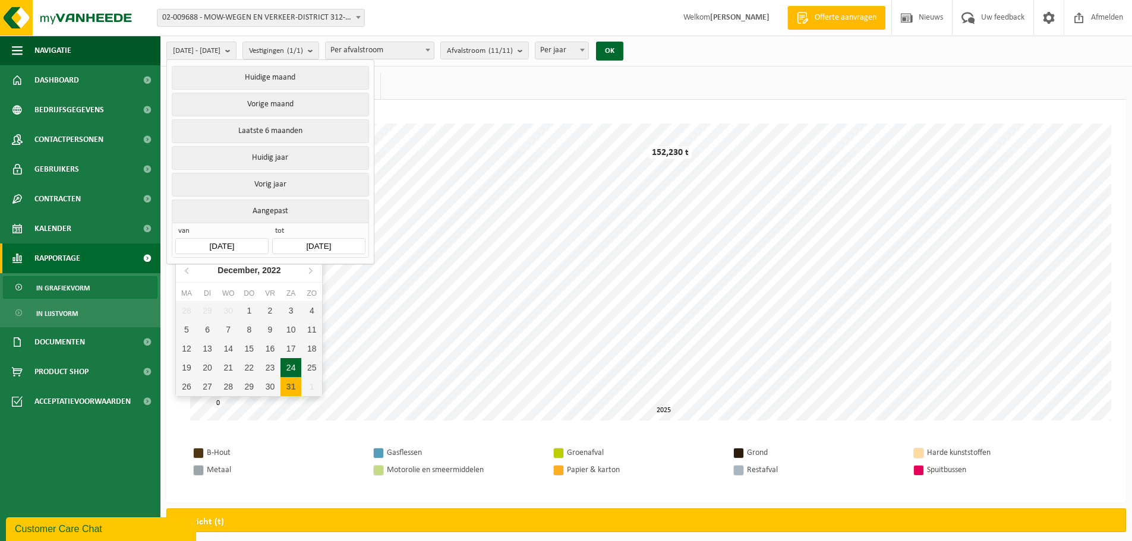
click at [231, 245] on input "[DATE]" at bounding box center [221, 246] width 93 height 16
click at [187, 271] on icon at bounding box center [186, 271] width 3 height 6
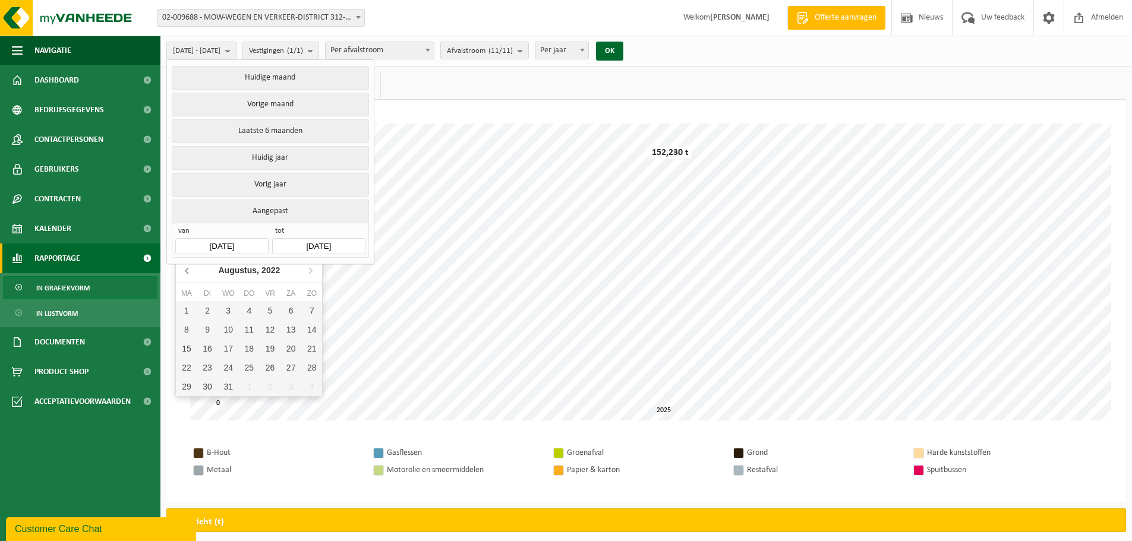
click at [187, 271] on icon at bounding box center [186, 271] width 3 height 6
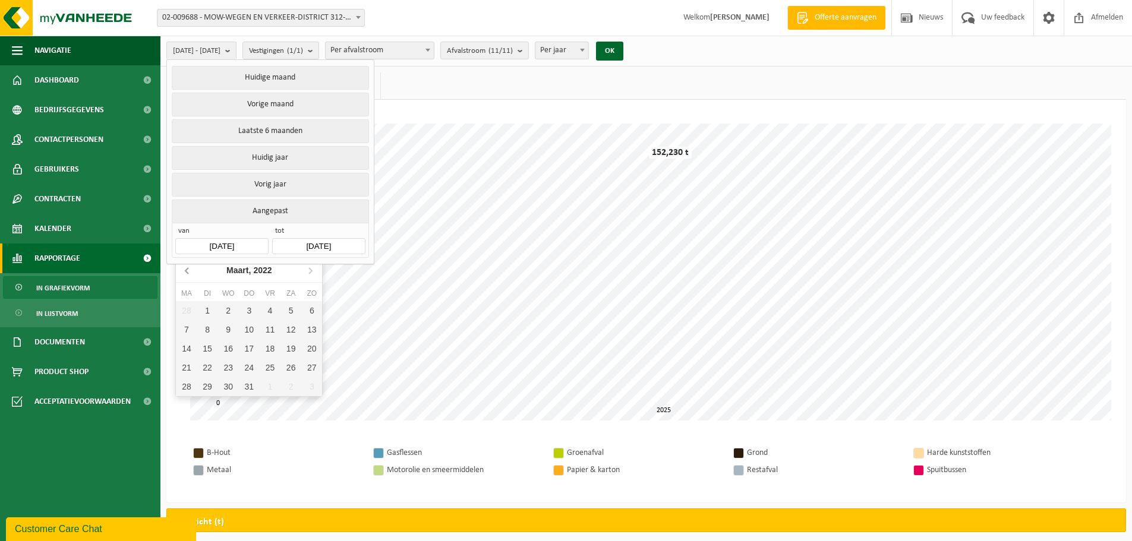
click at [187, 271] on icon at bounding box center [186, 271] width 3 height 6
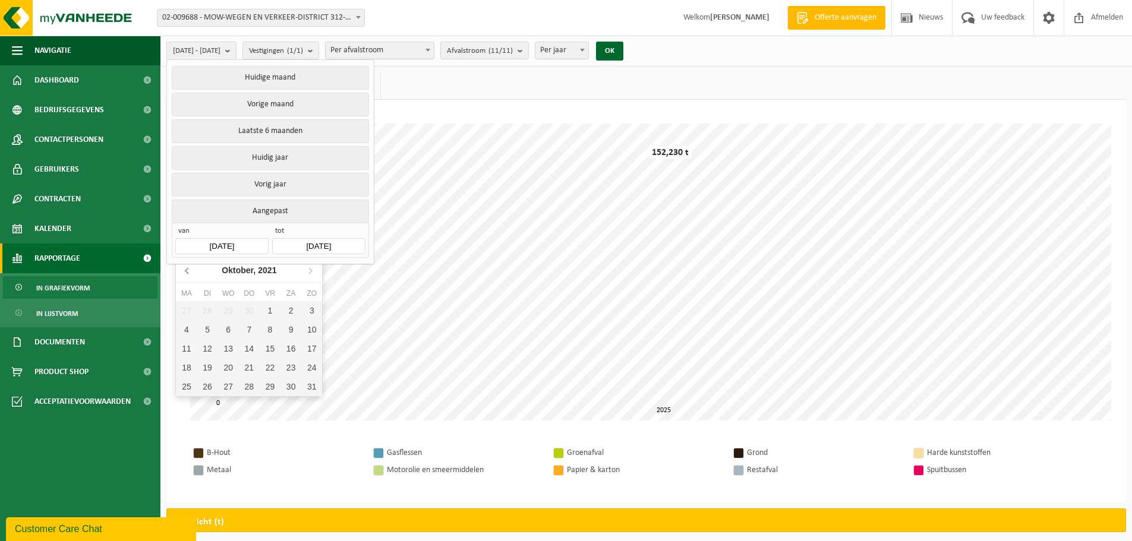
click at [187, 271] on icon at bounding box center [186, 271] width 3 height 6
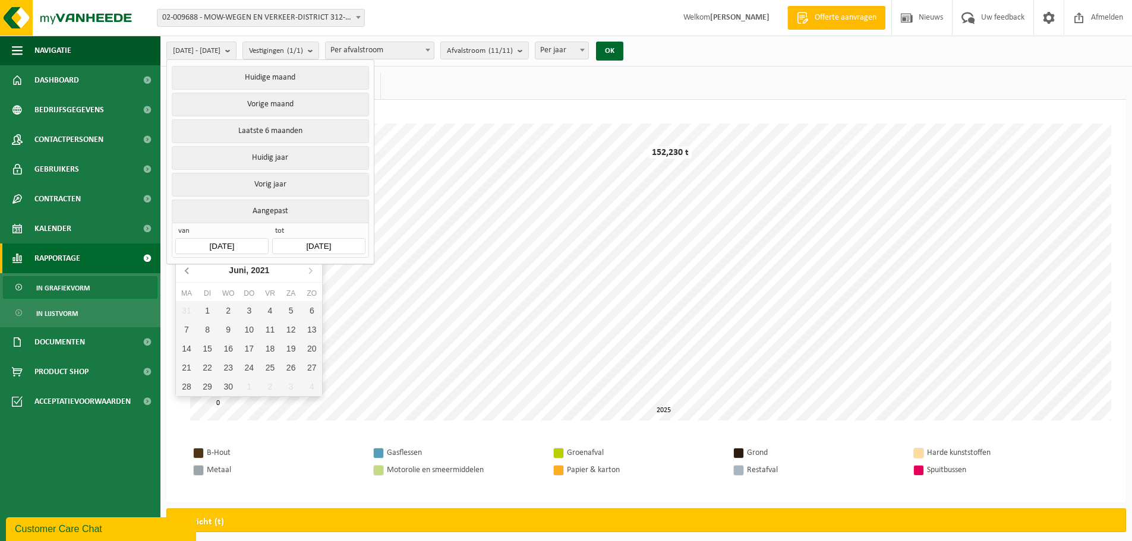
click at [187, 271] on icon at bounding box center [186, 271] width 3 height 6
click at [266, 314] on div "1" at bounding box center [270, 310] width 21 height 19
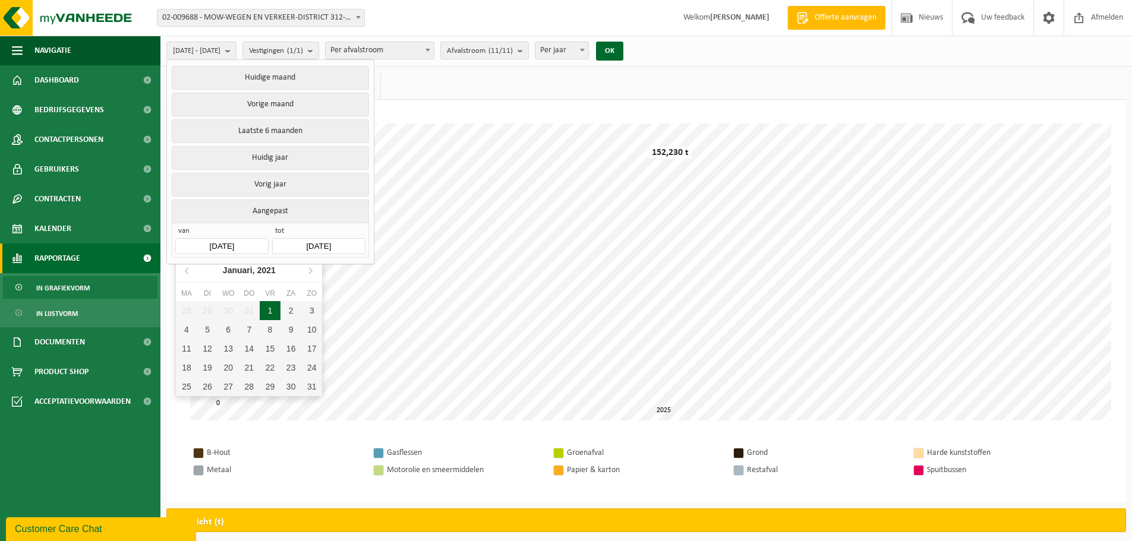
type input "[DATE]"
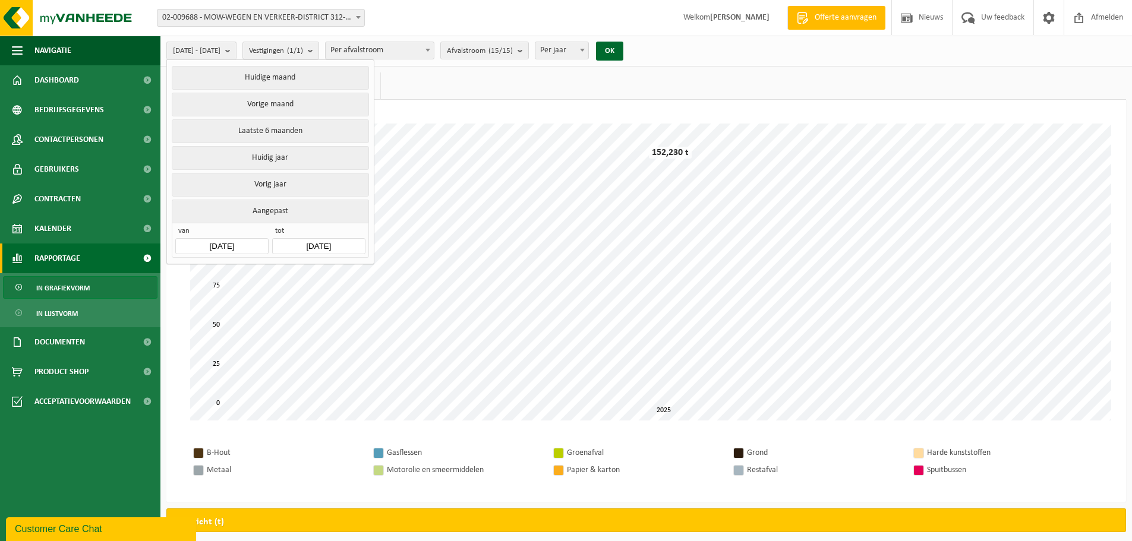
click at [332, 241] on input "[DATE]" at bounding box center [318, 246] width 93 height 16
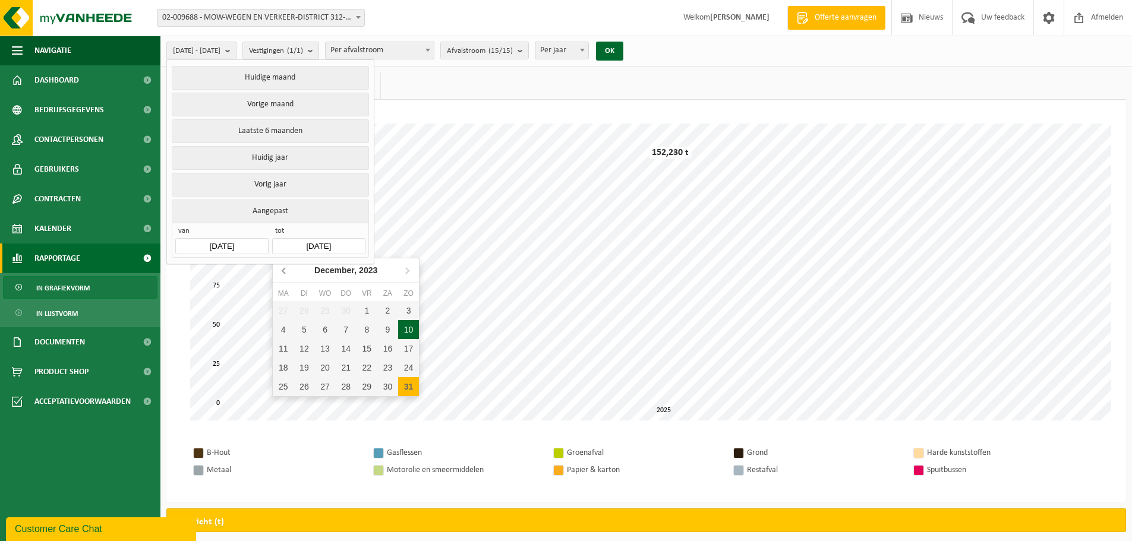
click at [283, 271] on icon at bounding box center [283, 271] width 3 height 6
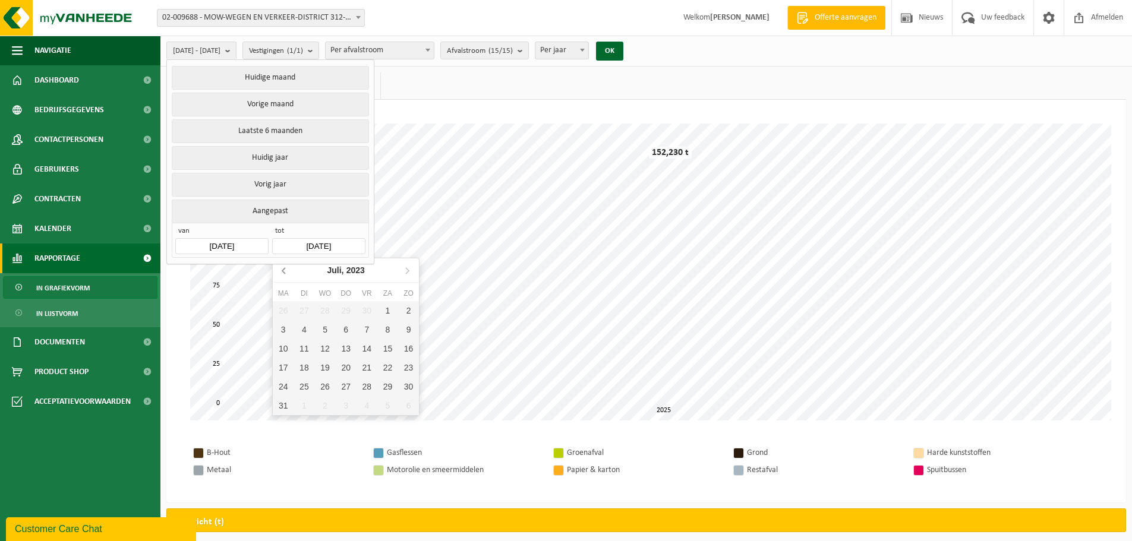
click at [283, 271] on icon at bounding box center [283, 271] width 3 height 6
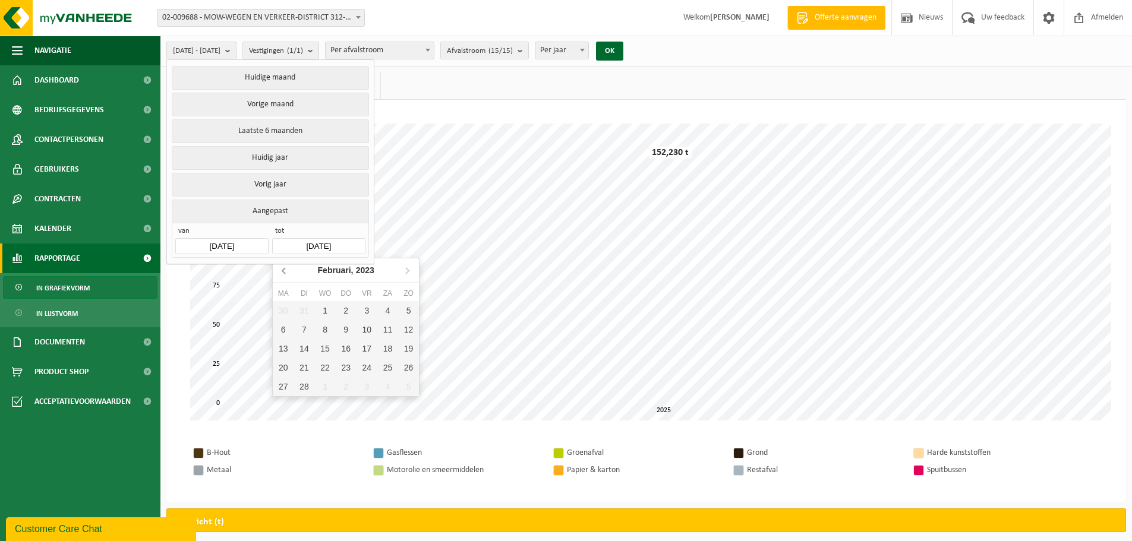
click at [283, 271] on icon at bounding box center [283, 271] width 3 height 6
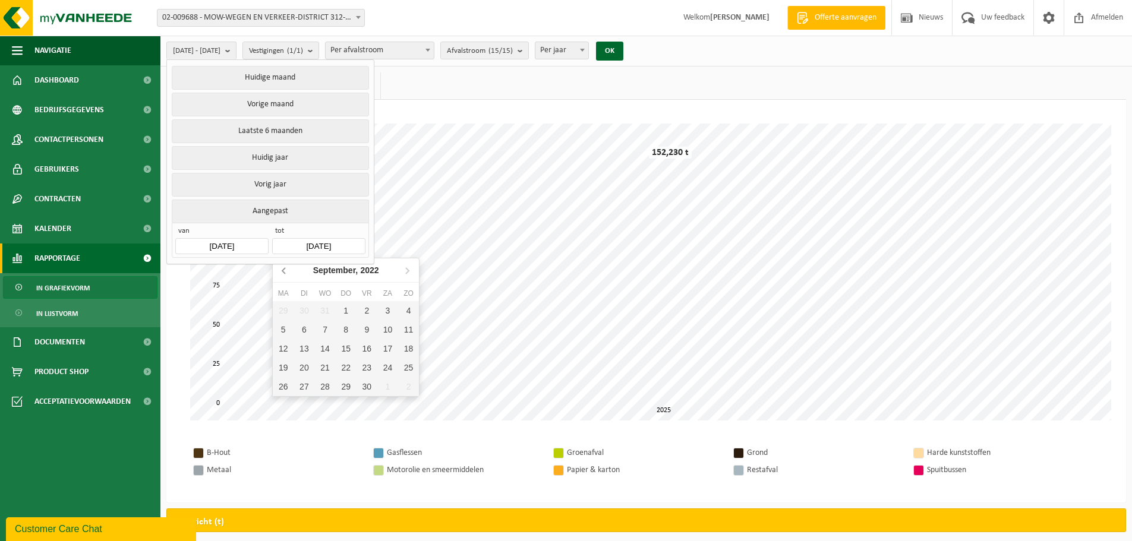
click at [283, 271] on icon at bounding box center [283, 271] width 3 height 6
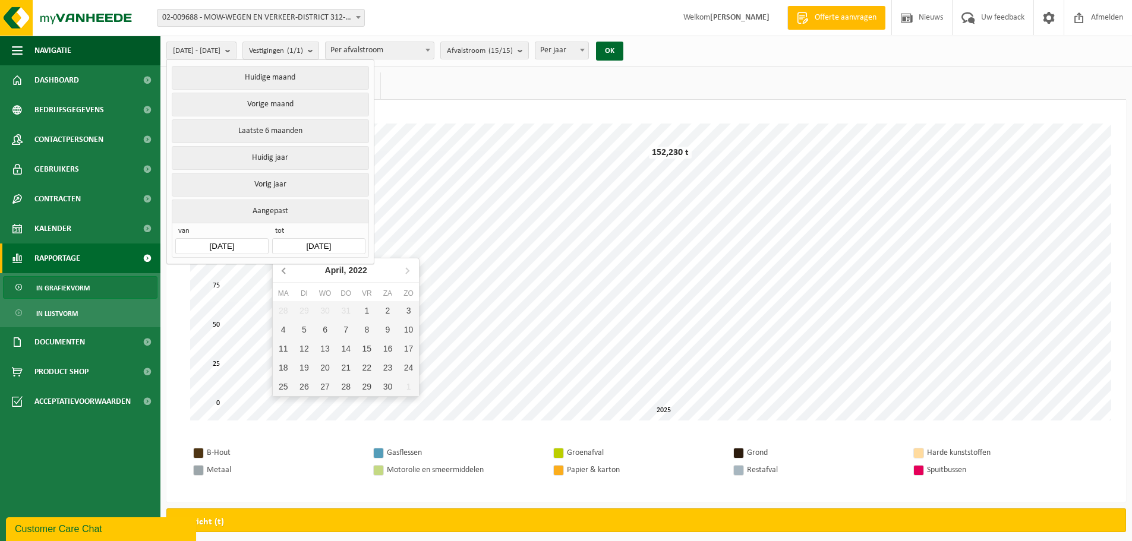
click at [283, 271] on icon at bounding box center [283, 271] width 3 height 6
click at [367, 388] on div "31" at bounding box center [366, 386] width 21 height 19
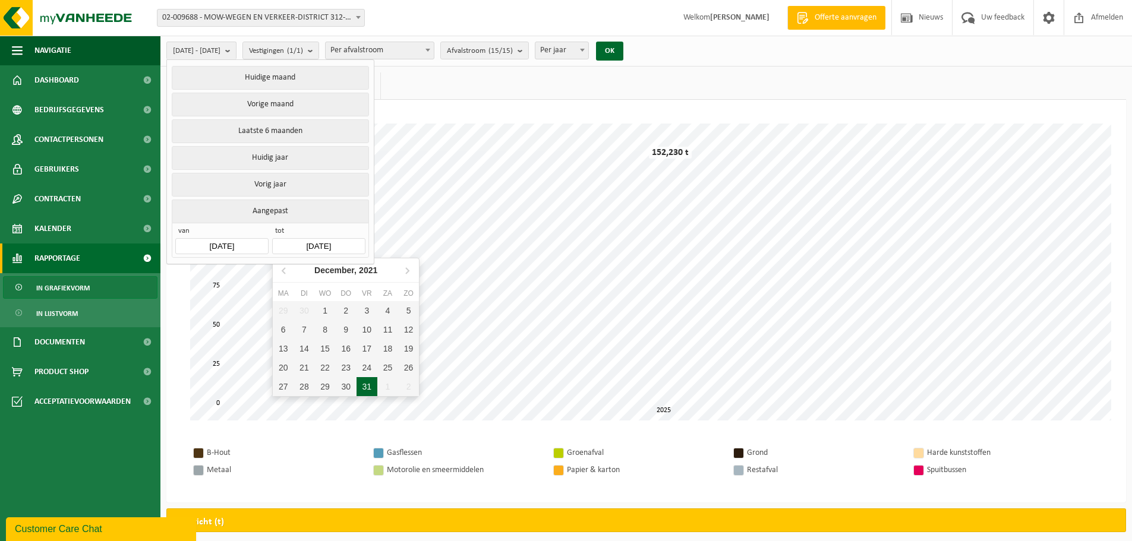
type input "[DATE]"
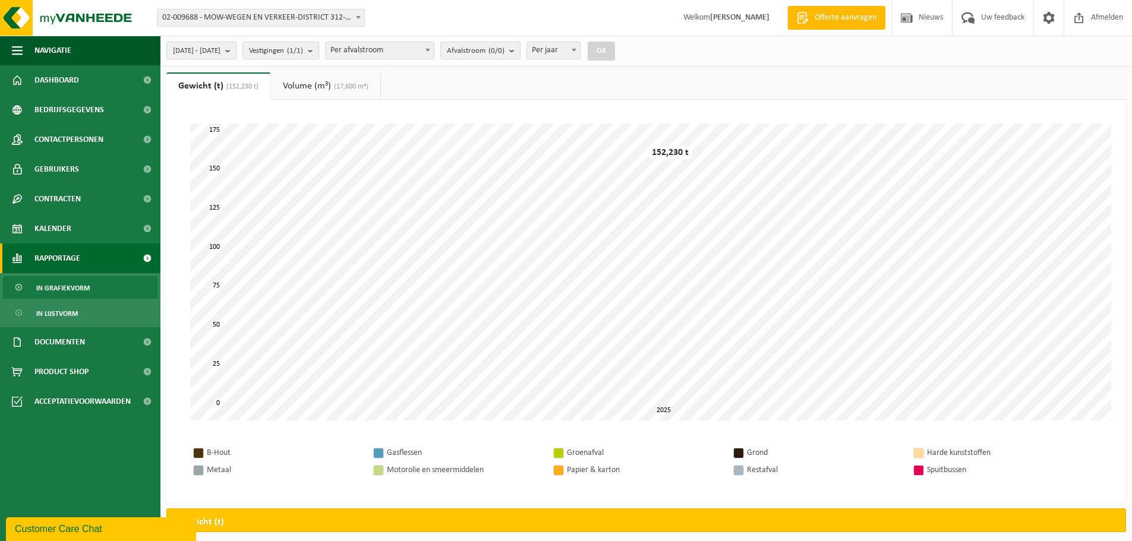
click at [220, 49] on span "[DATE] - [DATE]" at bounding box center [197, 51] width 48 height 18
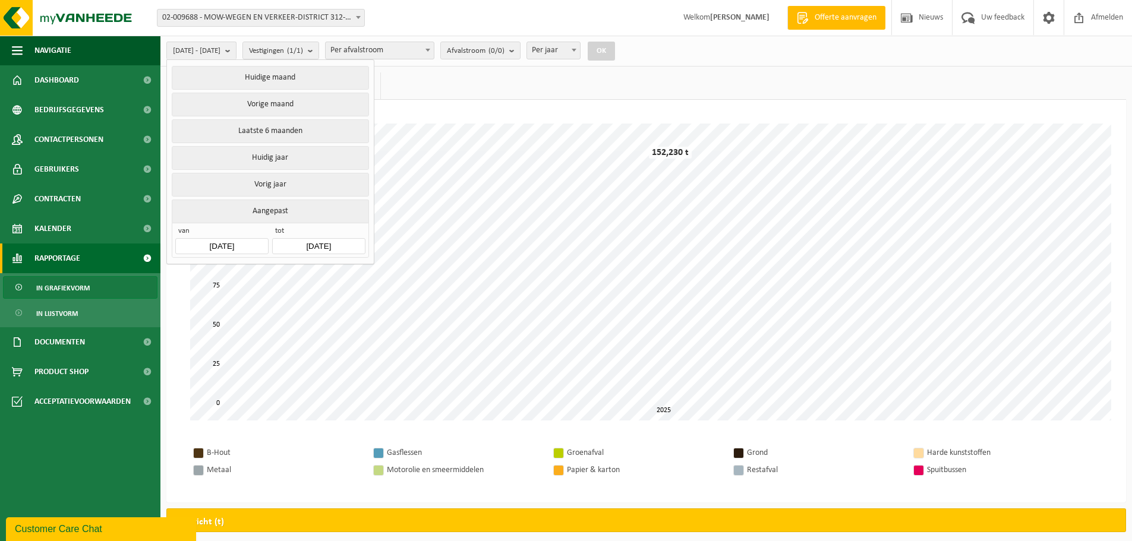
click at [500, 119] on div "Even geduld. Door de grote hoeveelheid gegevens duurt het laden even. 0 25 50 7…" at bounding box center [646, 272] width 936 height 321
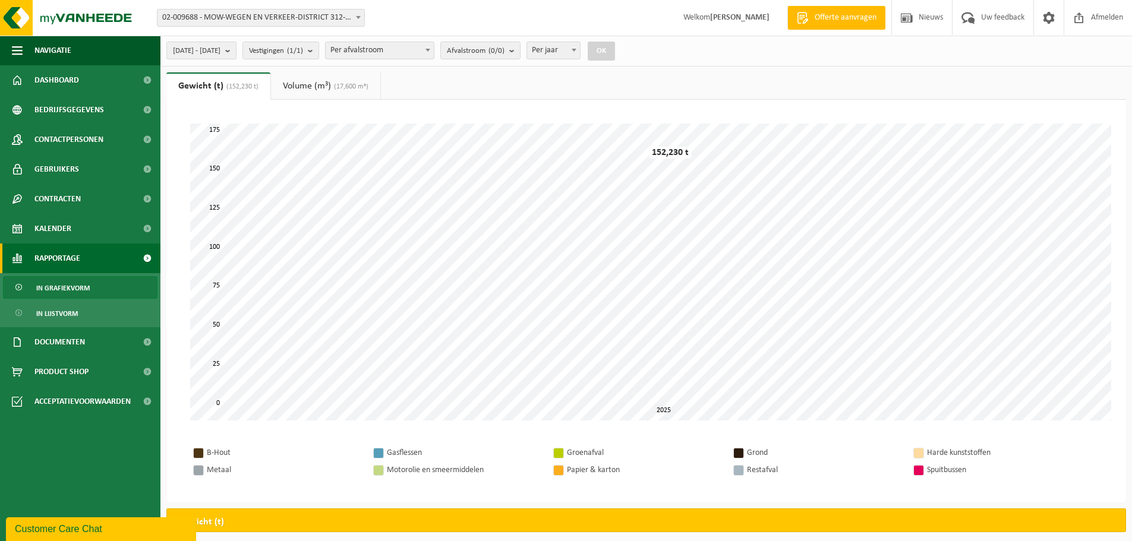
click at [615, 52] on button "OK" at bounding box center [600, 51] width 27 height 19
click at [220, 46] on span "[DATE] - [DATE]" at bounding box center [197, 51] width 48 height 18
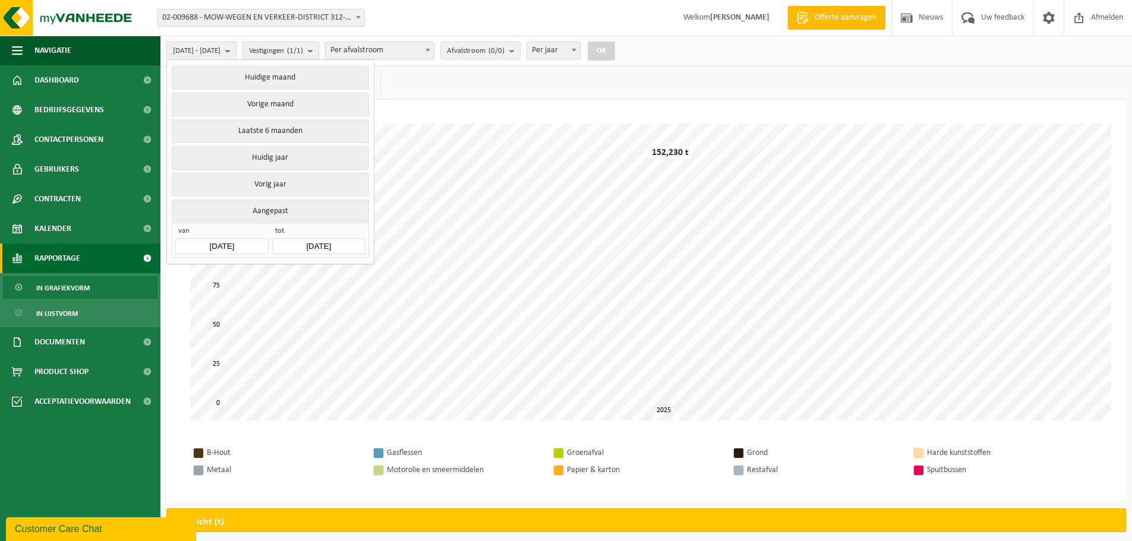
click at [287, 213] on button "Aangepast" at bounding box center [270, 211] width 197 height 23
click at [276, 208] on button "Aangepast" at bounding box center [270, 211] width 197 height 23
click at [316, 241] on input "[DATE]" at bounding box center [318, 246] width 93 height 16
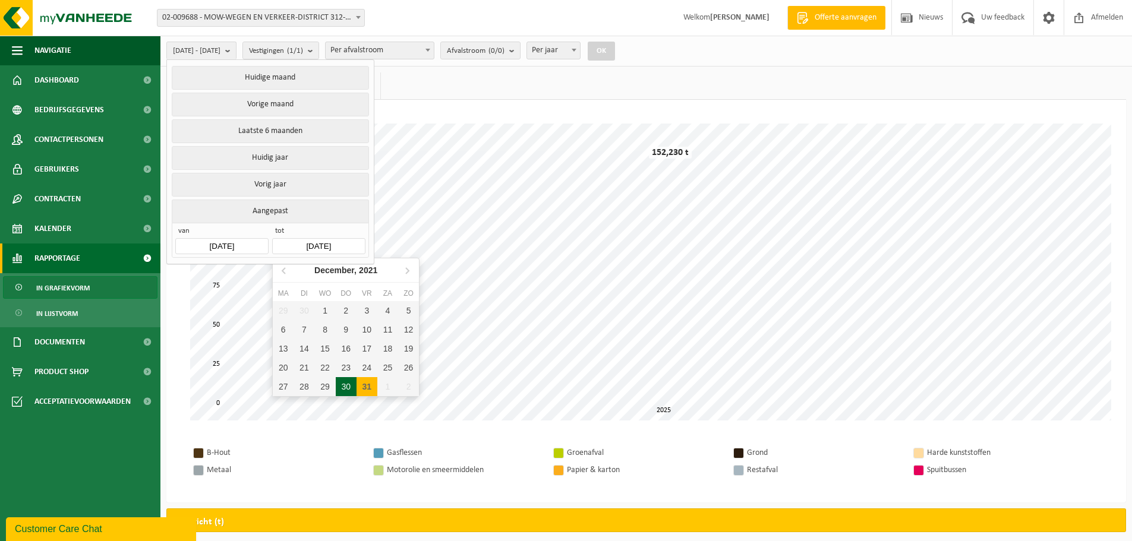
click at [350, 386] on div "30" at bounding box center [346, 386] width 21 height 19
type input "[DATE]"
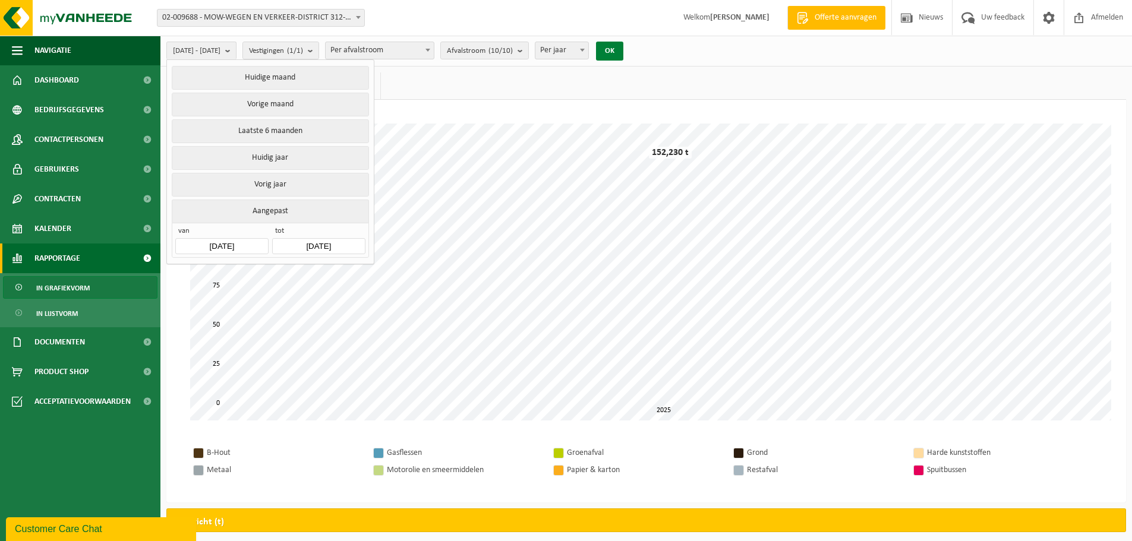
click at [623, 53] on button "OK" at bounding box center [609, 51] width 27 height 19
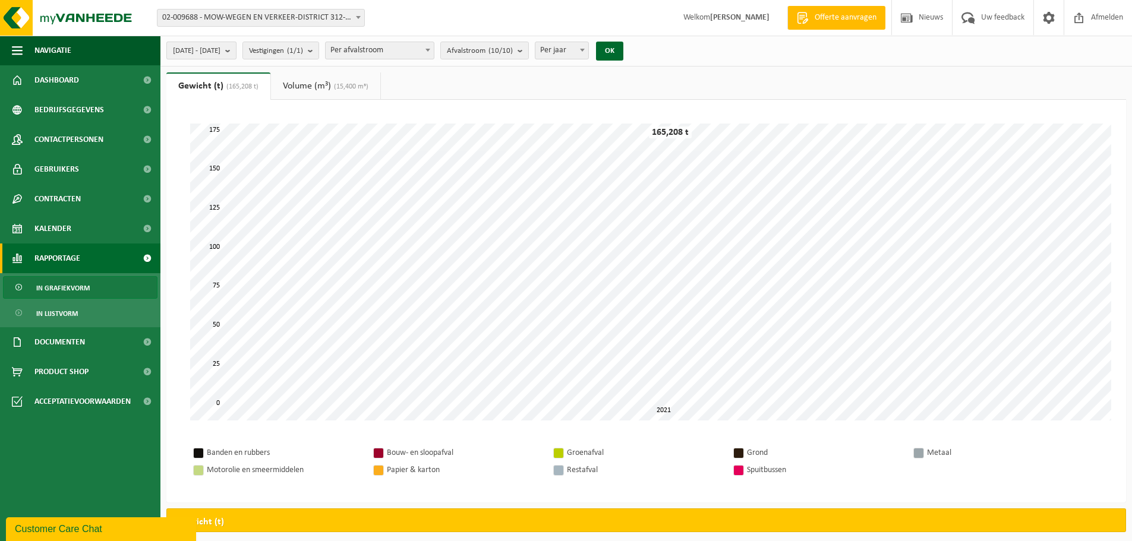
click at [220, 49] on span "[DATE] - [DATE]" at bounding box center [197, 51] width 48 height 18
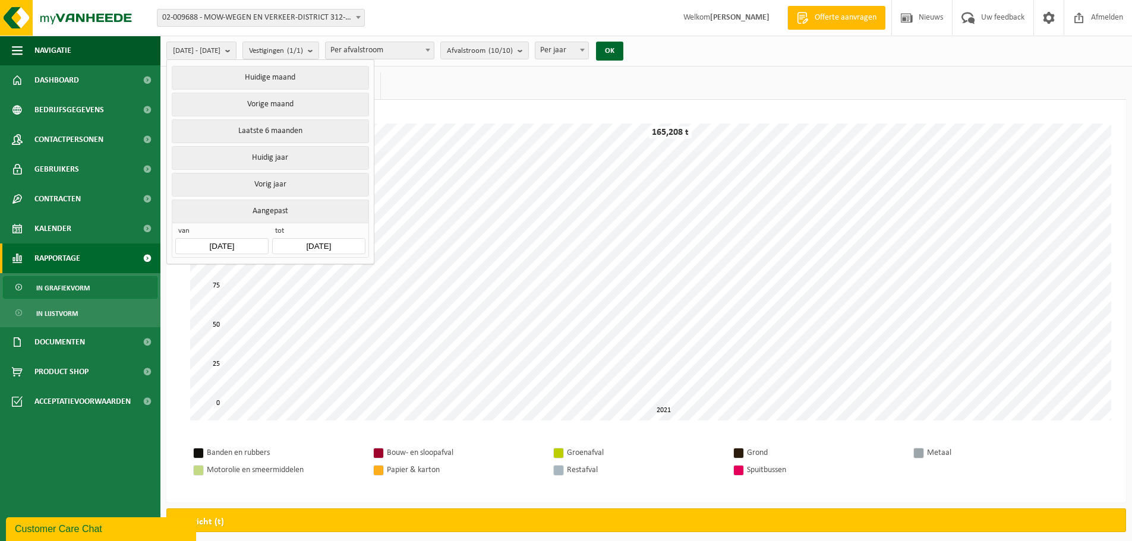
click at [245, 244] on input "[DATE]" at bounding box center [221, 246] width 93 height 16
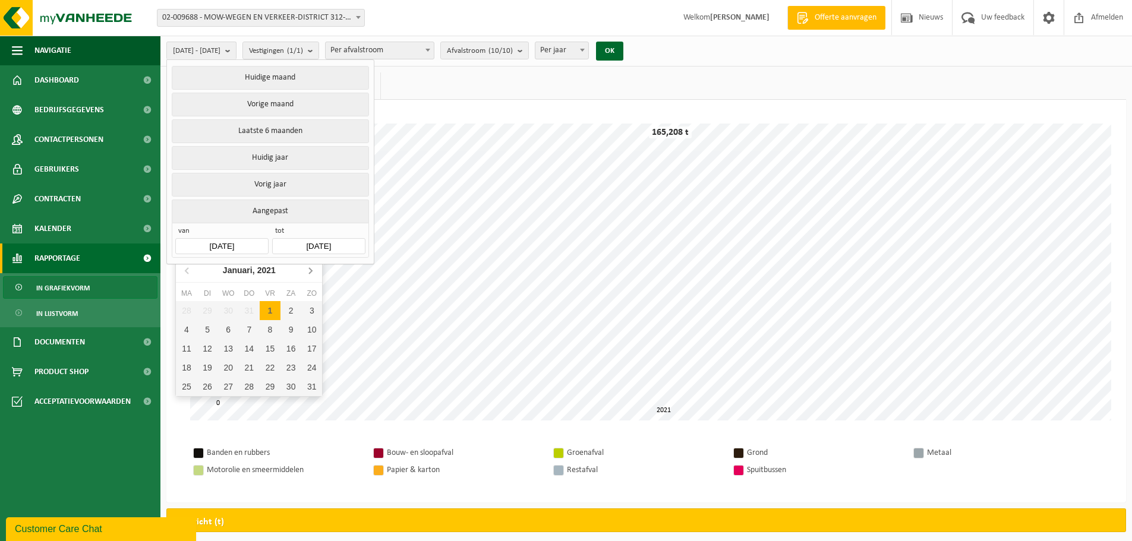
click at [309, 271] on icon at bounding box center [310, 270] width 19 height 19
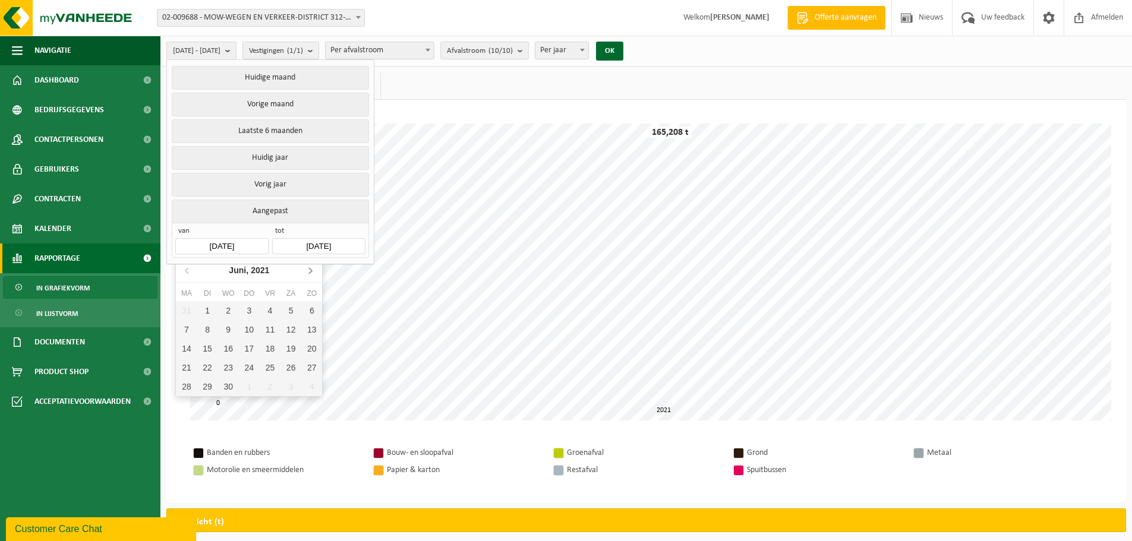
click at [309, 271] on icon at bounding box center [310, 270] width 19 height 19
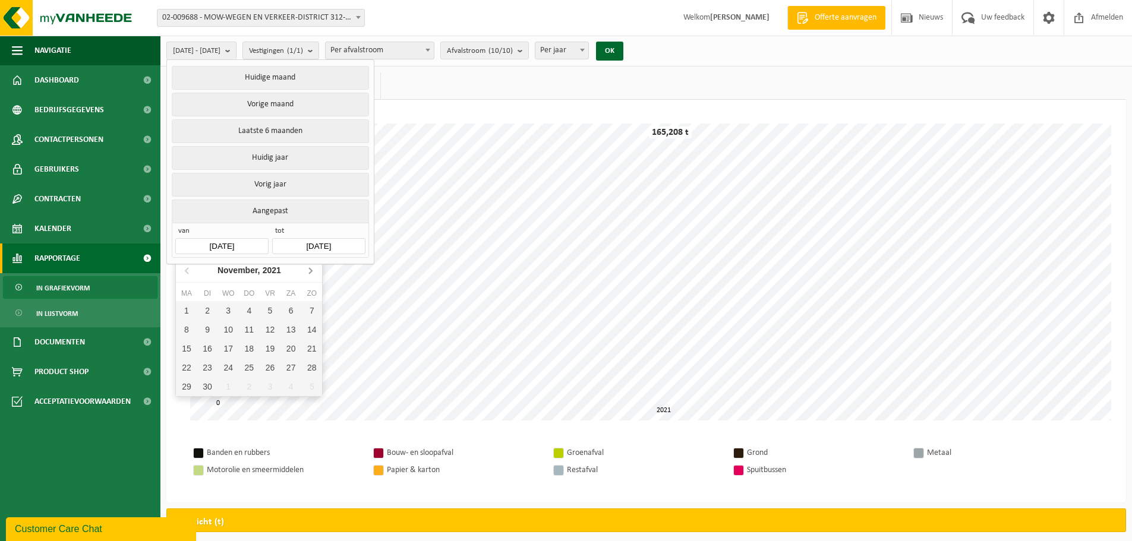
click at [309, 271] on icon at bounding box center [310, 270] width 19 height 19
click at [309, 271] on nav "[DATE]" at bounding box center [249, 270] width 146 height 24
click at [248, 386] on div "30" at bounding box center [249, 386] width 21 height 19
type input "[DATE]"
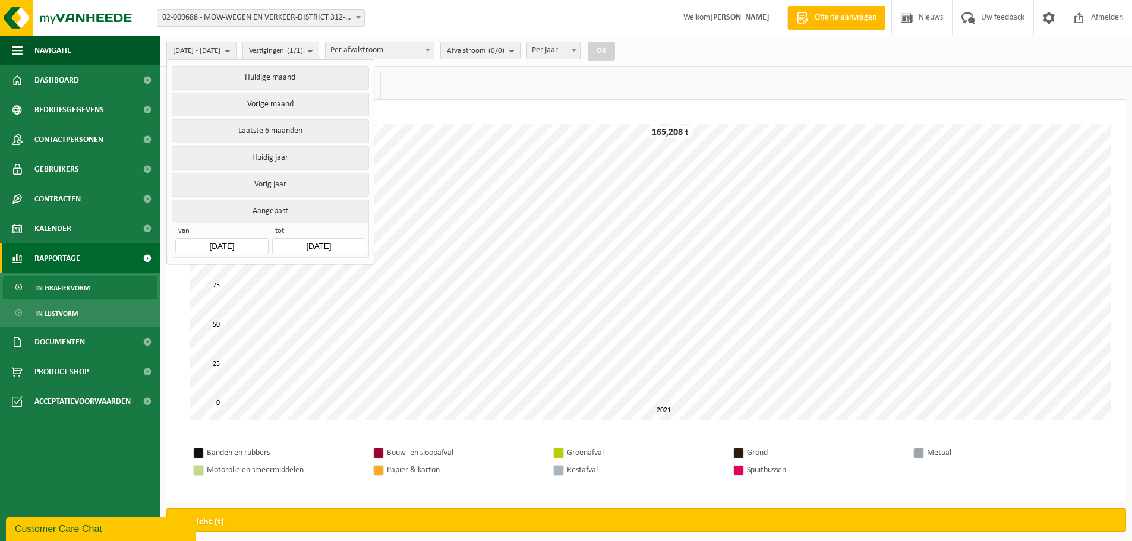
click at [346, 244] on input "[DATE]" at bounding box center [318, 246] width 93 height 16
click at [405, 267] on icon at bounding box center [406, 270] width 19 height 19
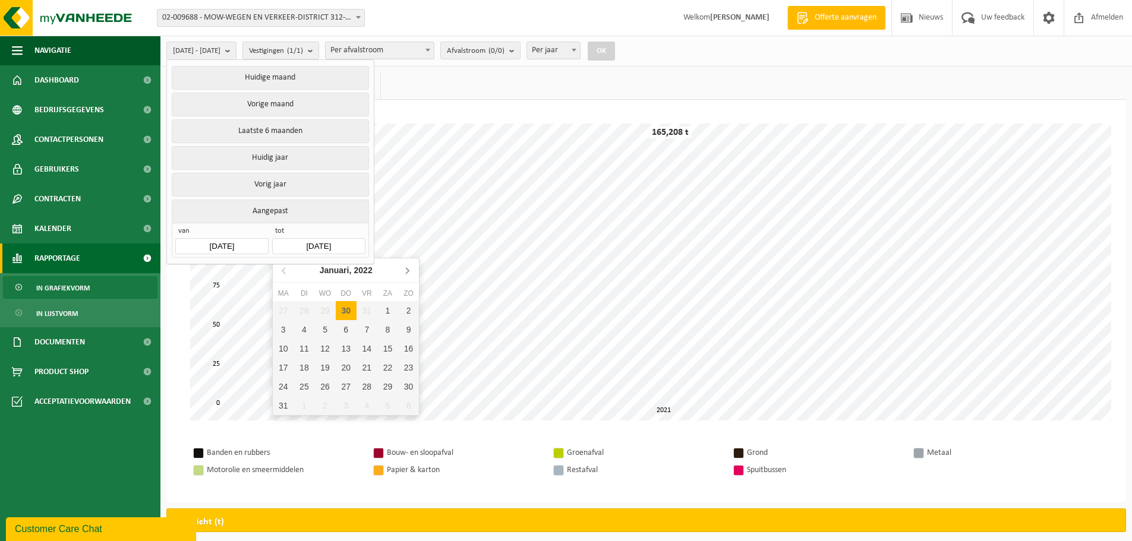
click at [405, 267] on icon at bounding box center [406, 270] width 19 height 19
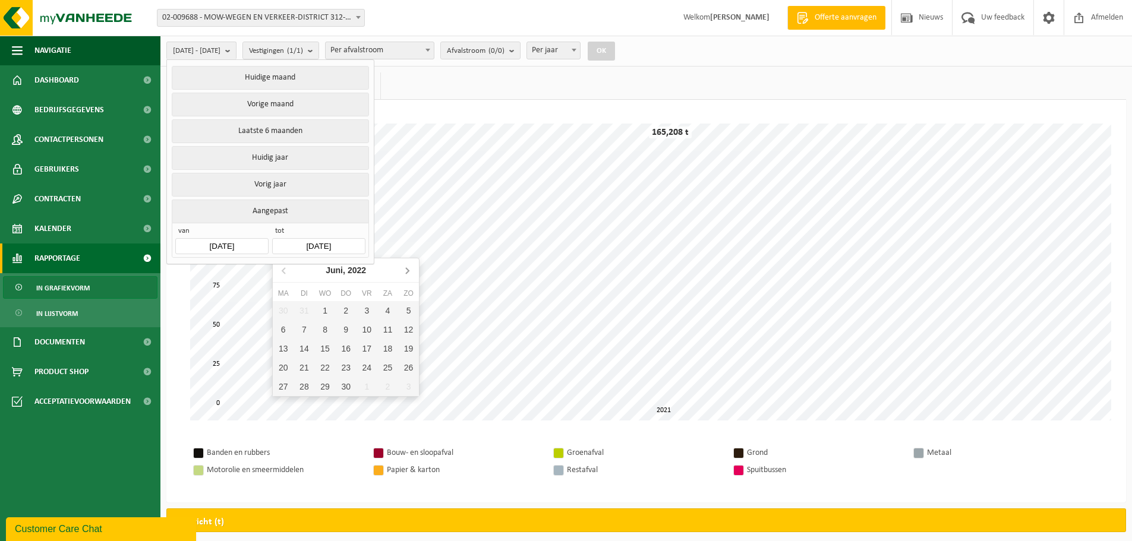
click at [405, 267] on icon at bounding box center [406, 270] width 19 height 19
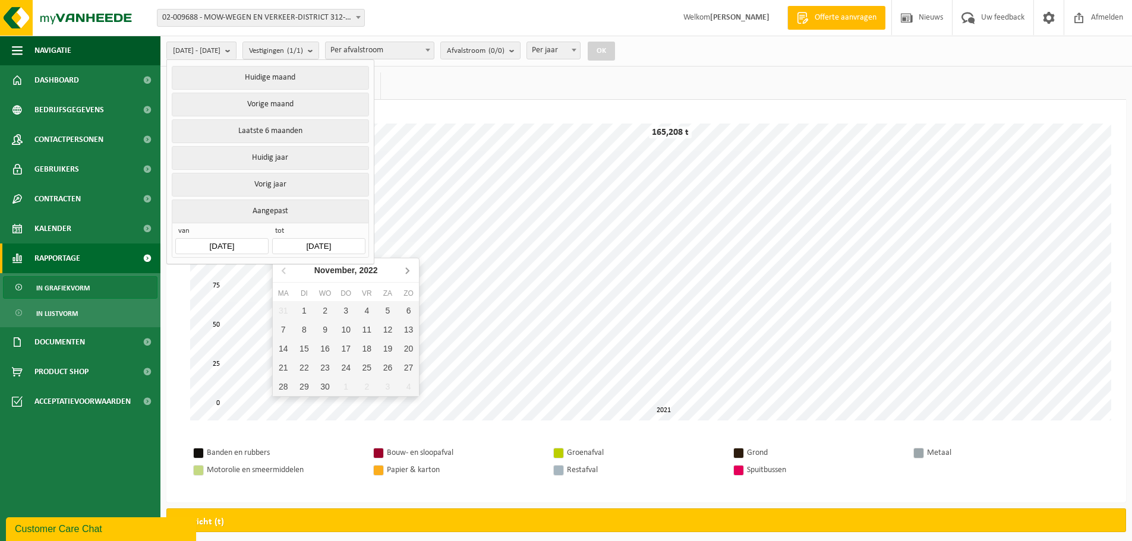
click at [405, 267] on icon at bounding box center [406, 270] width 19 height 19
click at [383, 391] on div "31" at bounding box center [387, 386] width 21 height 19
type input "[DATE]"
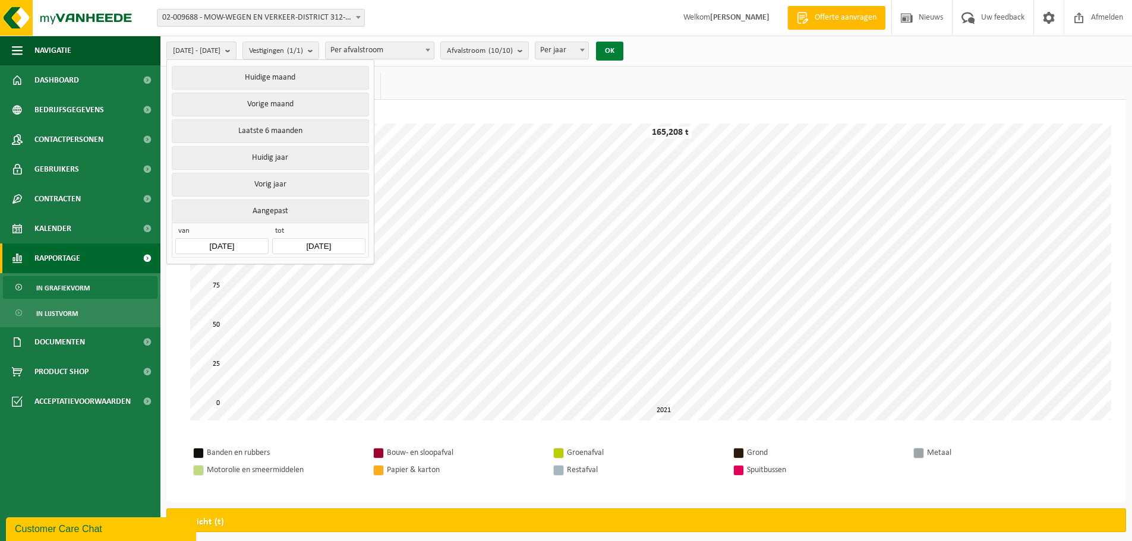
click at [623, 50] on button "OK" at bounding box center [609, 51] width 27 height 19
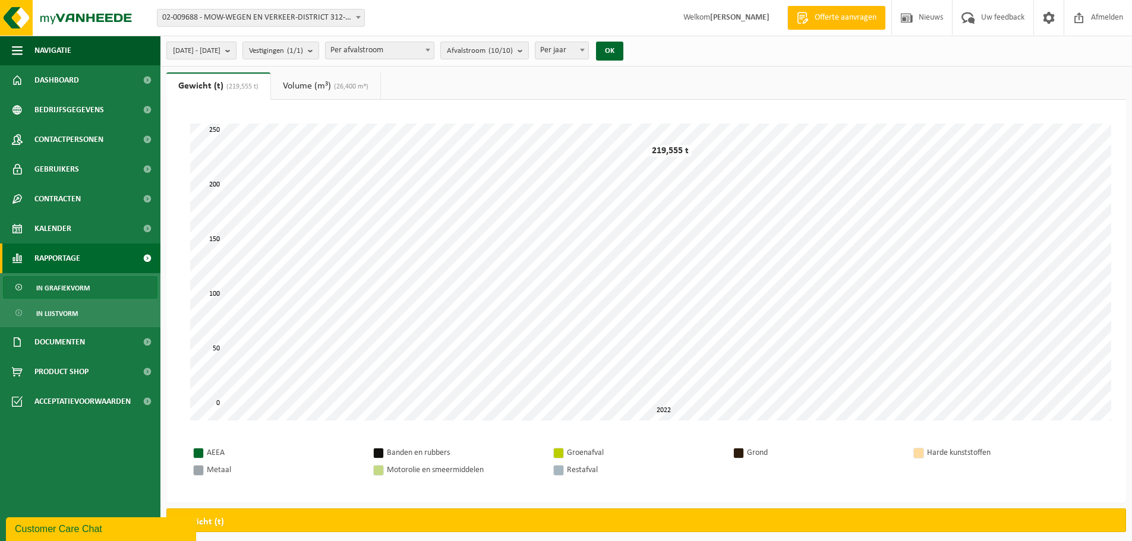
click at [236, 51] on b "submit" at bounding box center [230, 50] width 11 height 17
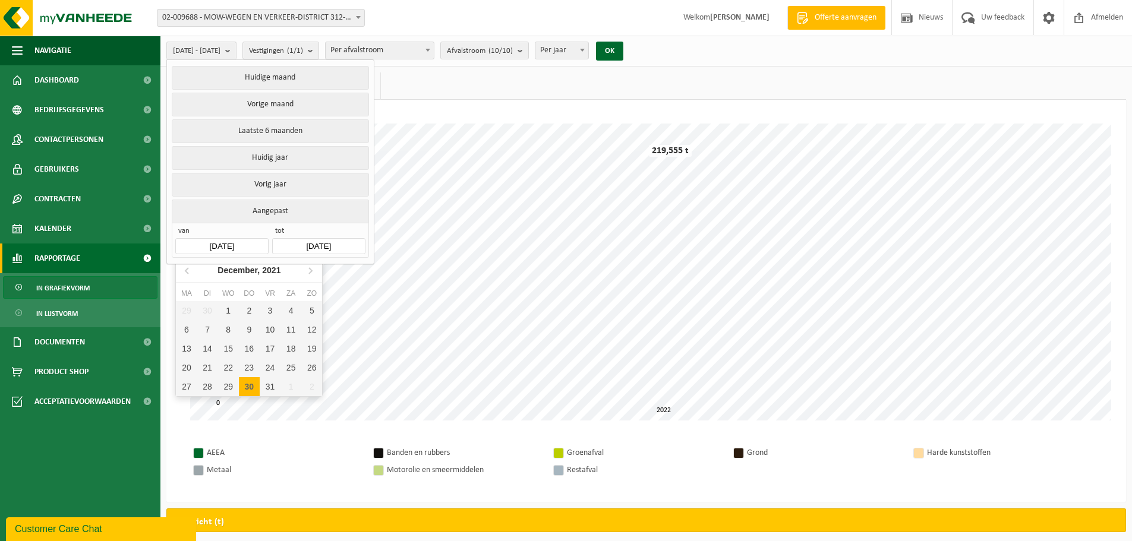
click at [256, 239] on input "[DATE]" at bounding box center [221, 246] width 93 height 16
click at [308, 271] on icon at bounding box center [310, 270] width 19 height 19
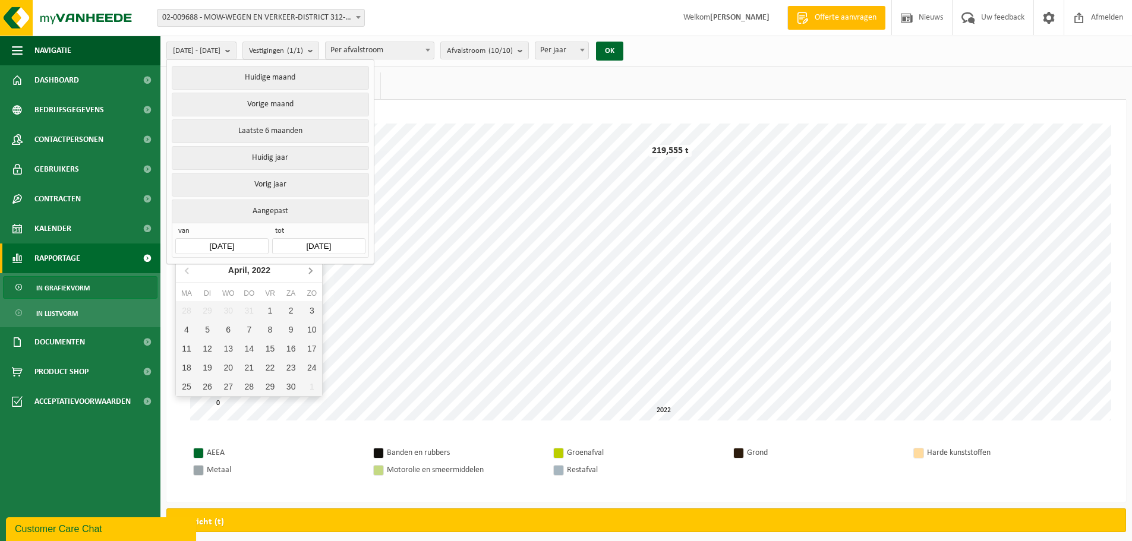
click at [308, 271] on icon at bounding box center [310, 270] width 19 height 19
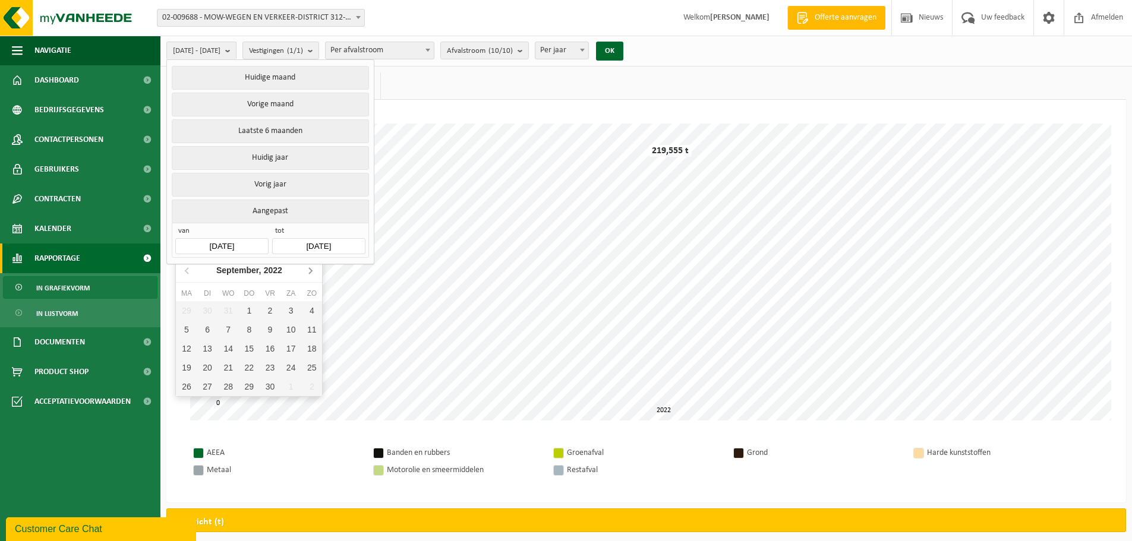
click at [308, 271] on icon at bounding box center [310, 270] width 19 height 19
click at [290, 385] on div "31" at bounding box center [290, 386] width 21 height 19
type input "[DATE]"
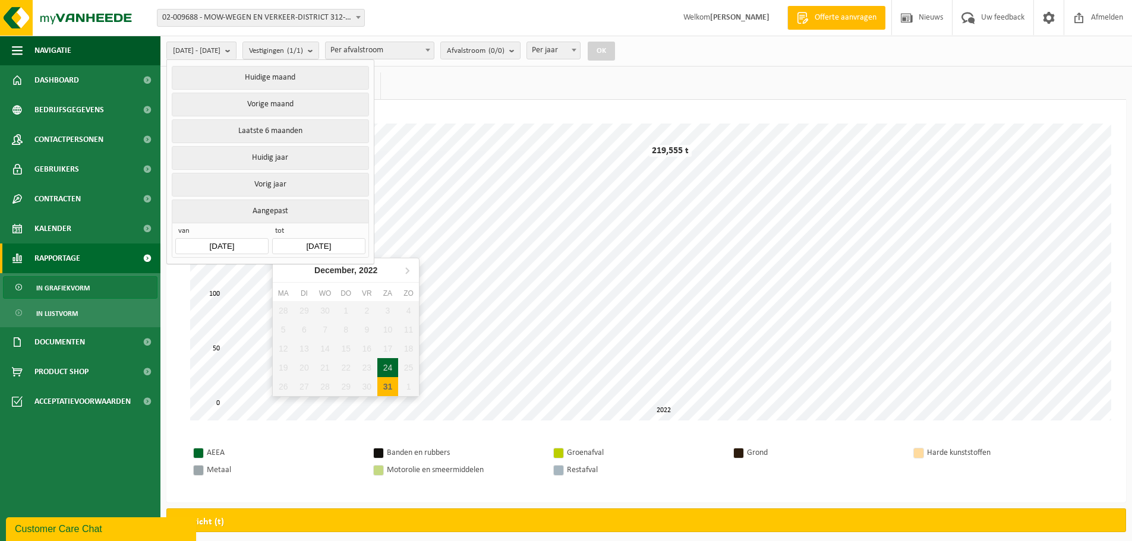
click at [347, 239] on input "[DATE]" at bounding box center [318, 246] width 93 height 16
click at [409, 268] on icon at bounding box center [406, 270] width 19 height 19
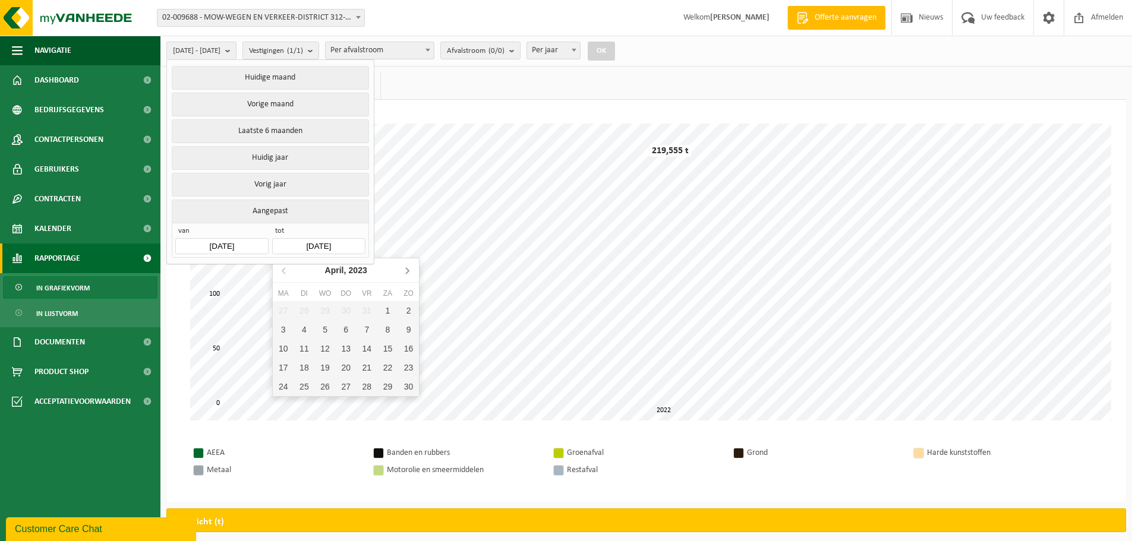
click at [409, 268] on icon at bounding box center [406, 270] width 19 height 19
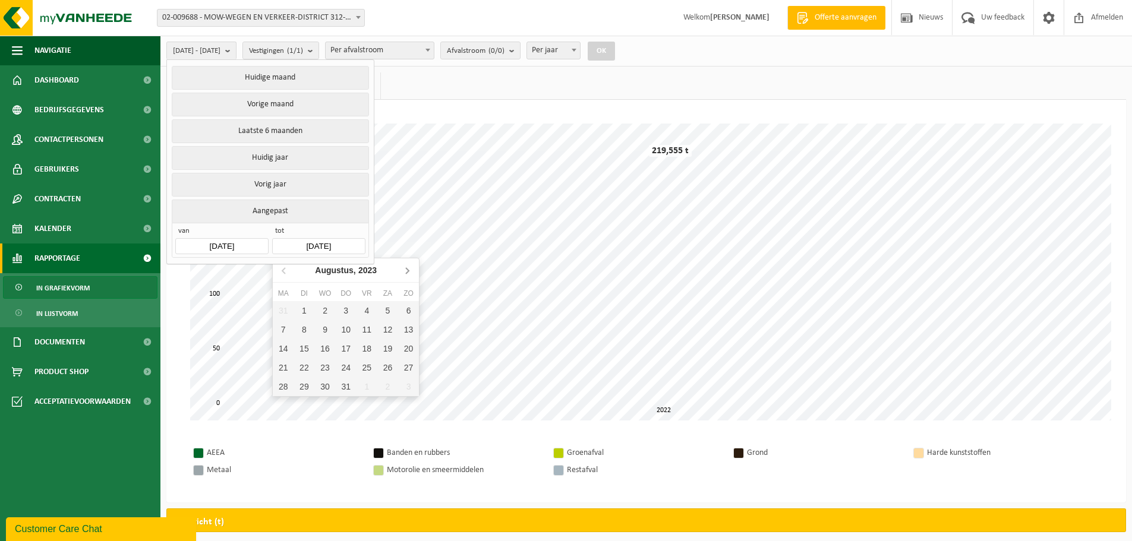
click at [409, 268] on icon at bounding box center [406, 270] width 19 height 19
click at [404, 387] on div "31" at bounding box center [408, 386] width 21 height 19
type input "[DATE]"
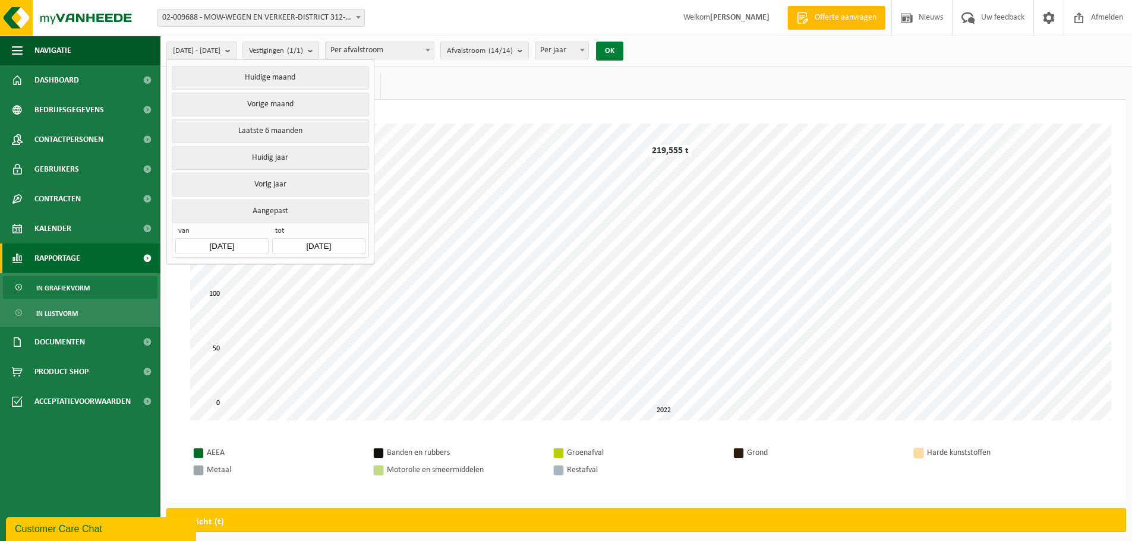
click at [623, 52] on button "OK" at bounding box center [609, 51] width 27 height 19
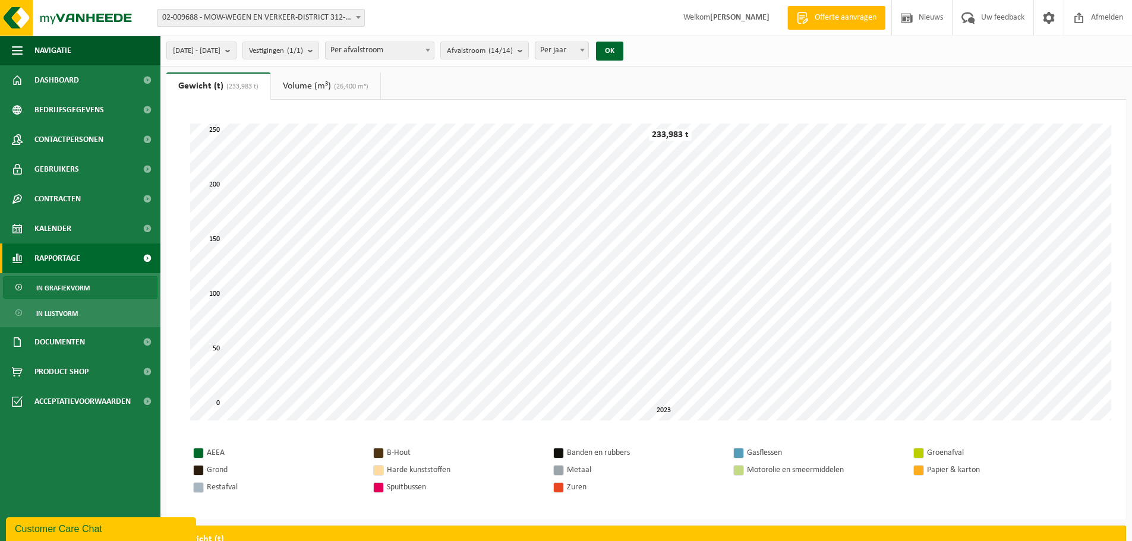
click at [236, 50] on button "[DATE] - [DATE]" at bounding box center [201, 51] width 70 height 18
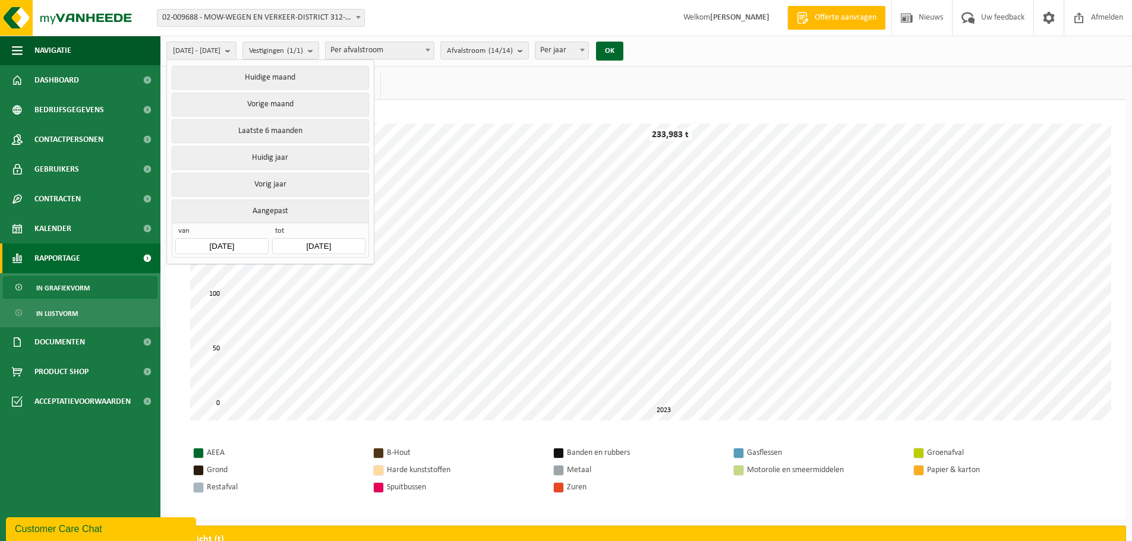
click at [247, 243] on input "[DATE]" at bounding box center [221, 246] width 93 height 16
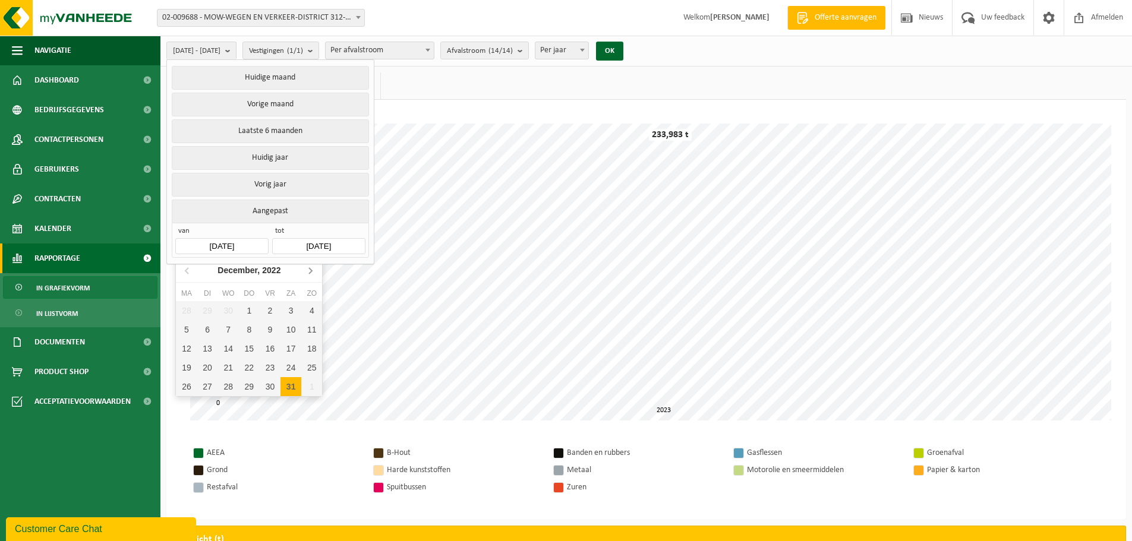
click at [307, 271] on icon at bounding box center [310, 270] width 19 height 19
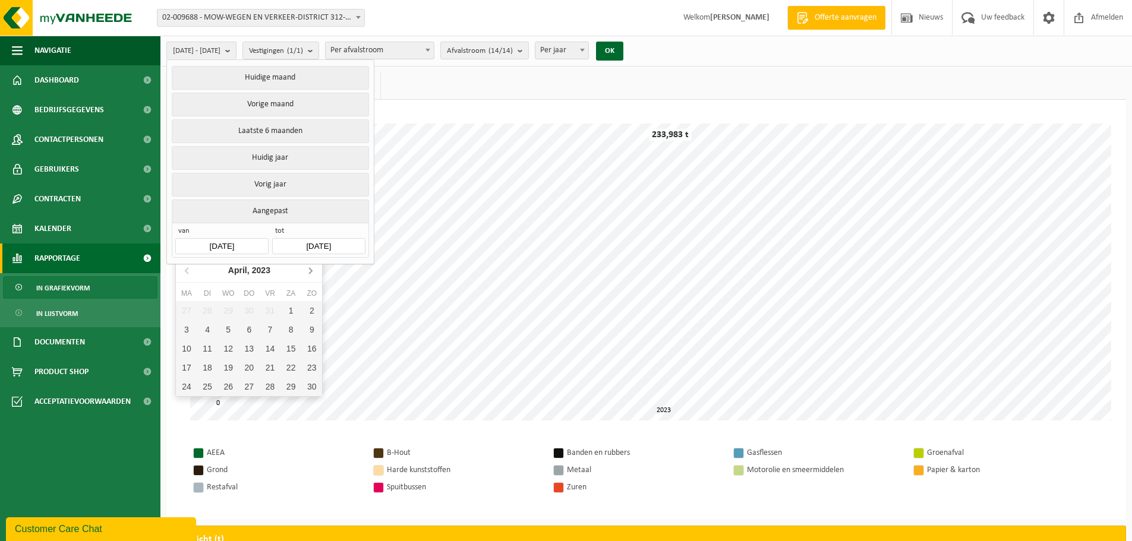
click at [307, 271] on icon at bounding box center [310, 270] width 19 height 19
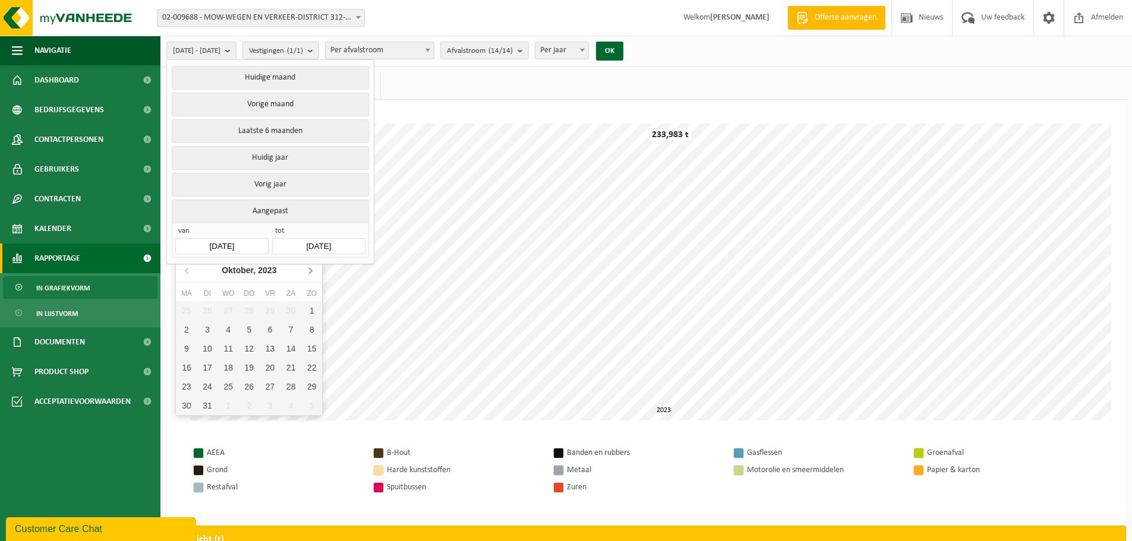
click at [307, 271] on icon at bounding box center [310, 270] width 19 height 19
click at [307, 271] on nav "[DATE]" at bounding box center [249, 270] width 146 height 24
click at [307, 386] on div "31" at bounding box center [311, 386] width 21 height 19
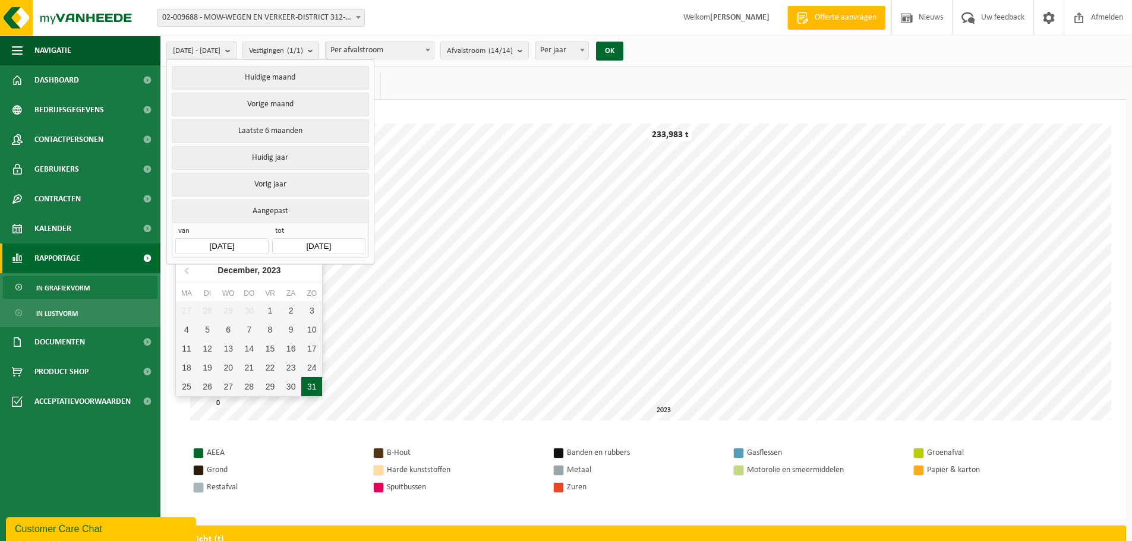
type input "[DATE]"
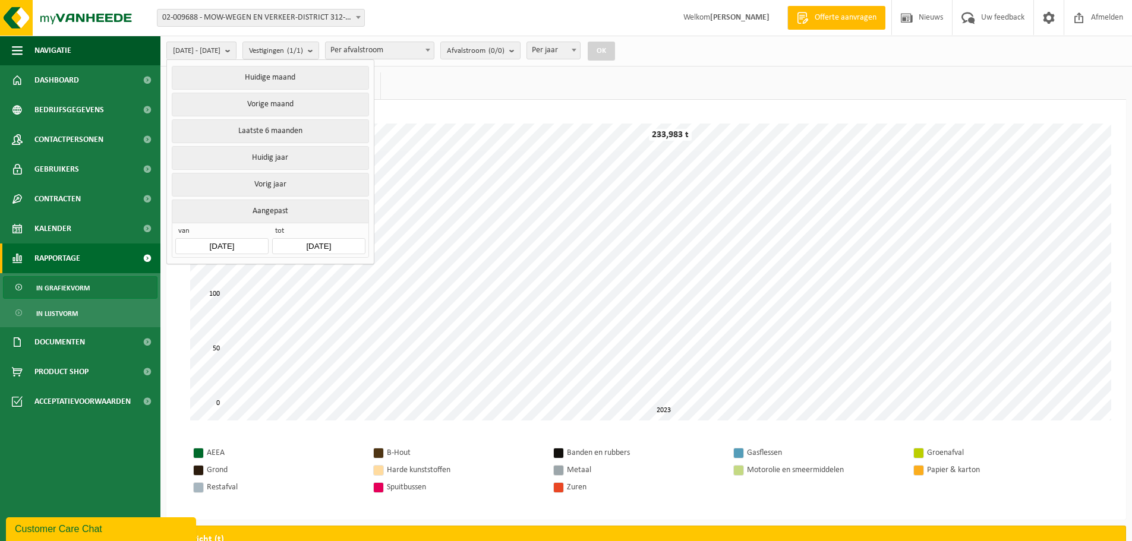
click at [336, 238] on input "[DATE]" at bounding box center [318, 246] width 93 height 16
click at [412, 270] on icon at bounding box center [406, 270] width 19 height 19
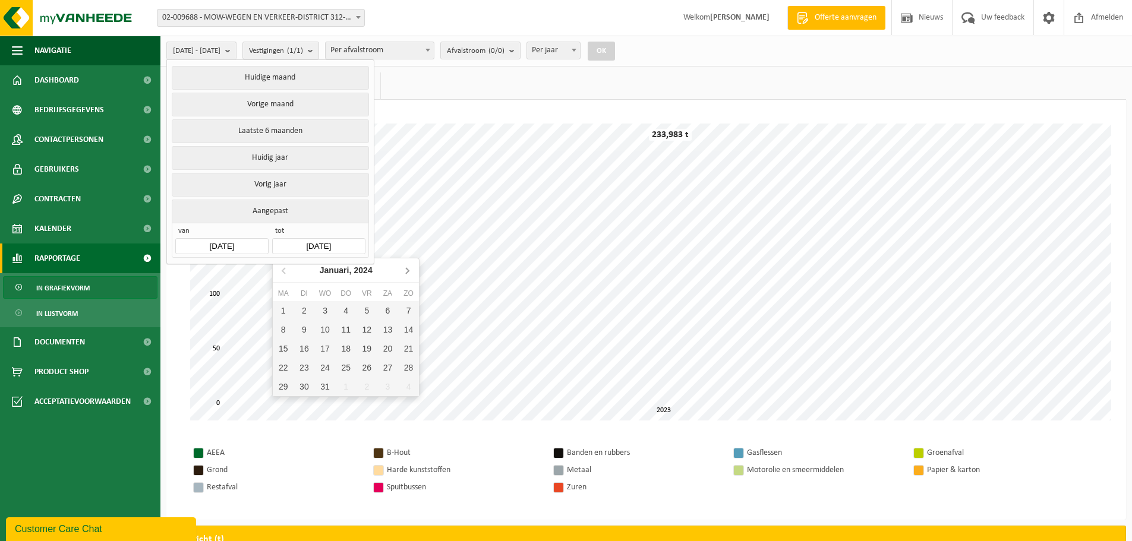
click at [412, 270] on icon at bounding box center [406, 270] width 19 height 19
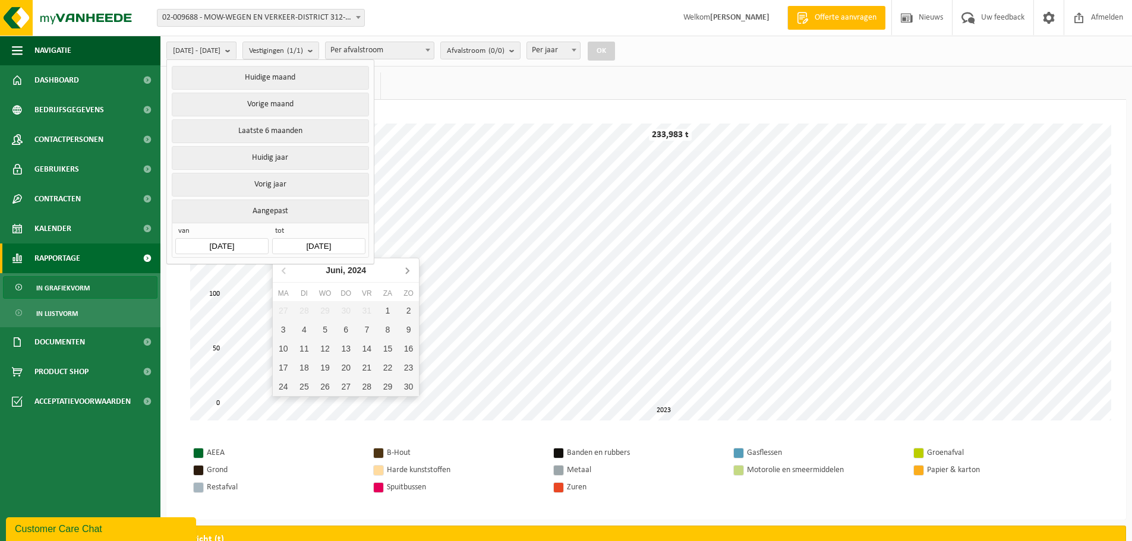
click at [412, 270] on icon at bounding box center [406, 270] width 19 height 19
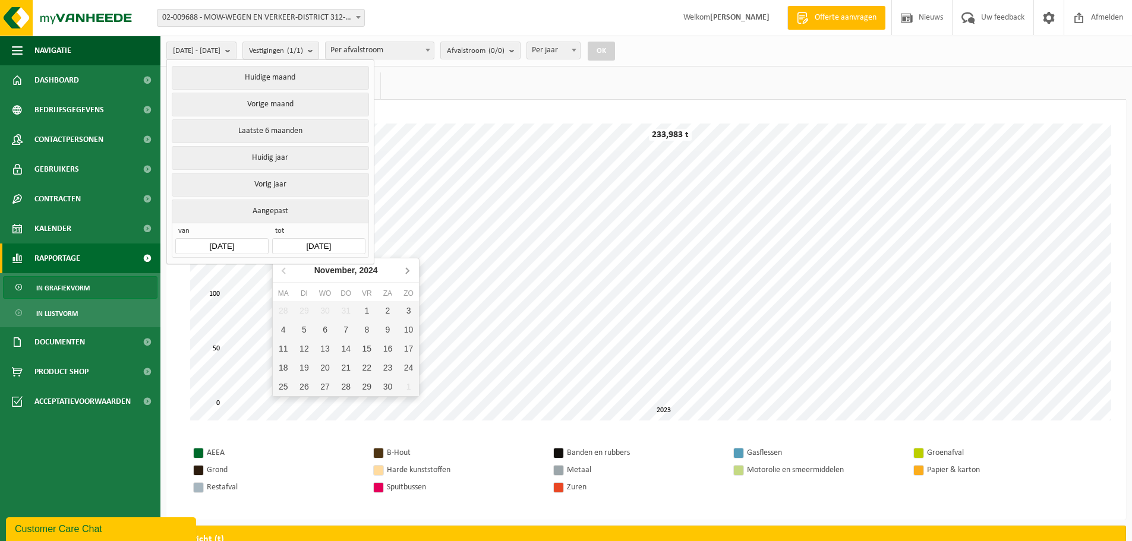
click at [412, 270] on icon at bounding box center [406, 270] width 19 height 19
click at [285, 272] on icon at bounding box center [284, 270] width 19 height 19
click at [307, 404] on div "31" at bounding box center [303, 405] width 21 height 19
type input "[DATE]"
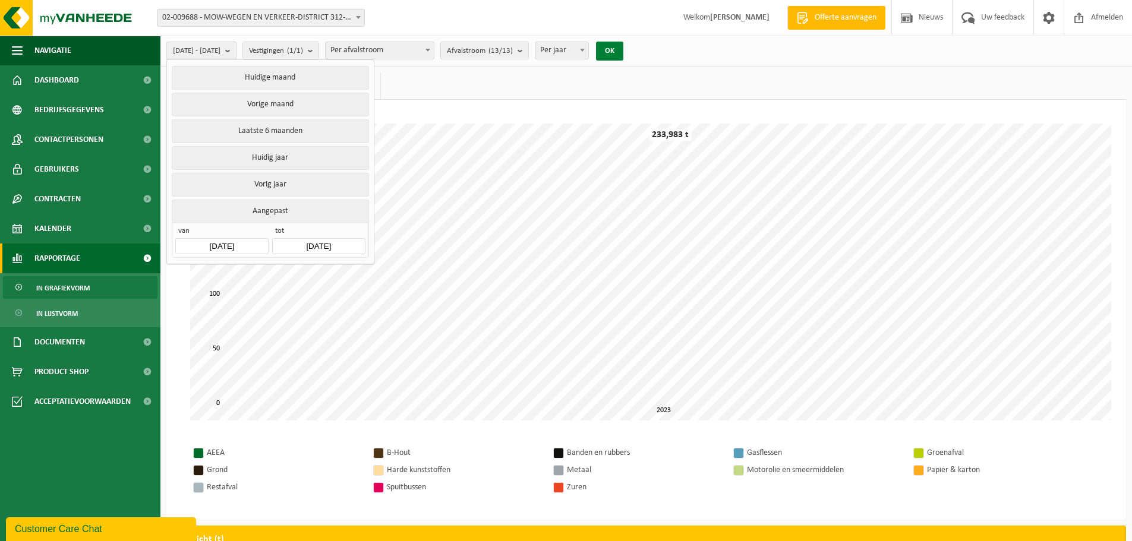
click at [623, 46] on button "OK" at bounding box center [609, 51] width 27 height 19
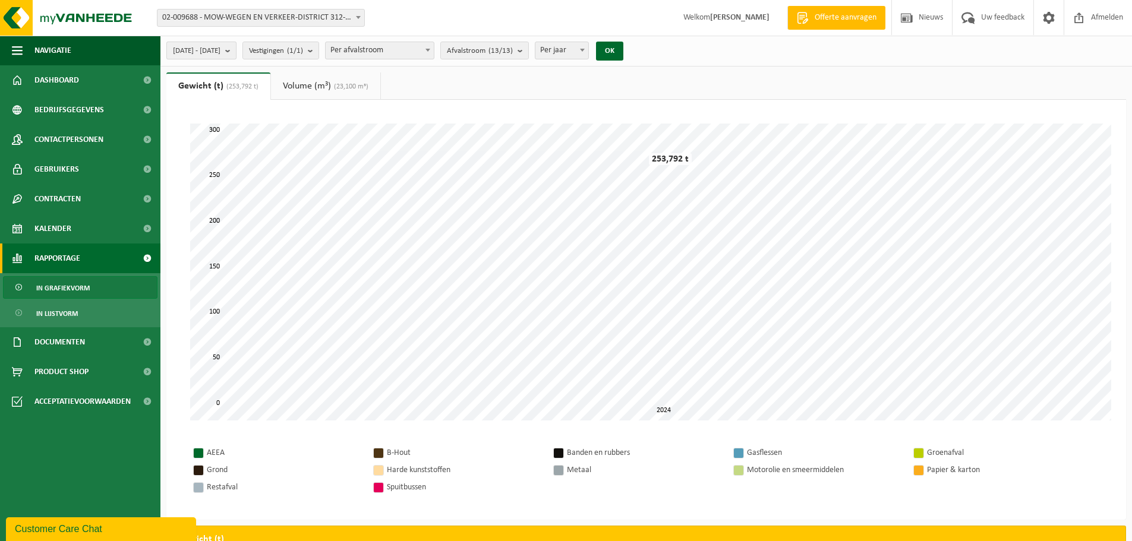
click at [236, 53] on b "submit" at bounding box center [230, 50] width 11 height 17
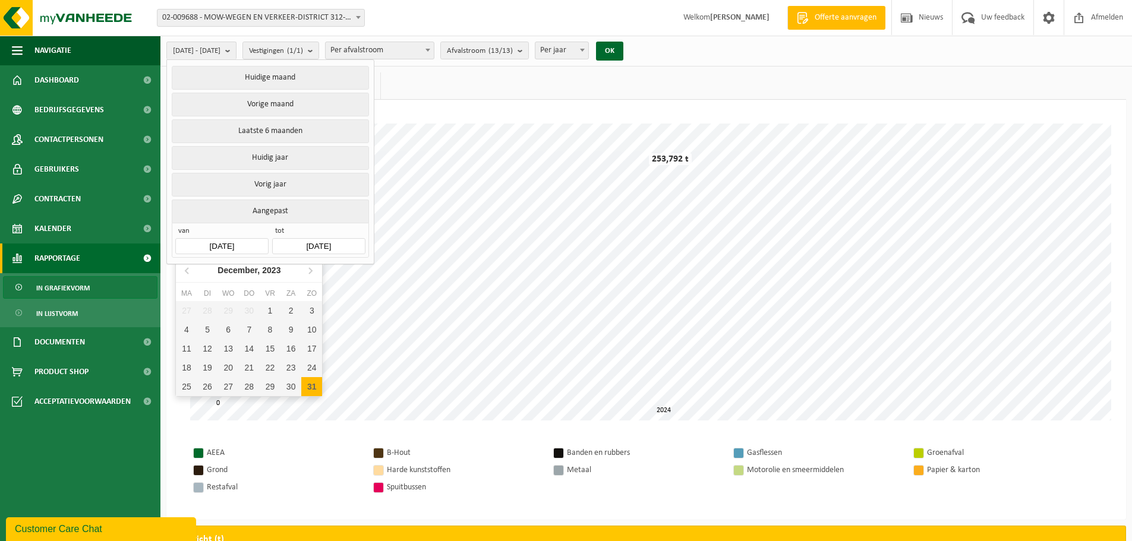
click at [248, 239] on input "[DATE]" at bounding box center [221, 246] width 93 height 16
click at [184, 268] on icon at bounding box center [187, 270] width 19 height 19
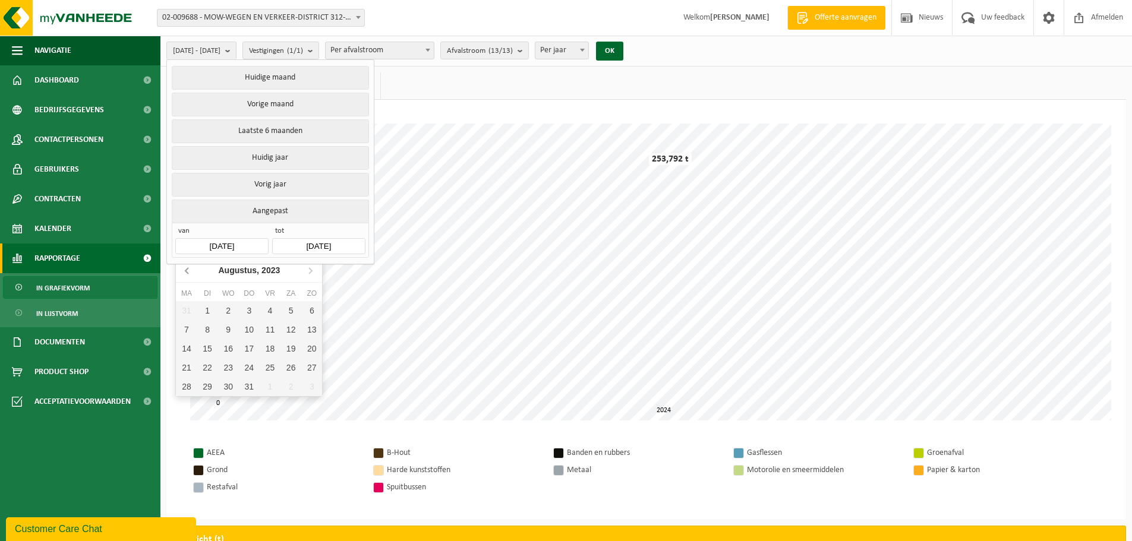
click at [184, 268] on icon at bounding box center [187, 270] width 19 height 19
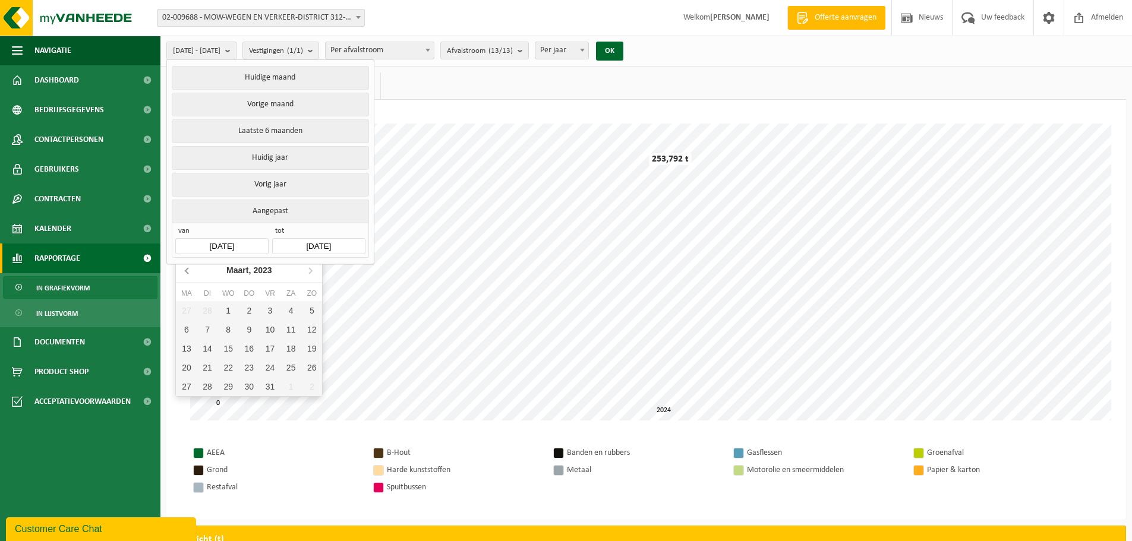
click at [184, 268] on icon at bounding box center [187, 270] width 19 height 19
click at [305, 313] on div "1" at bounding box center [311, 310] width 21 height 19
type input "[DATE]"
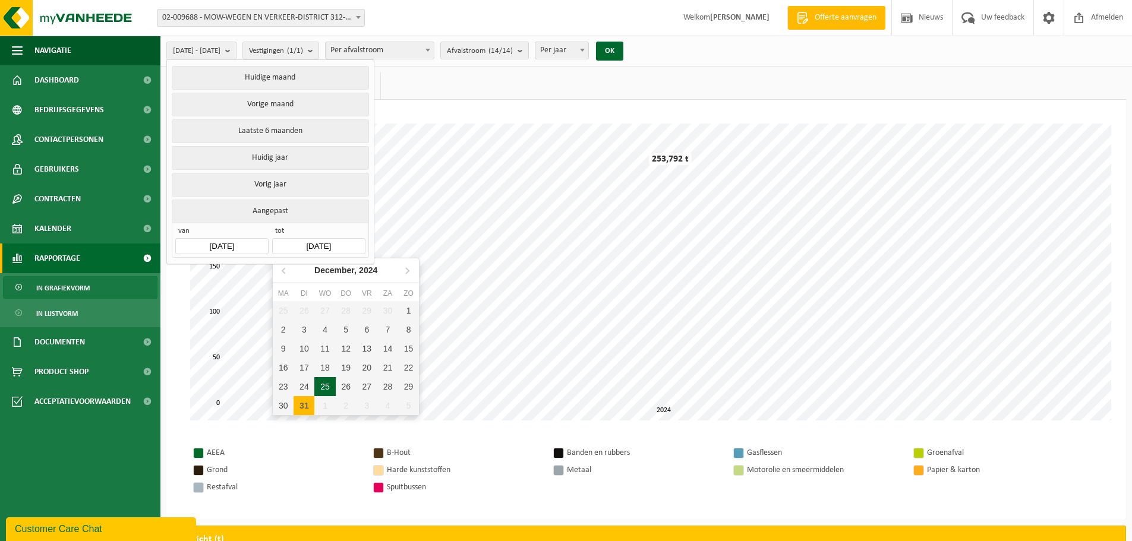
click at [337, 246] on input "[DATE]" at bounding box center [318, 246] width 93 height 16
click at [286, 266] on icon at bounding box center [284, 270] width 19 height 19
click at [288, 270] on icon at bounding box center [284, 270] width 19 height 19
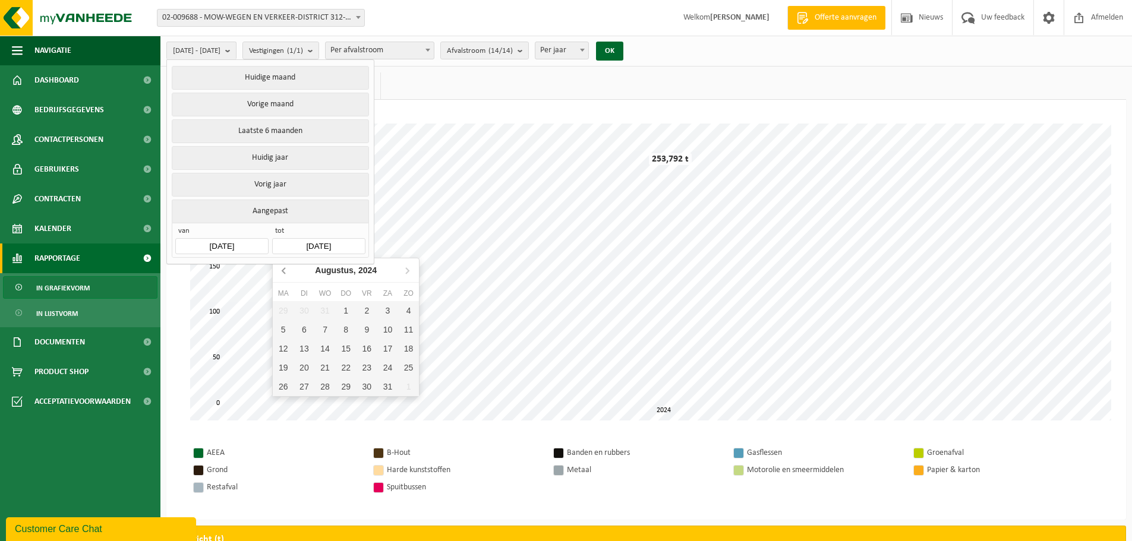
click at [288, 270] on icon at bounding box center [284, 270] width 19 height 19
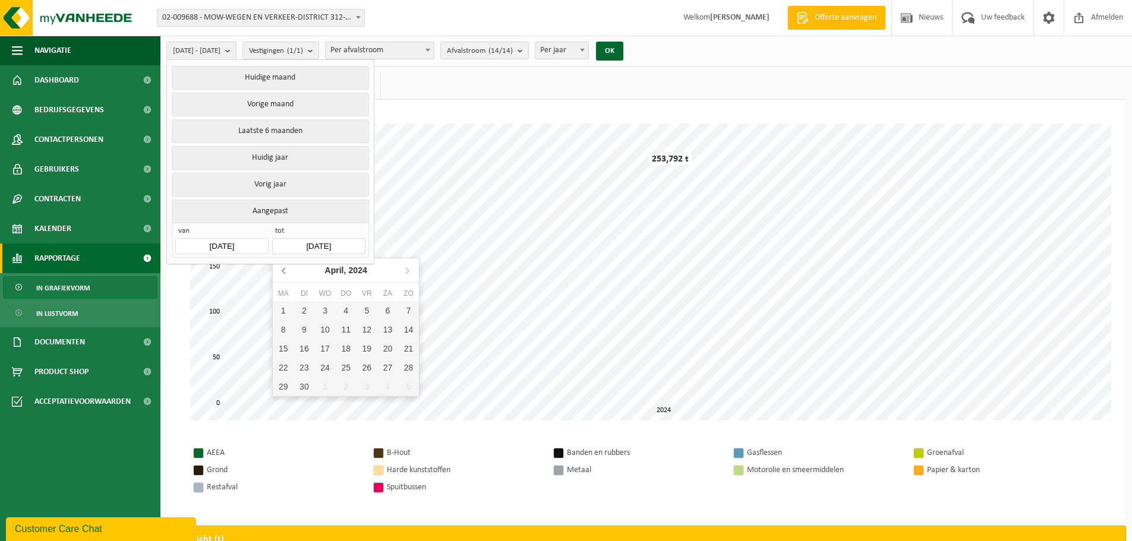
click at [288, 270] on icon at bounding box center [284, 270] width 19 height 19
click at [400, 273] on icon at bounding box center [406, 270] width 19 height 19
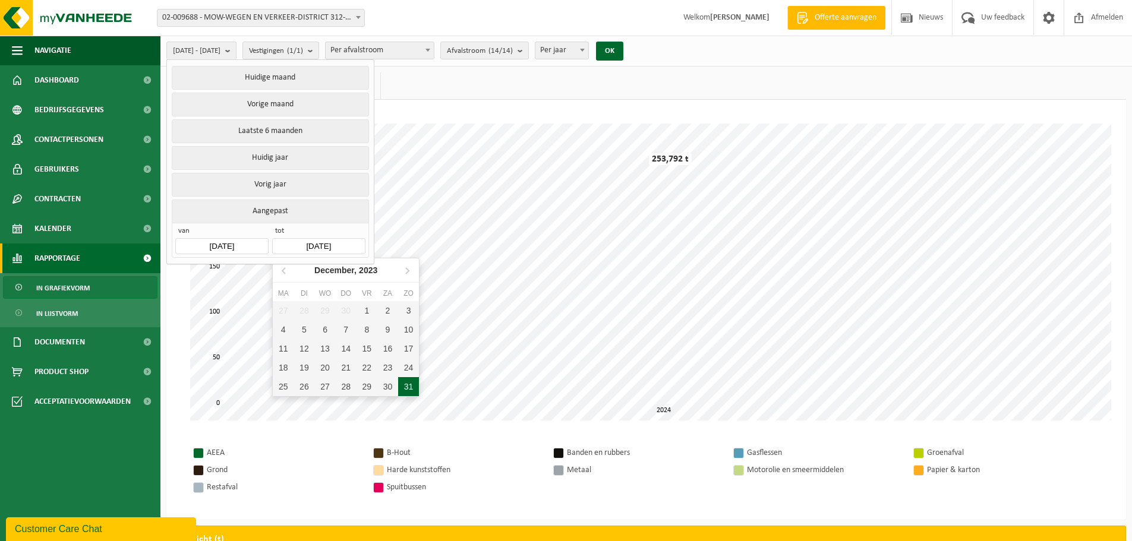
click at [403, 390] on div "31" at bounding box center [408, 386] width 21 height 19
type input "[DATE]"
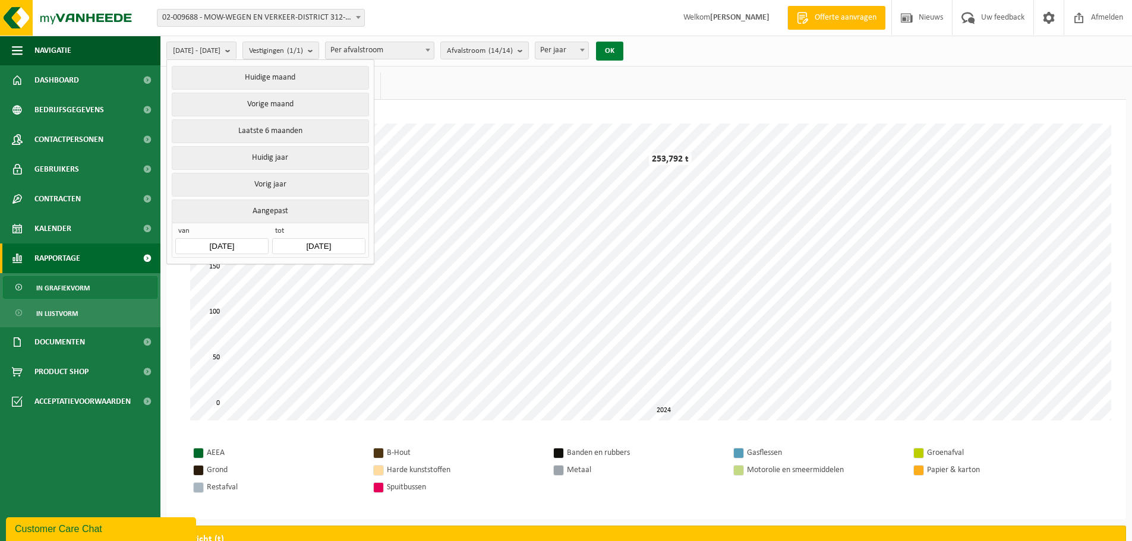
click at [623, 52] on button "OK" at bounding box center [609, 51] width 27 height 19
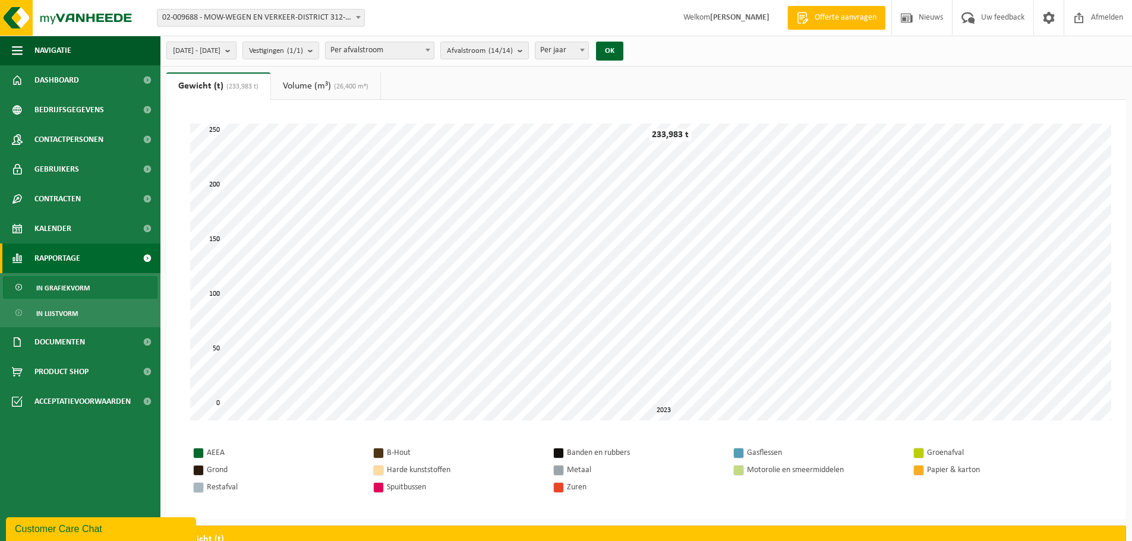
click at [220, 50] on span "[DATE] - [DATE]" at bounding box center [197, 51] width 48 height 18
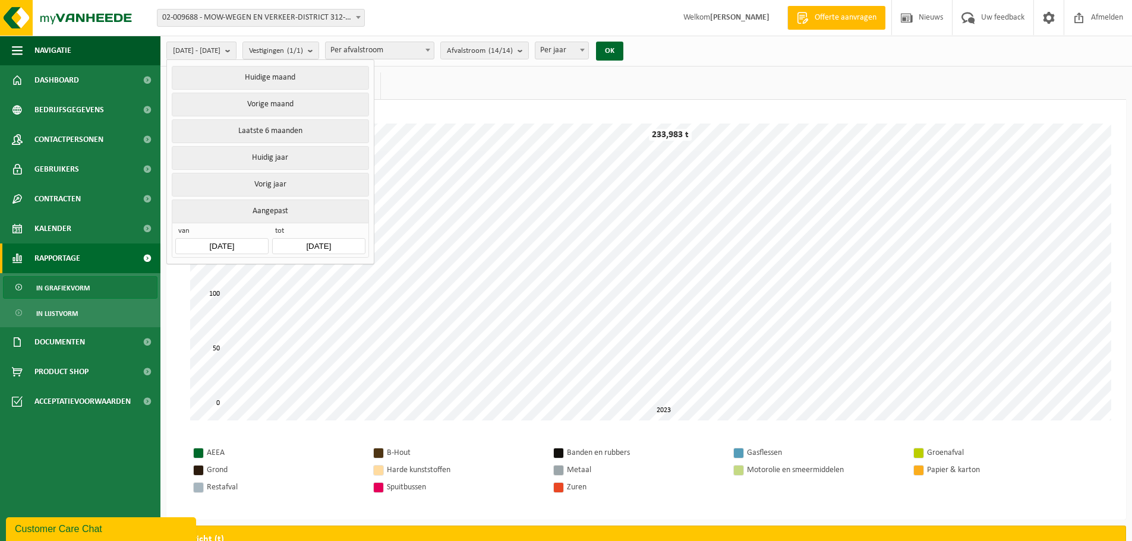
click at [256, 238] on input "[DATE]" at bounding box center [221, 246] width 93 height 16
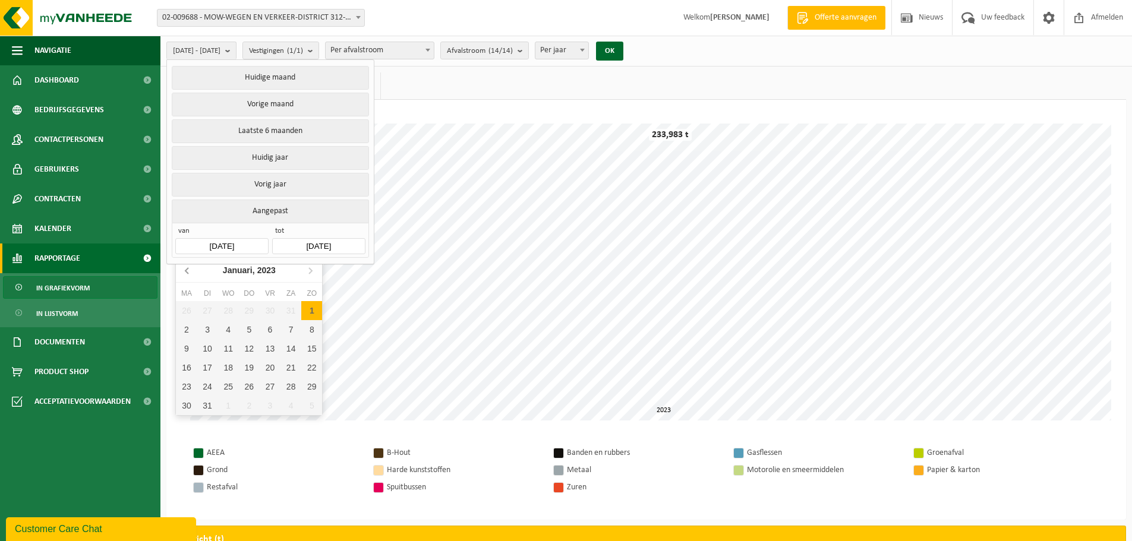
click at [191, 272] on icon at bounding box center [187, 270] width 19 height 19
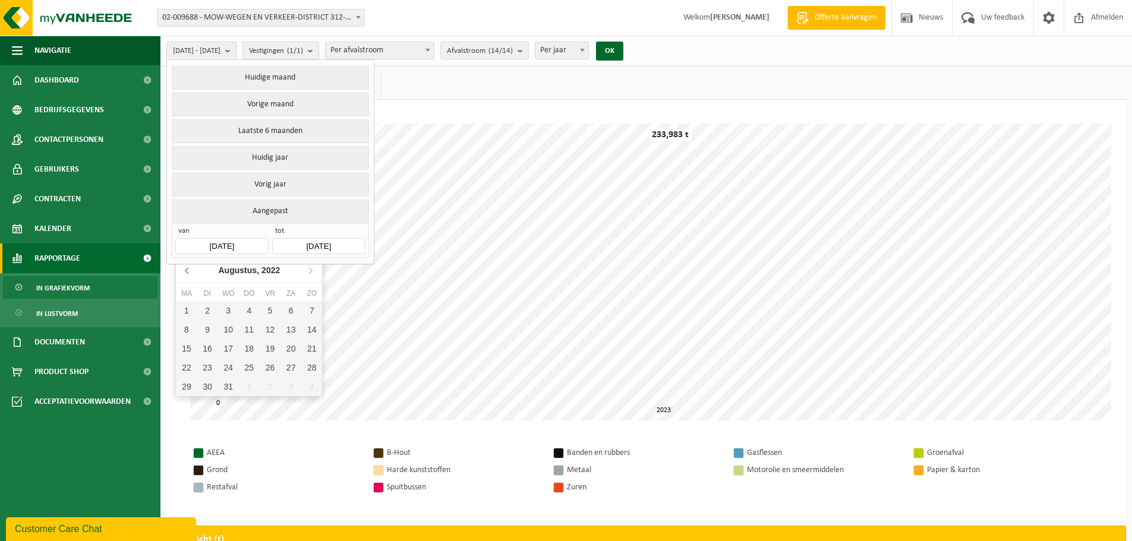
click at [191, 272] on icon at bounding box center [187, 270] width 19 height 19
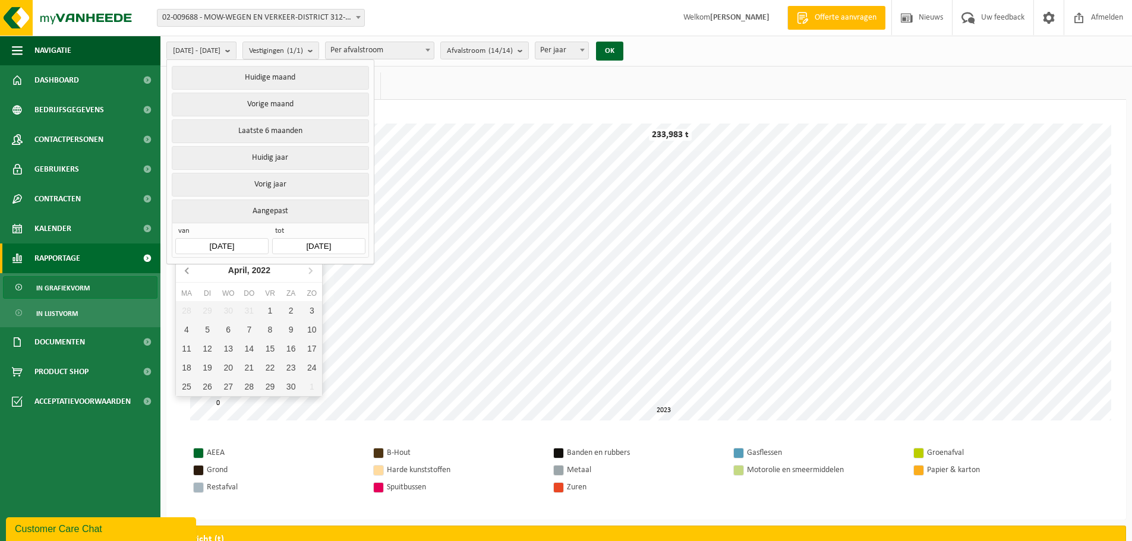
click at [191, 272] on icon at bounding box center [187, 270] width 19 height 19
click at [289, 313] on div "1" at bounding box center [290, 310] width 21 height 19
type input "[DATE]"
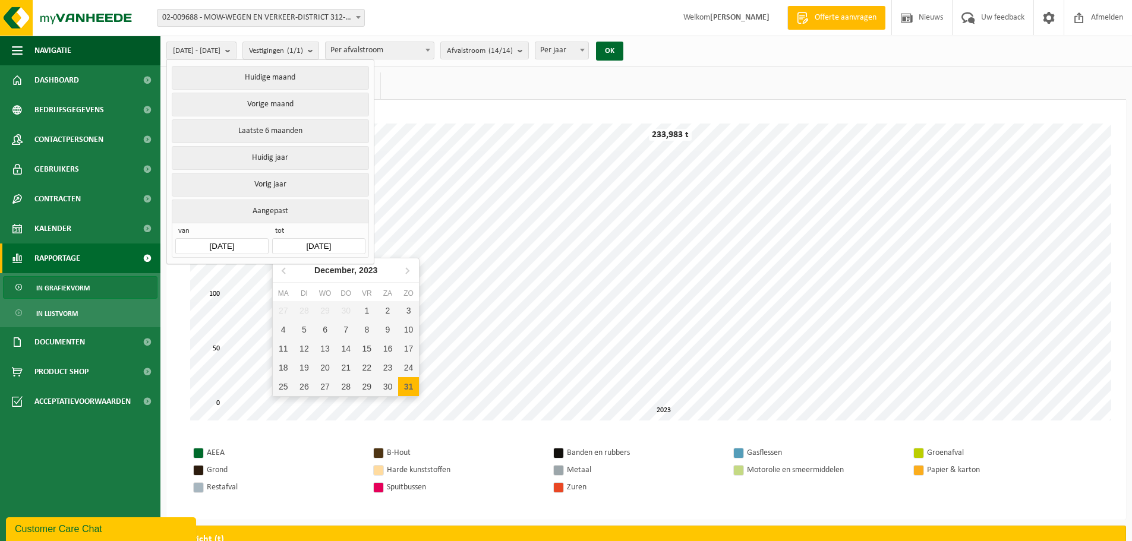
click at [340, 246] on input "[DATE]" at bounding box center [318, 246] width 93 height 16
click at [287, 270] on icon at bounding box center [284, 270] width 19 height 19
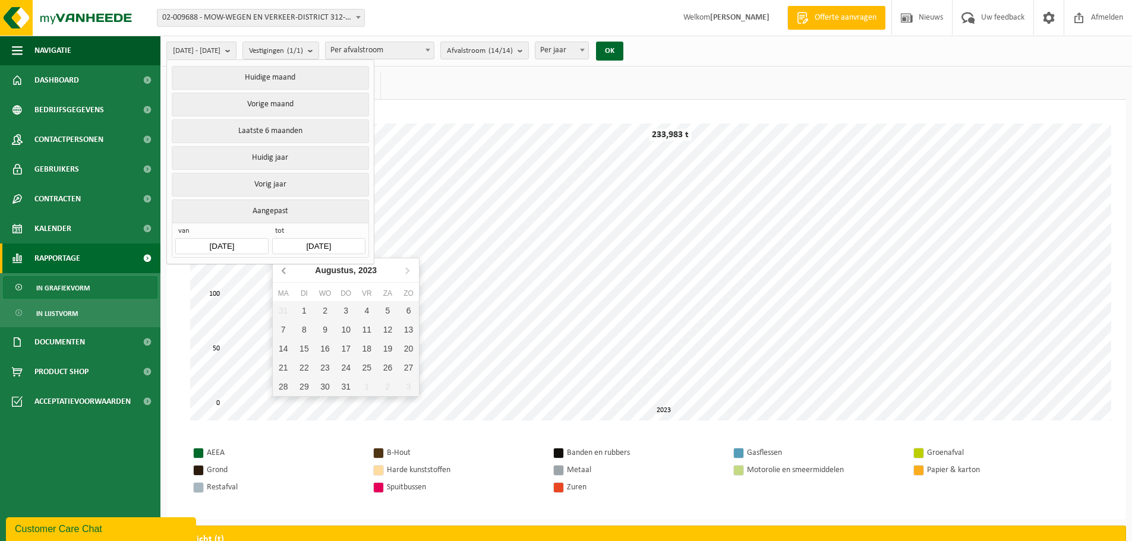
click at [287, 270] on icon at bounding box center [284, 270] width 19 height 19
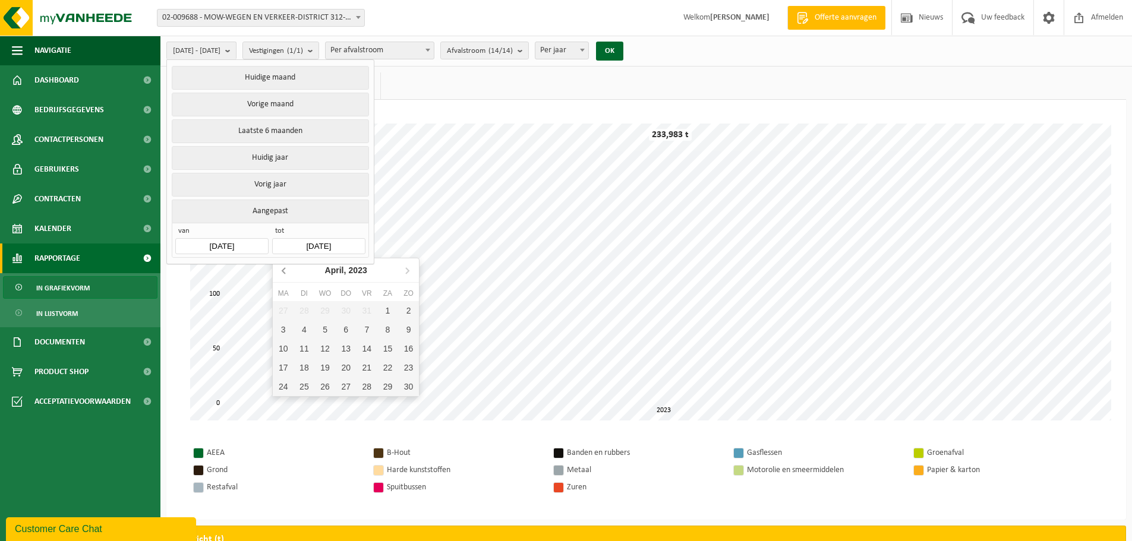
click at [287, 270] on icon at bounding box center [284, 270] width 19 height 19
click at [394, 390] on div "31" at bounding box center [387, 386] width 21 height 19
type input "[DATE]"
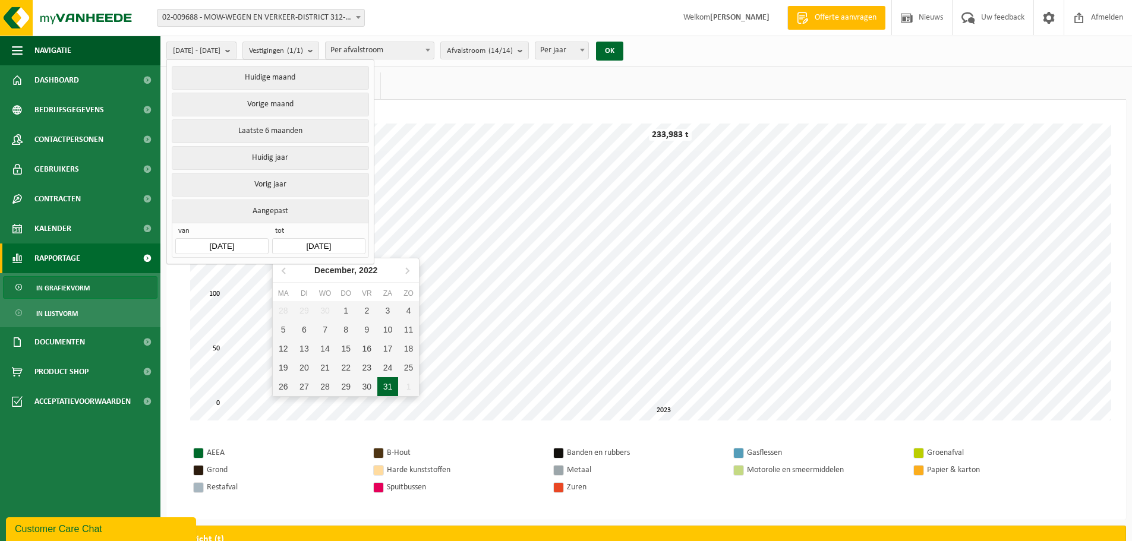
type input "[DATE]"
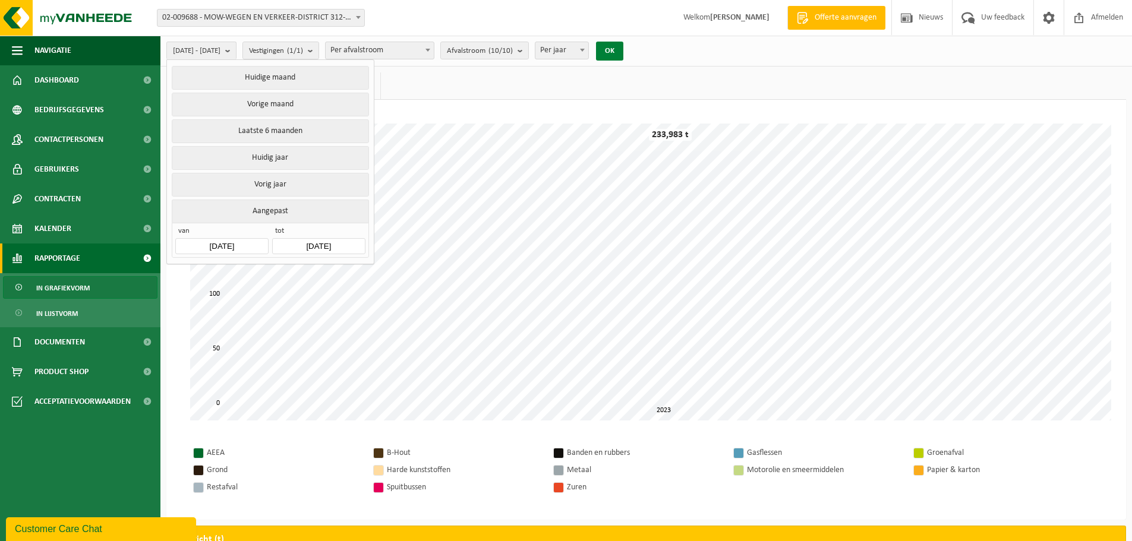
click at [623, 55] on button "OK" at bounding box center [609, 51] width 27 height 19
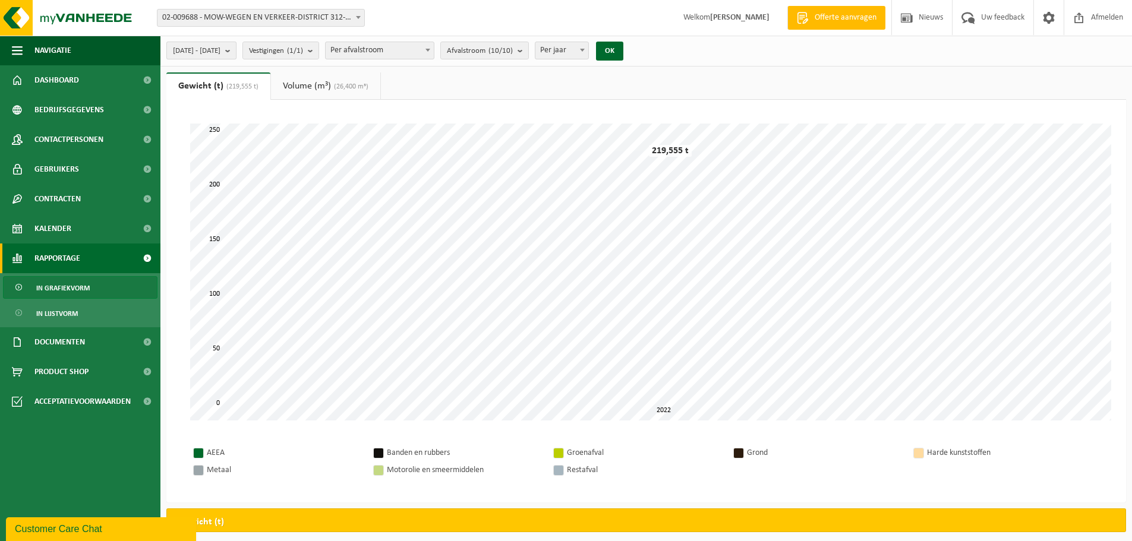
click at [236, 50] on b "submit" at bounding box center [230, 50] width 11 height 17
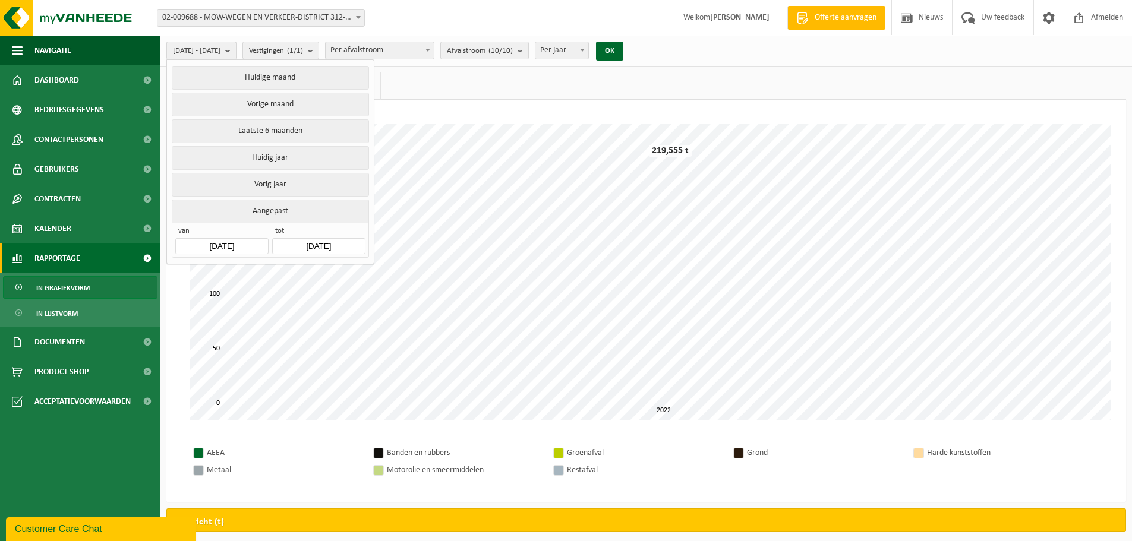
click at [245, 247] on input "[DATE]" at bounding box center [221, 246] width 93 height 16
click at [481, 424] on div "Even geduld. Door de grote hoeveelheid gegevens duurt het laden even. 0 50 250 …" at bounding box center [646, 272] width 936 height 321
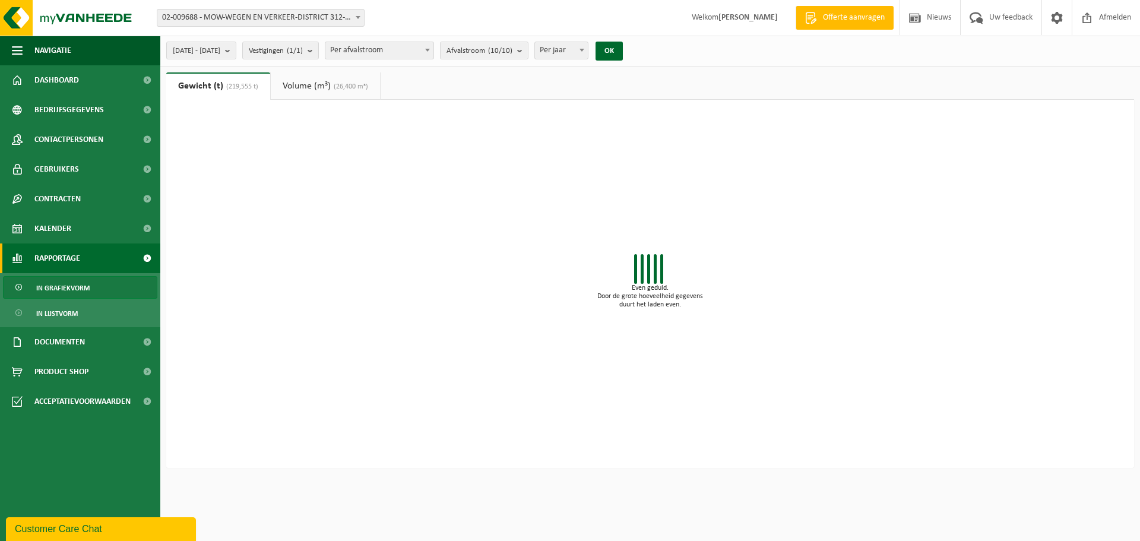
click at [358, 14] on span at bounding box center [358, 17] width 12 height 15
click at [340, 276] on div at bounding box center [650, 272] width 921 height 297
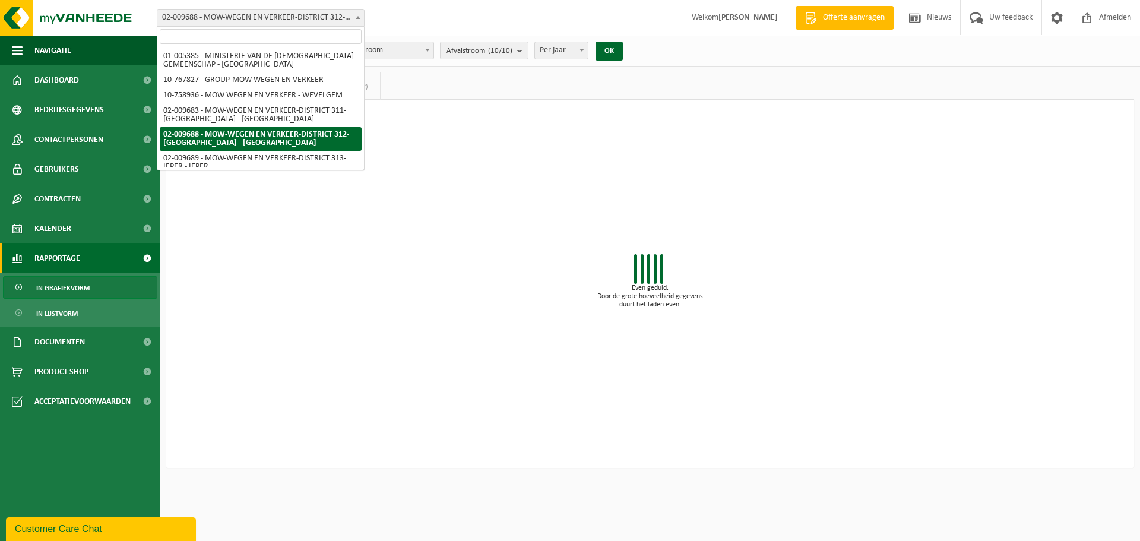
click at [346, 20] on span "02-009688 - MOW-WEGEN EN VERKEER-DISTRICT 312-[GEOGRAPHIC_DATA] - [GEOGRAPHIC_D…" at bounding box center [260, 18] width 207 height 17
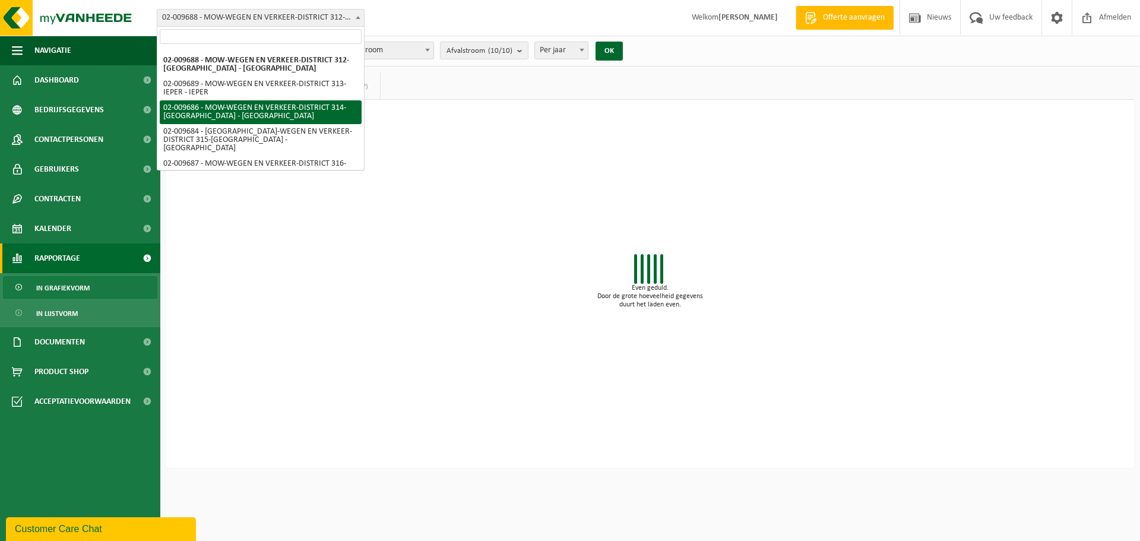
scroll to position [78, 0]
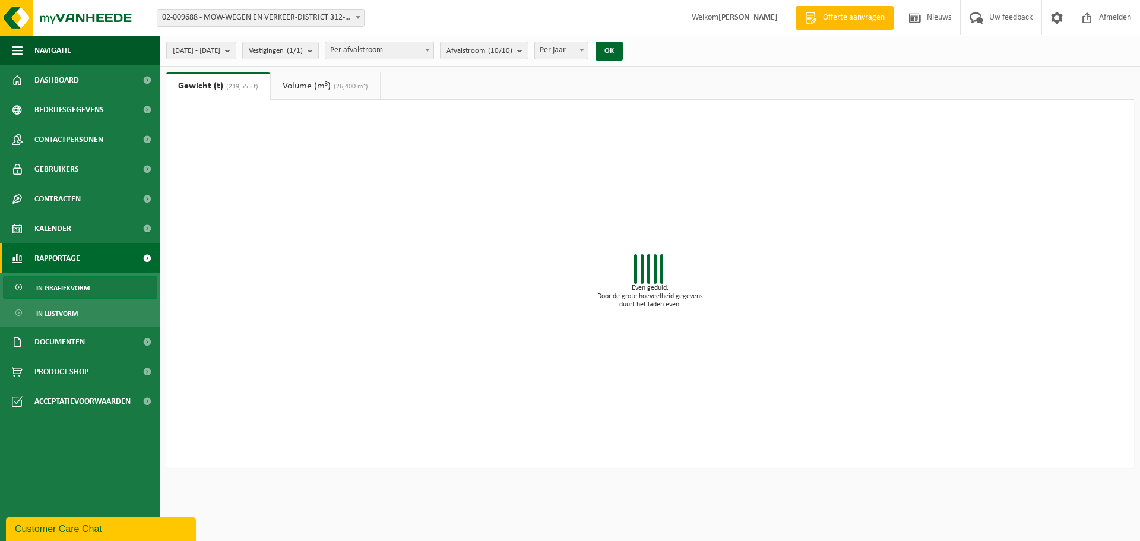
click at [328, 307] on div at bounding box center [650, 272] width 921 height 297
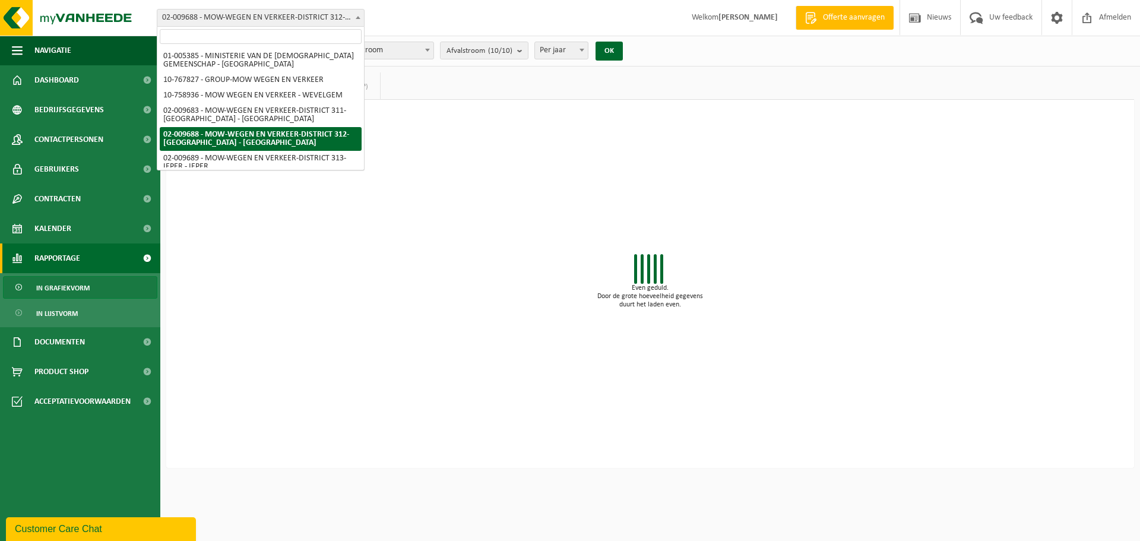
click at [353, 13] on span at bounding box center [358, 17] width 12 height 15
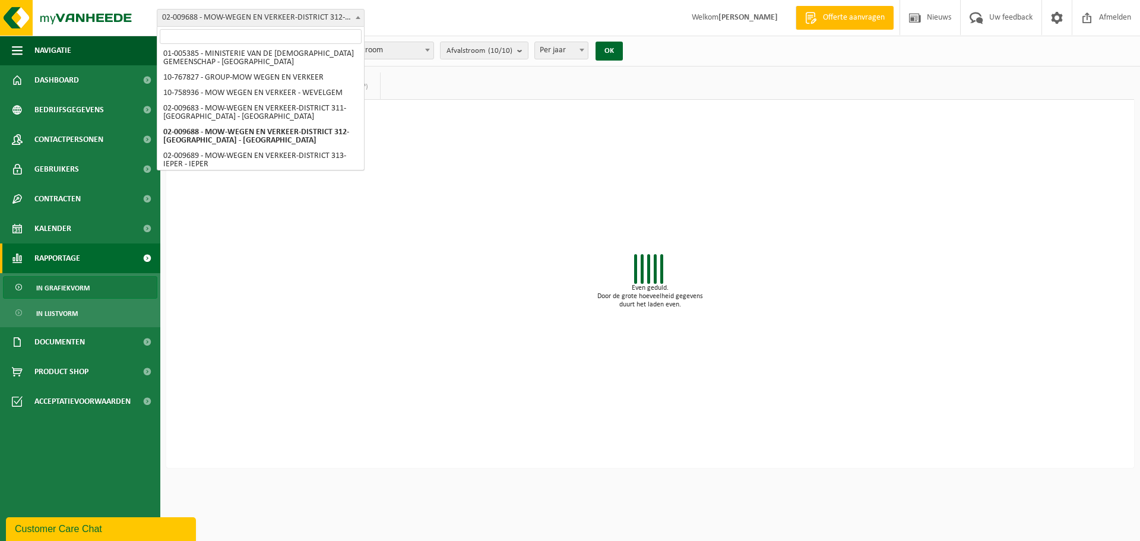
scroll to position [0, 0]
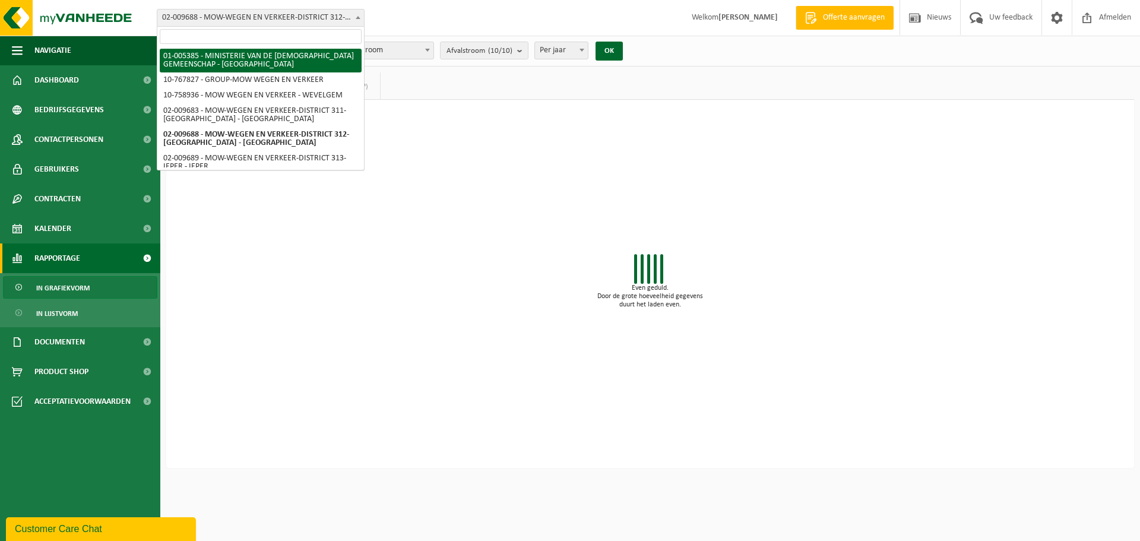
select select "209"
